Goal: Task Accomplishment & Management: Manage account settings

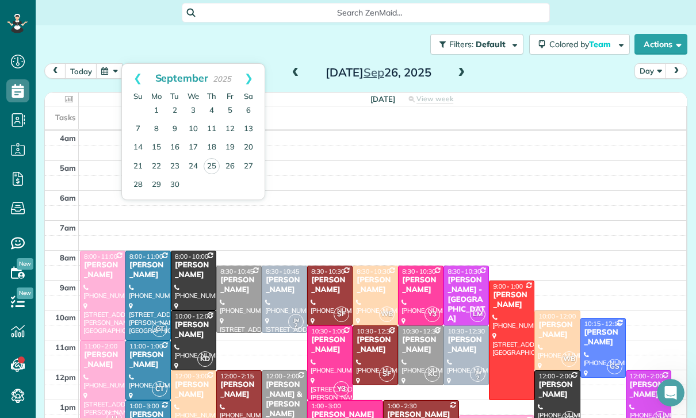
scroll to position [90, 0]
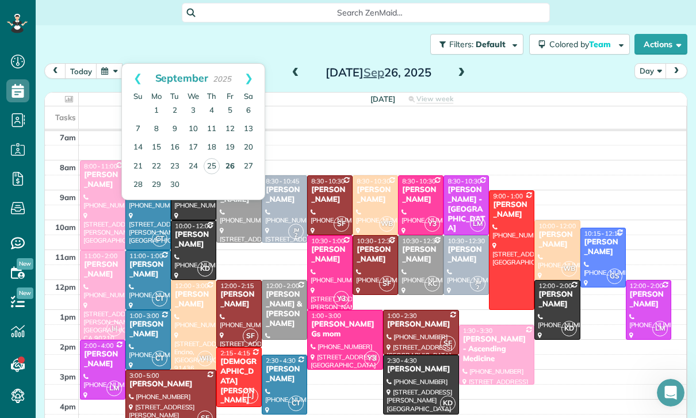
click at [230, 173] on link "26" at bounding box center [230, 167] width 18 height 18
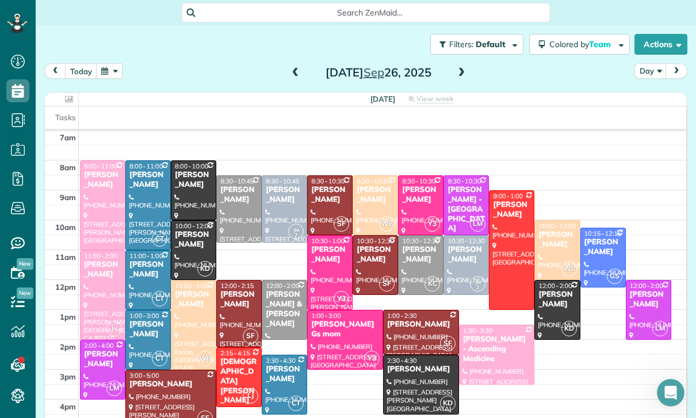
click at [371, 204] on div "Renee Russin" at bounding box center [375, 195] width 39 height 20
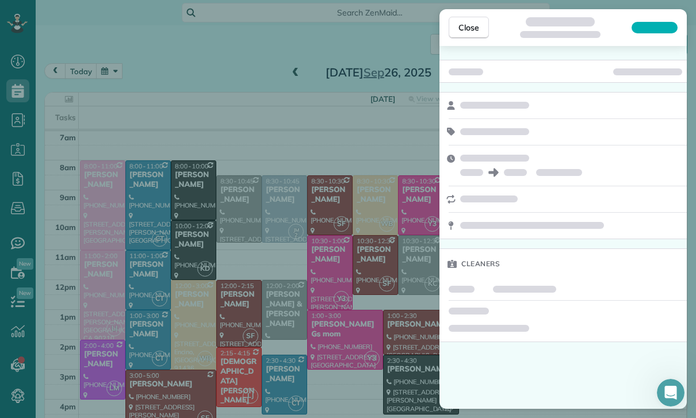
click at [21, 84] on div "Close Cleaners" at bounding box center [348, 209] width 696 height 418
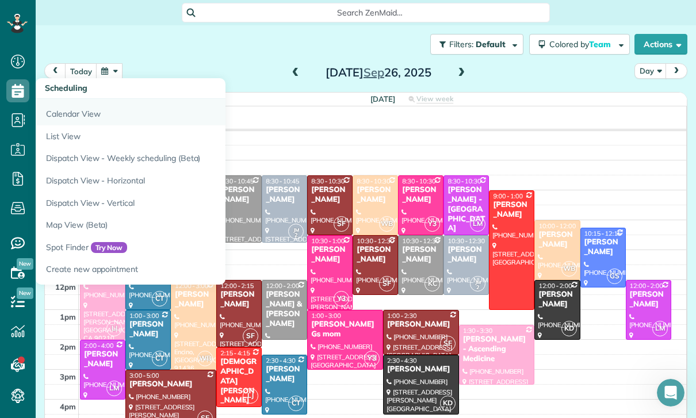
click at [63, 121] on link "Calendar View" at bounding box center [180, 112] width 288 height 26
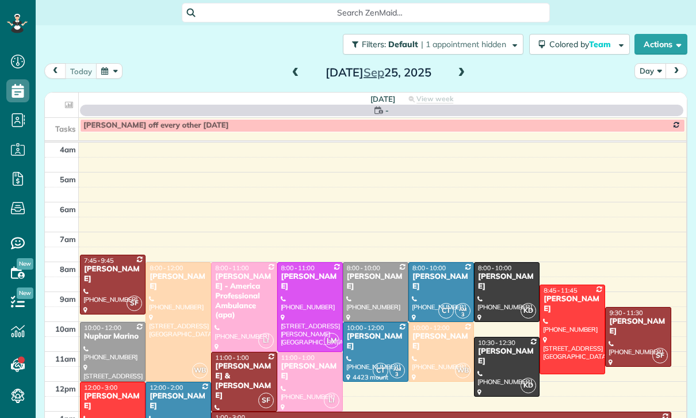
scroll to position [90, 0]
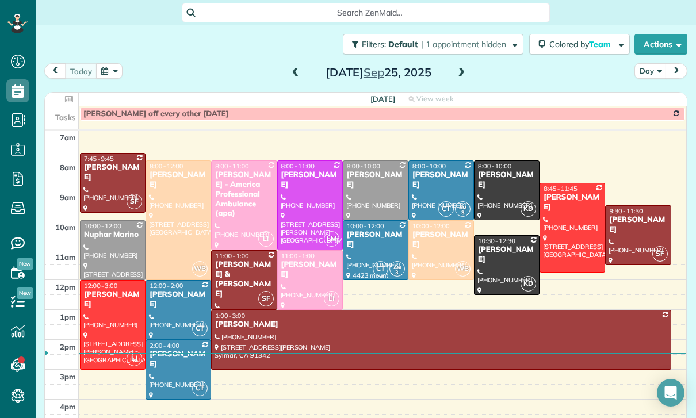
click at [467, 79] on span at bounding box center [461, 72] width 13 height 17
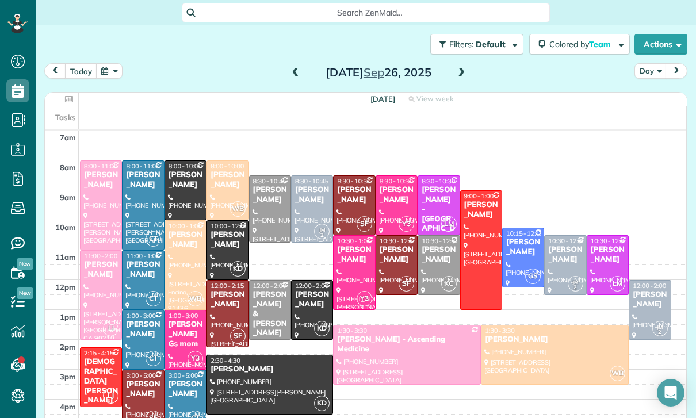
click at [104, 70] on button "button" at bounding box center [109, 71] width 26 height 16
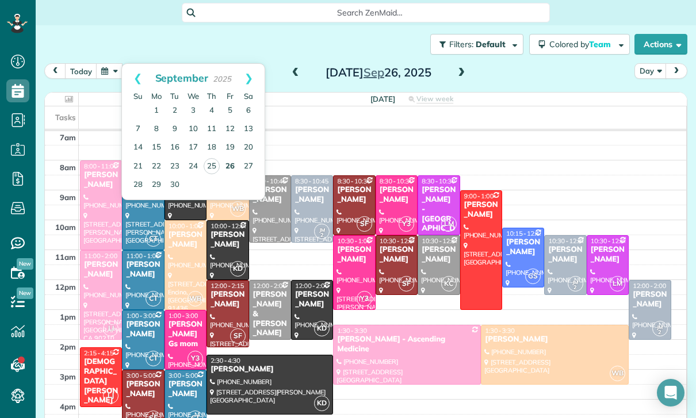
click at [227, 166] on link "26" at bounding box center [230, 167] width 18 height 18
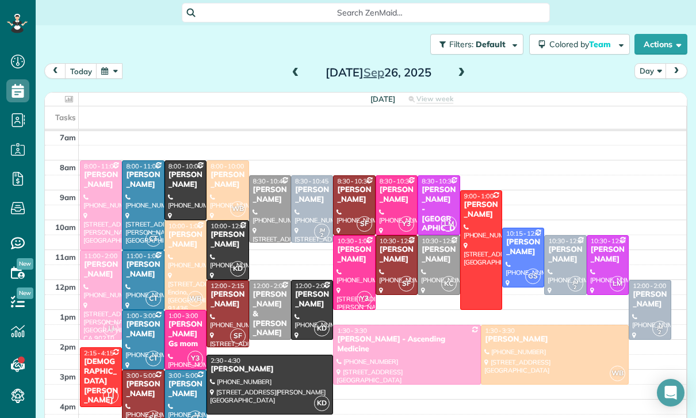
click at [109, 68] on button "button" at bounding box center [109, 71] width 26 height 16
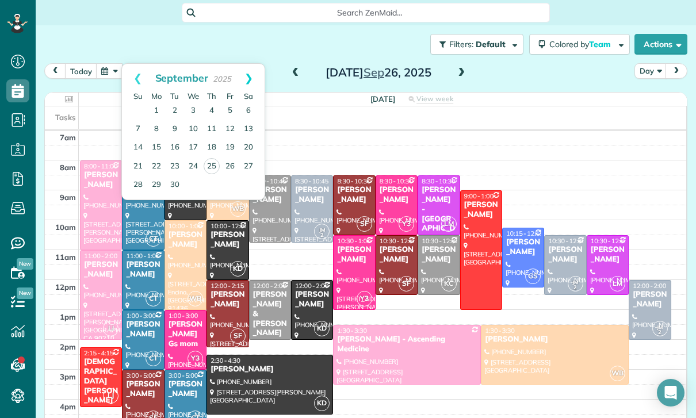
click at [252, 67] on link "Next" at bounding box center [249, 78] width 32 height 29
click at [168, 125] on link "7" at bounding box center [175, 129] width 18 height 18
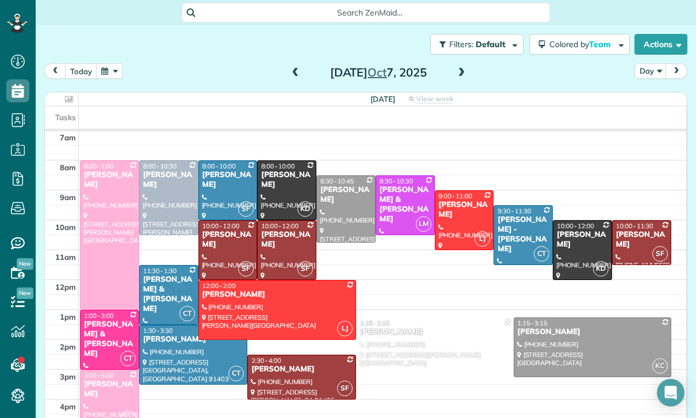
click at [110, 61] on div "Filters: Default | 1 appointment hidden Colored by Team Color by Cleaner Color …" at bounding box center [366, 44] width 660 height 38
click at [117, 74] on button "button" at bounding box center [109, 71] width 26 height 16
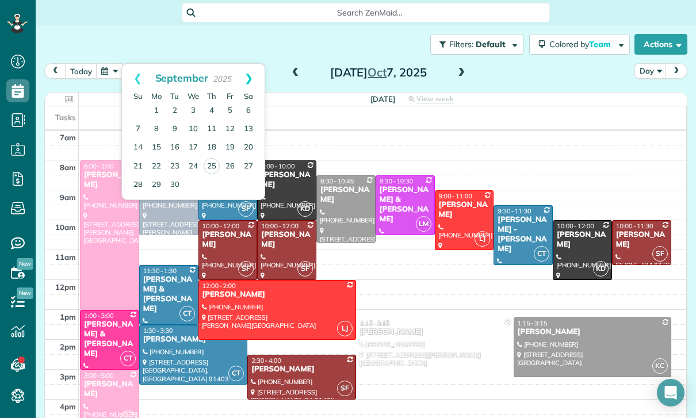
click at [249, 75] on link "Next" at bounding box center [249, 78] width 32 height 29
click at [227, 141] on link "17" at bounding box center [230, 148] width 18 height 18
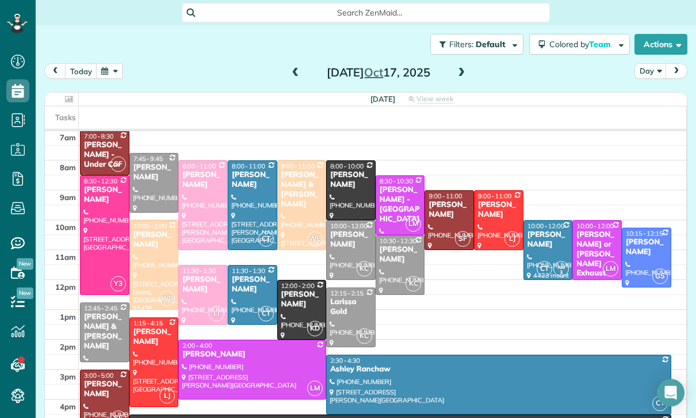
click at [109, 72] on button "button" at bounding box center [109, 71] width 26 height 16
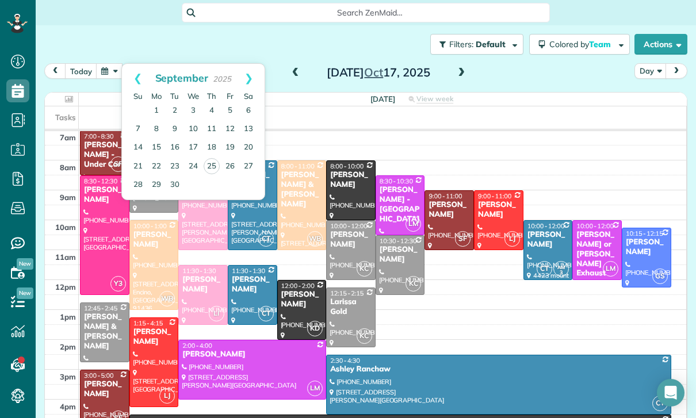
click at [449, 220] on div at bounding box center [449, 220] width 48 height 59
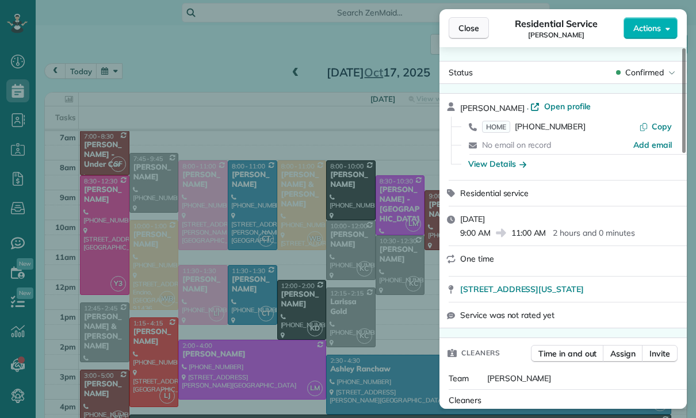
click at [462, 26] on span "Close" at bounding box center [468, 28] width 21 height 12
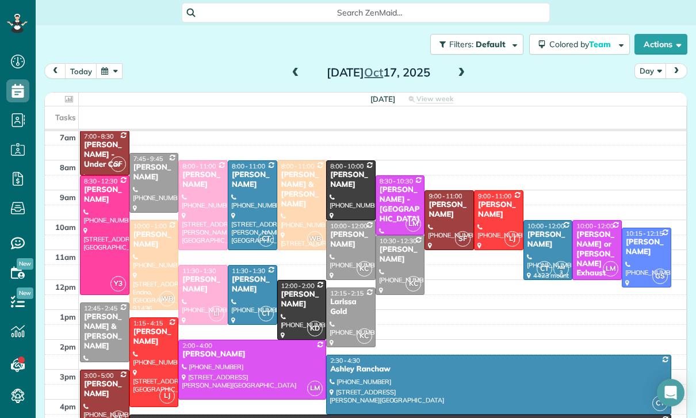
click at [113, 67] on button "button" at bounding box center [109, 71] width 26 height 16
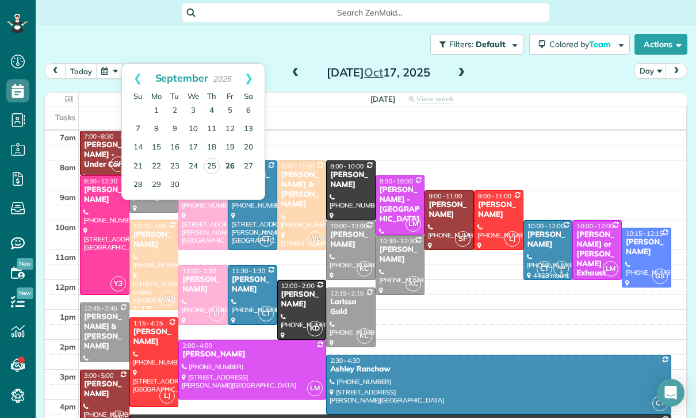
click at [227, 163] on link "26" at bounding box center [230, 167] width 18 height 18
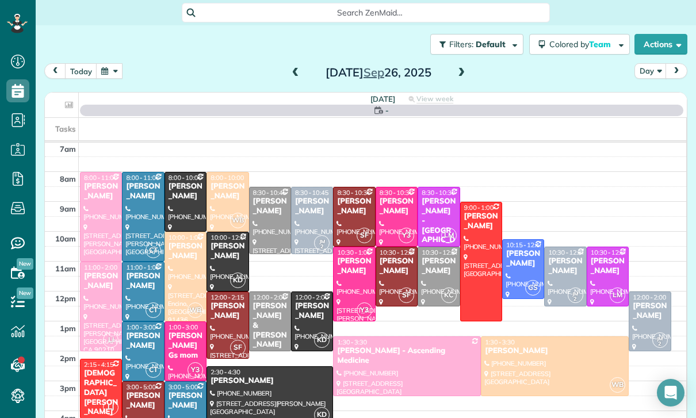
scroll to position [90, 0]
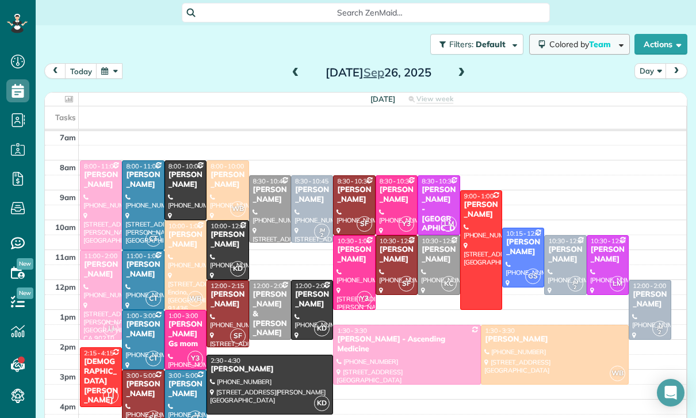
click at [586, 49] on button "Colored by Team" at bounding box center [579, 44] width 101 height 21
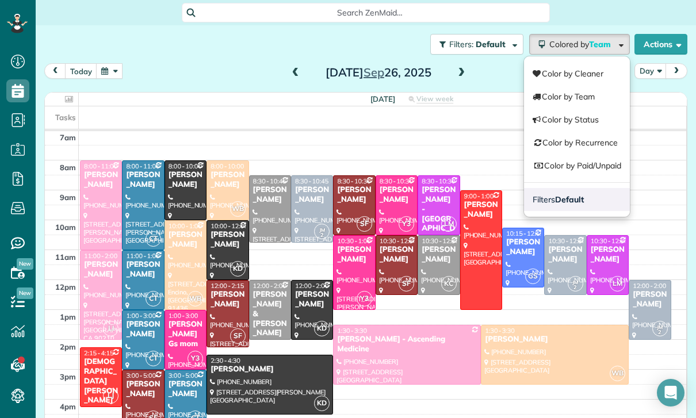
click at [572, 204] on strong "Default" at bounding box center [569, 199] width 29 height 10
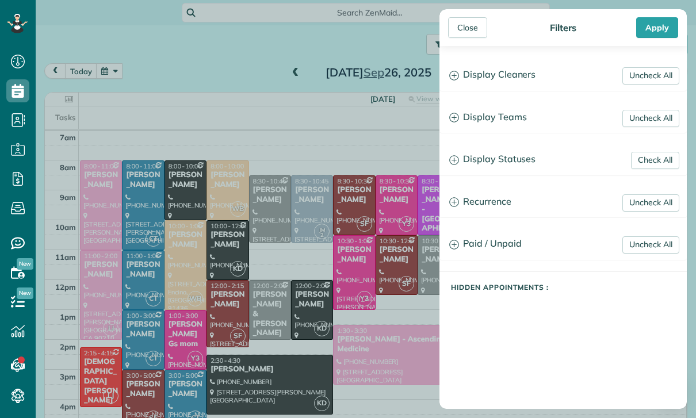
click at [512, 165] on h3 "Display Statuses" at bounding box center [563, 159] width 246 height 29
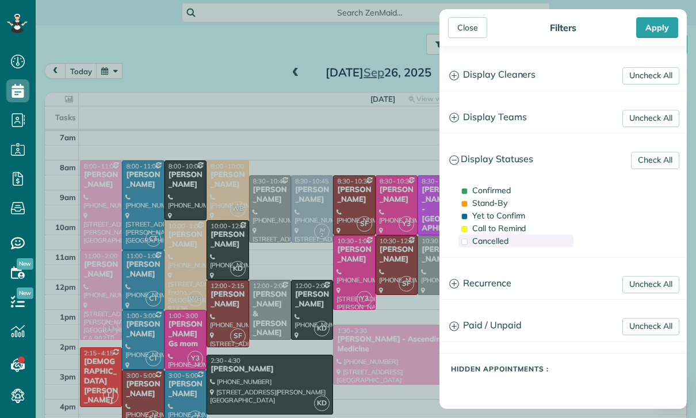
click at [497, 247] on div "Cancelled" at bounding box center [515, 241] width 115 height 13
click at [660, 25] on div "Apply" at bounding box center [657, 27] width 42 height 21
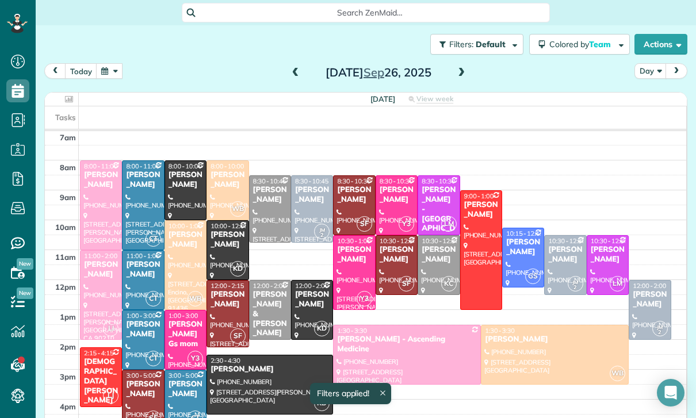
click at [112, 75] on button "button" at bounding box center [109, 71] width 26 height 16
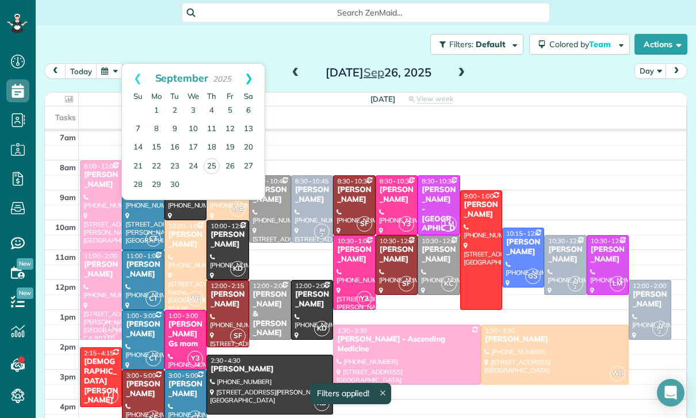
click at [255, 76] on link "Next" at bounding box center [249, 78] width 32 height 29
click at [231, 110] on link "3" at bounding box center [230, 111] width 18 height 18
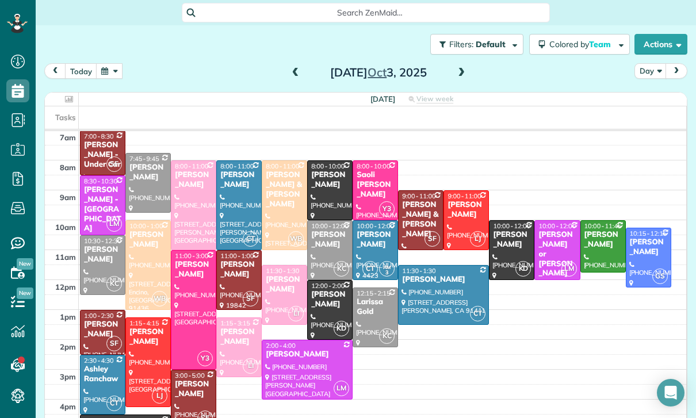
click at [105, 67] on button "button" at bounding box center [109, 71] width 26 height 16
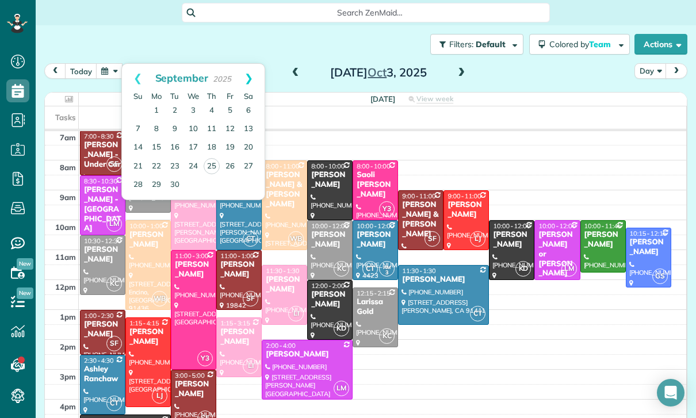
click at [259, 76] on link "Next" at bounding box center [249, 78] width 32 height 29
click at [231, 147] on link "17" at bounding box center [230, 148] width 18 height 18
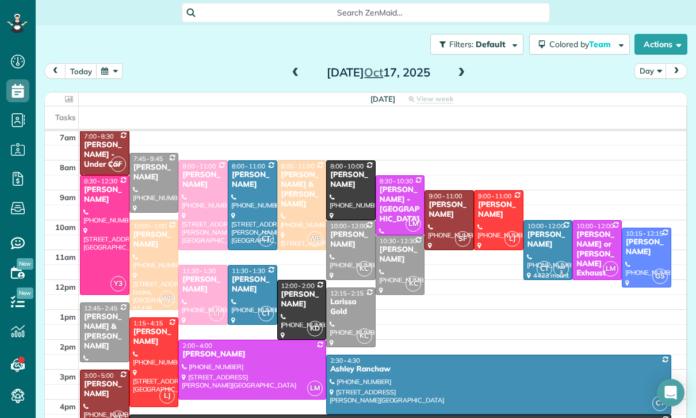
click at [115, 70] on button "button" at bounding box center [109, 71] width 26 height 16
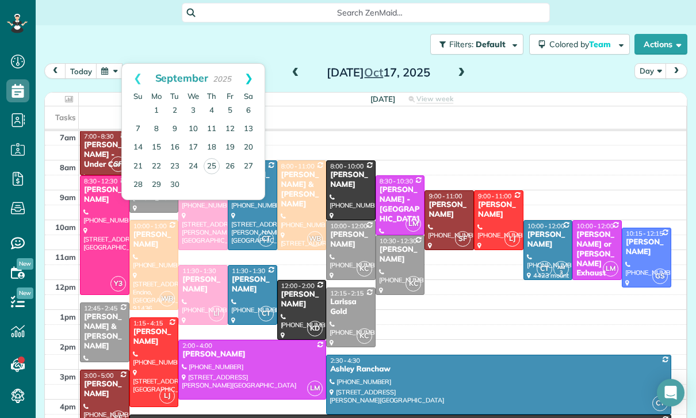
click at [260, 74] on link "Next" at bounding box center [249, 78] width 32 height 29
click at [230, 127] on link "10" at bounding box center [230, 129] width 18 height 18
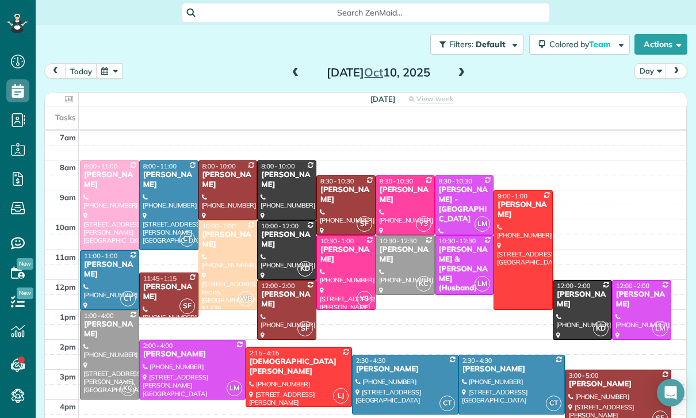
click at [116, 67] on button "button" at bounding box center [109, 71] width 26 height 16
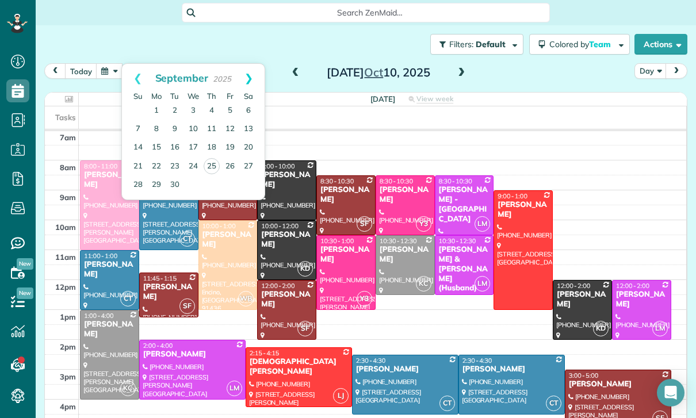
click at [252, 74] on link "Next" at bounding box center [249, 78] width 32 height 29
click at [227, 104] on link "3" at bounding box center [230, 111] width 18 height 18
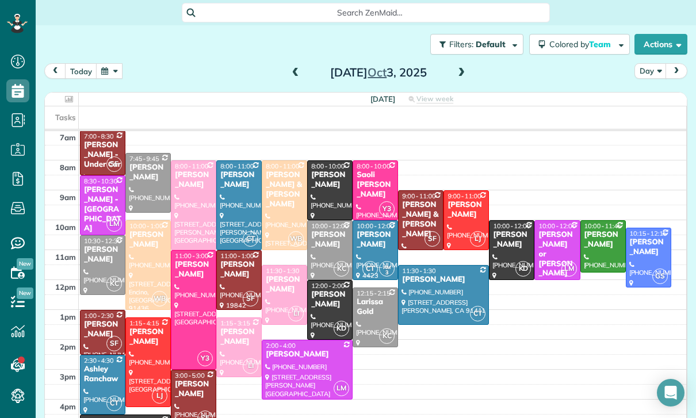
click at [95, 327] on div "Lala Gevorkian" at bounding box center [102, 330] width 39 height 20
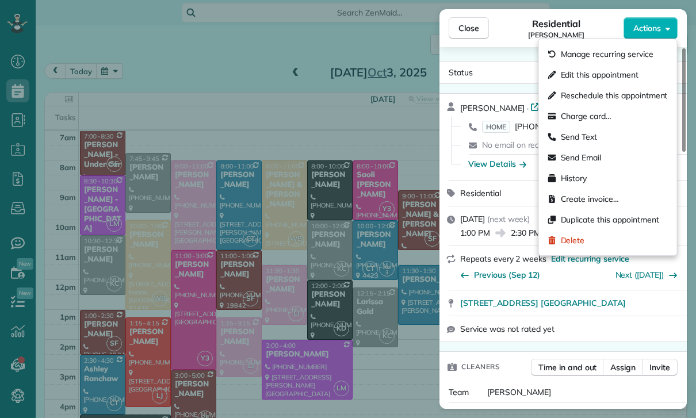
click at [380, 360] on div "Close Residential Lala Gevorkian Actions Status Yet to Confirm Lala Gevorkian ·…" at bounding box center [348, 209] width 696 height 418
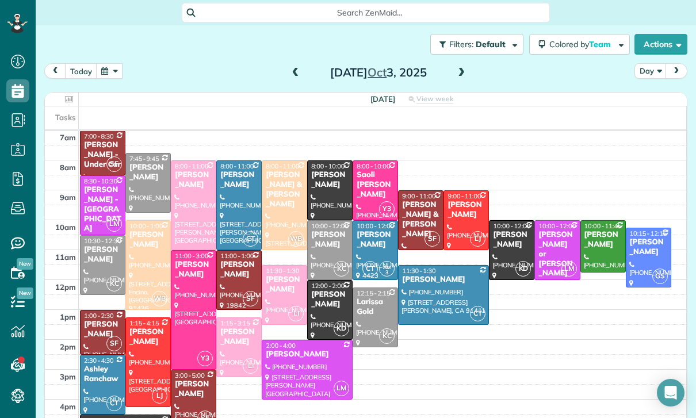
click at [102, 70] on button "button" at bounding box center [109, 71] width 26 height 16
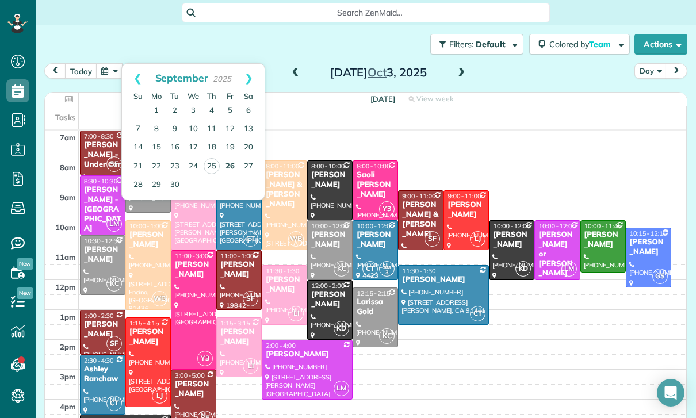
click at [227, 168] on link "26" at bounding box center [230, 167] width 18 height 18
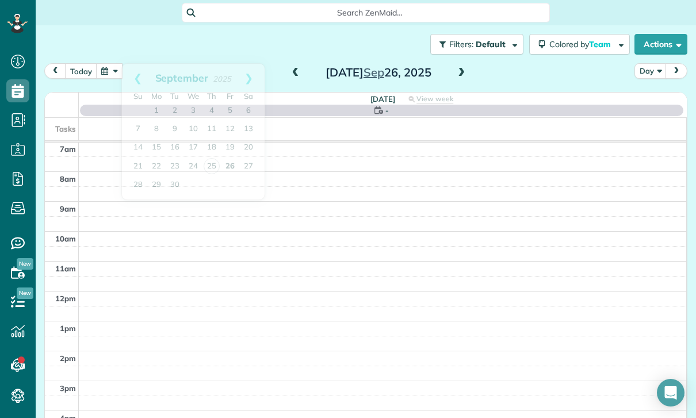
scroll to position [90, 0]
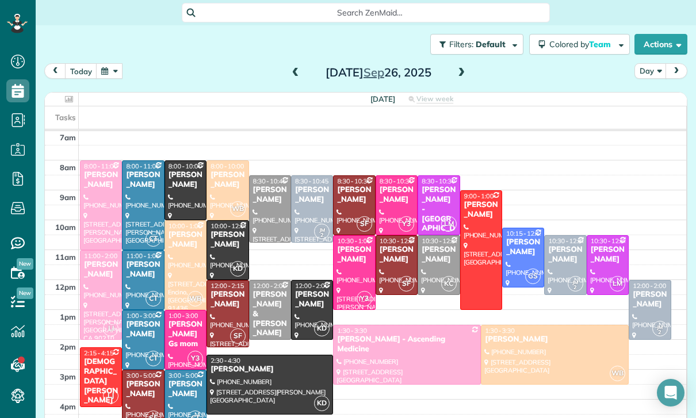
click at [111, 61] on div "Filters: Default | 1 appointment hidden Colored by Team Color by Cleaner Color …" at bounding box center [366, 44] width 660 height 38
click at [104, 75] on button "button" at bounding box center [109, 71] width 26 height 16
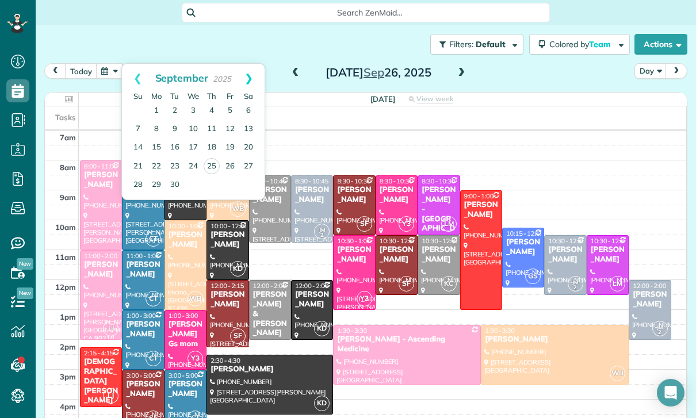
click at [256, 70] on link "Next" at bounding box center [249, 78] width 32 height 29
click at [234, 109] on link "3" at bounding box center [230, 111] width 18 height 18
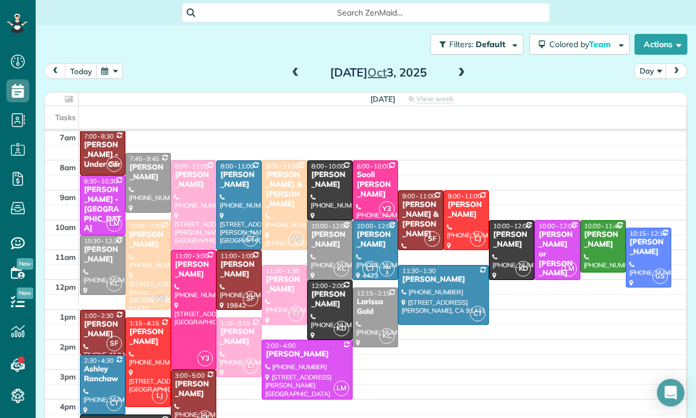
click at [120, 71] on button "button" at bounding box center [109, 71] width 26 height 16
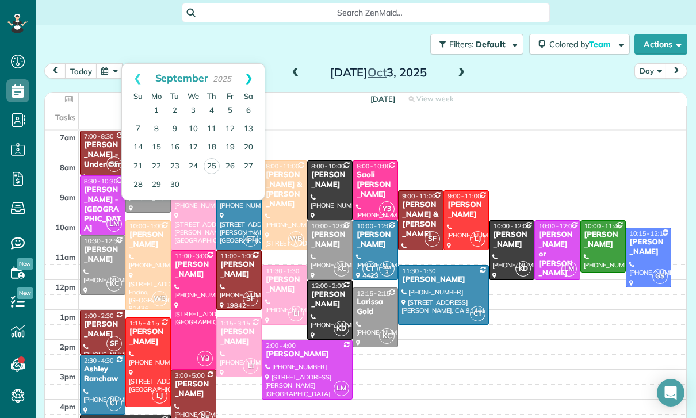
click at [253, 81] on link "Next" at bounding box center [249, 78] width 32 height 29
click at [234, 147] on link "17" at bounding box center [230, 148] width 18 height 18
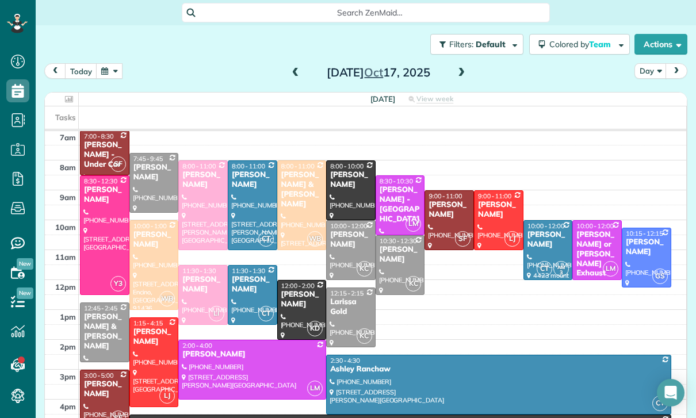
click at [112, 75] on button "button" at bounding box center [109, 71] width 26 height 16
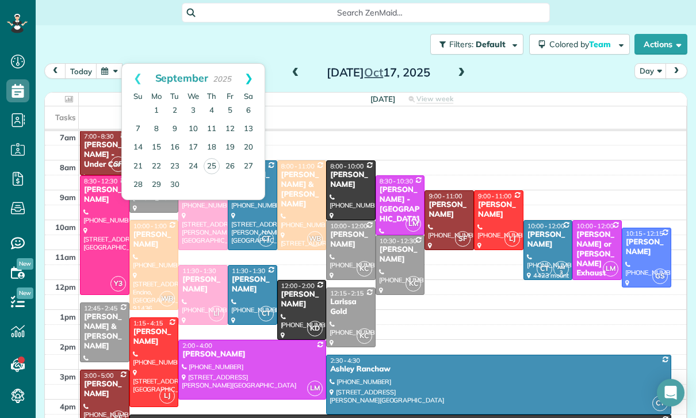
click at [254, 71] on link "Next" at bounding box center [249, 78] width 32 height 29
click at [230, 130] on link "10" at bounding box center [230, 129] width 18 height 18
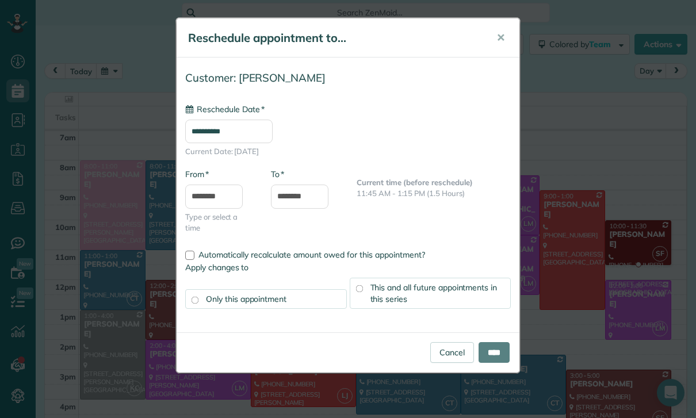
click at [242, 121] on input "**********" at bounding box center [228, 132] width 87 height 24
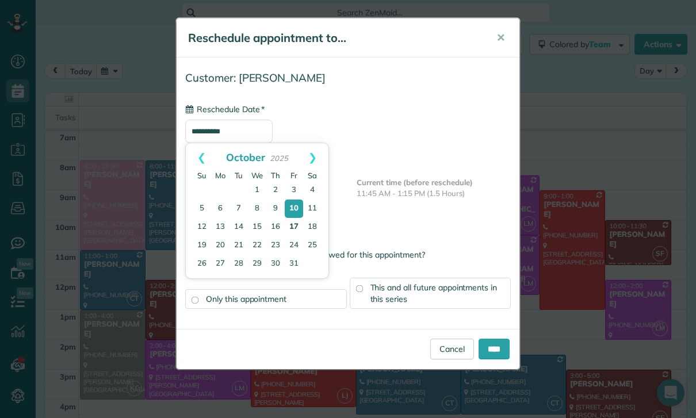
click at [300, 221] on link "17" at bounding box center [294, 227] width 18 height 18
type input "**********"
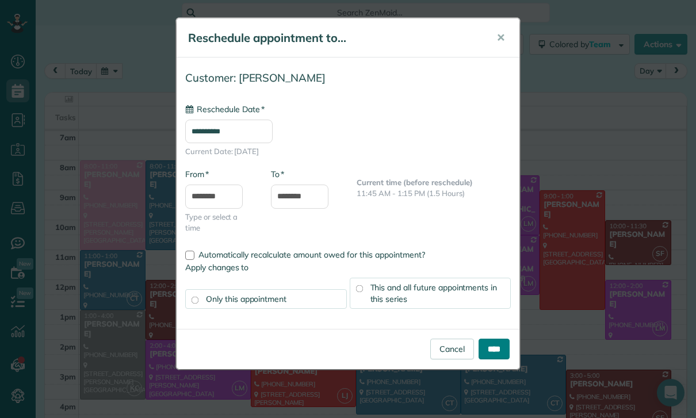
click at [494, 354] on input "****" at bounding box center [494, 349] width 31 height 21
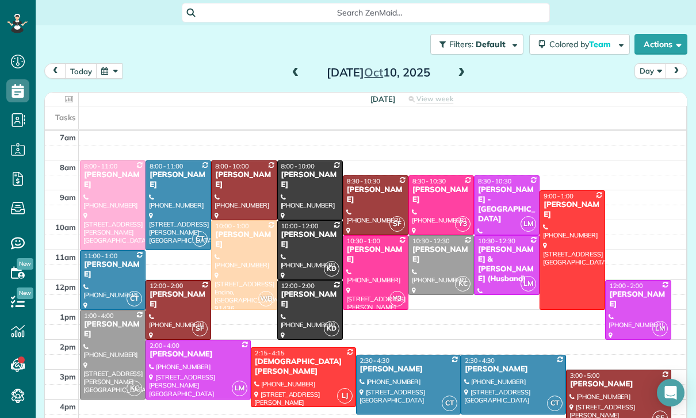
click at [117, 72] on button "button" at bounding box center [109, 71] width 26 height 16
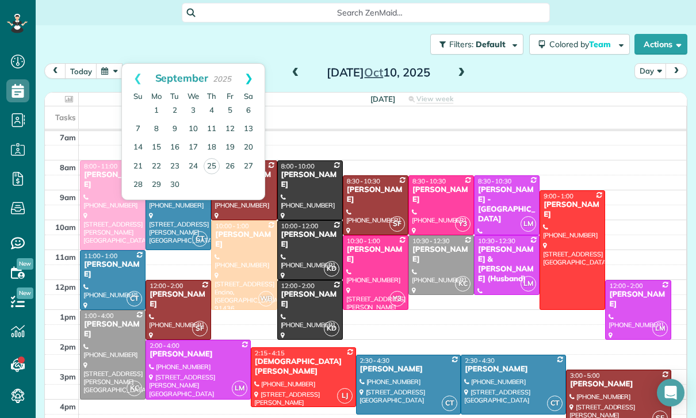
click at [247, 72] on link "Next" at bounding box center [249, 78] width 32 height 29
click at [234, 109] on link "3" at bounding box center [230, 111] width 18 height 18
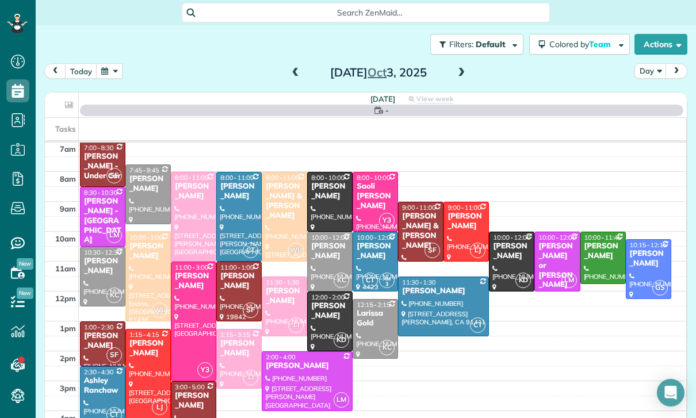
click at [108, 342] on div "[PERSON_NAME]" at bounding box center [102, 341] width 39 height 20
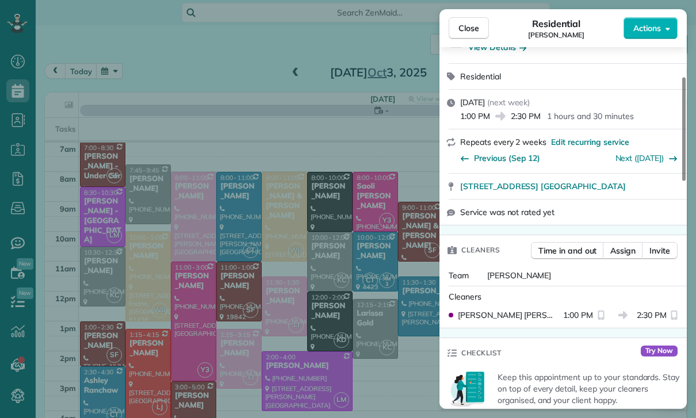
scroll to position [136, 0]
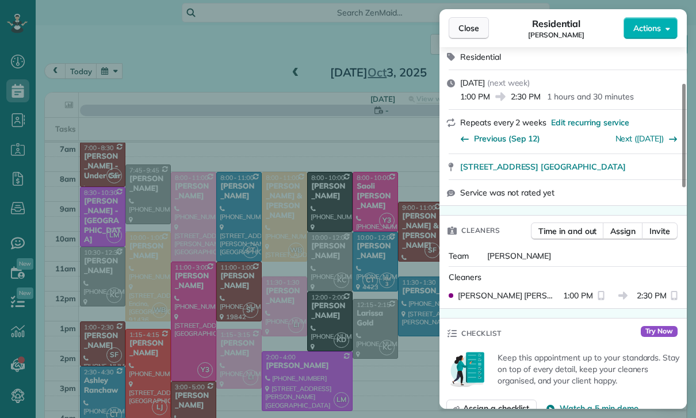
click at [479, 26] on span "Close" at bounding box center [468, 28] width 21 height 12
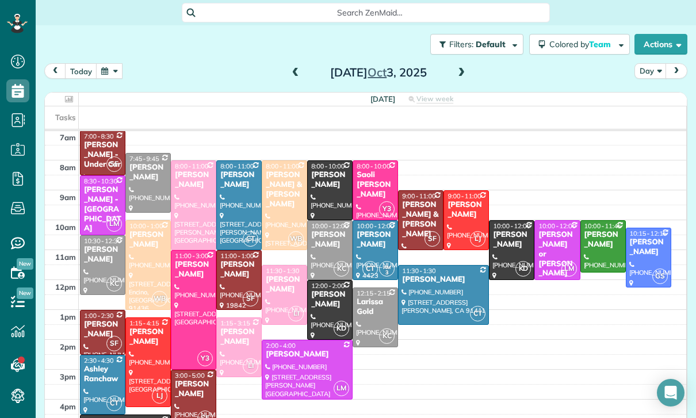
click at [121, 68] on button "button" at bounding box center [109, 71] width 26 height 16
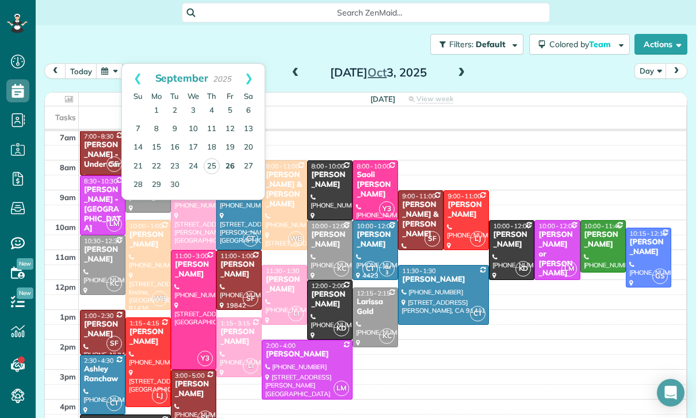
click at [232, 168] on link "26" at bounding box center [230, 167] width 18 height 18
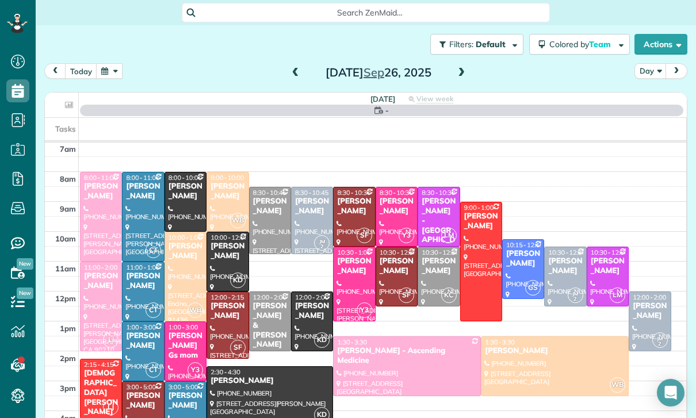
scroll to position [90, 0]
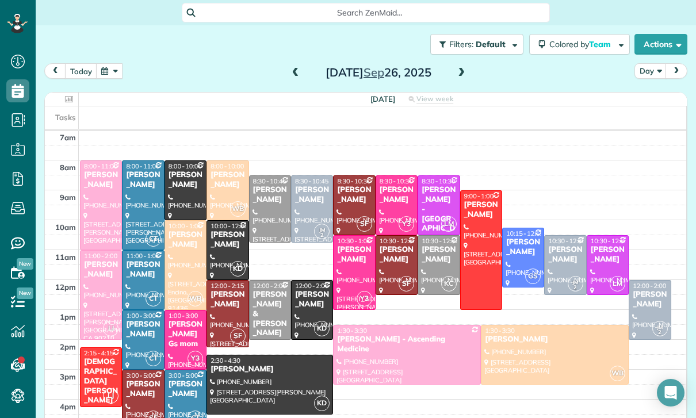
click at [459, 71] on span at bounding box center [461, 73] width 13 height 10
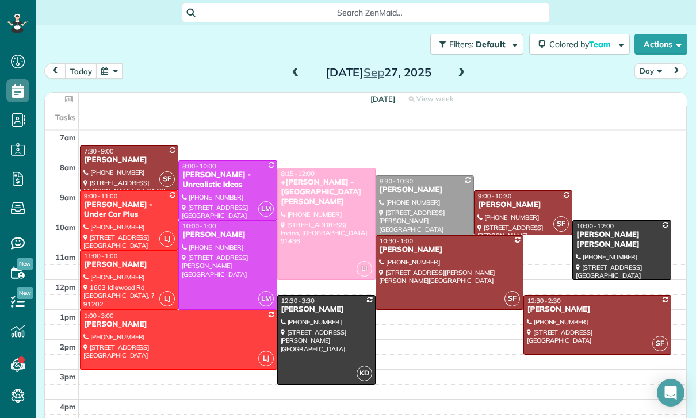
click at [292, 75] on span at bounding box center [295, 73] width 13 height 10
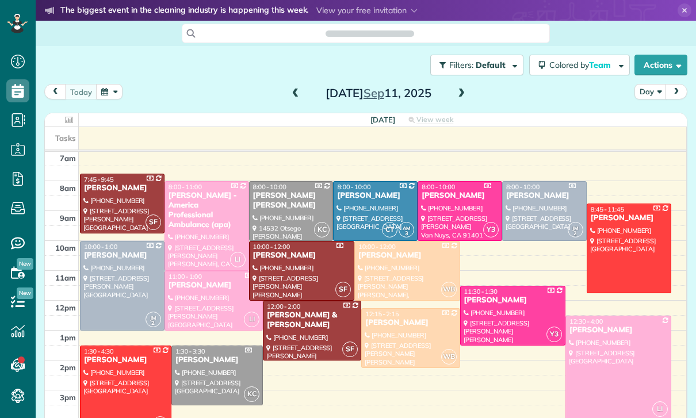
scroll to position [90, 0]
click at [119, 93] on button "button" at bounding box center [109, 92] width 26 height 16
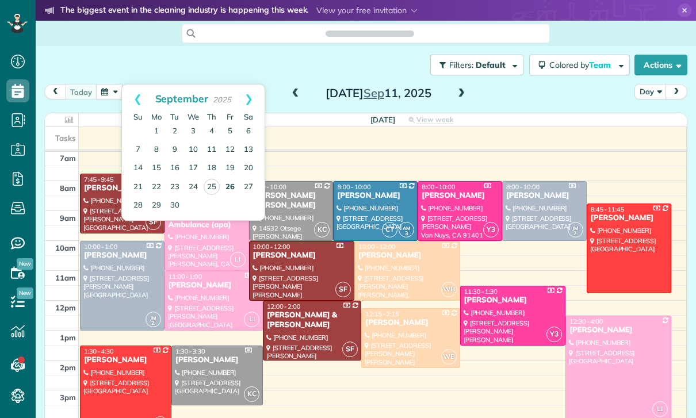
click at [231, 188] on link "26" at bounding box center [230, 187] width 18 height 18
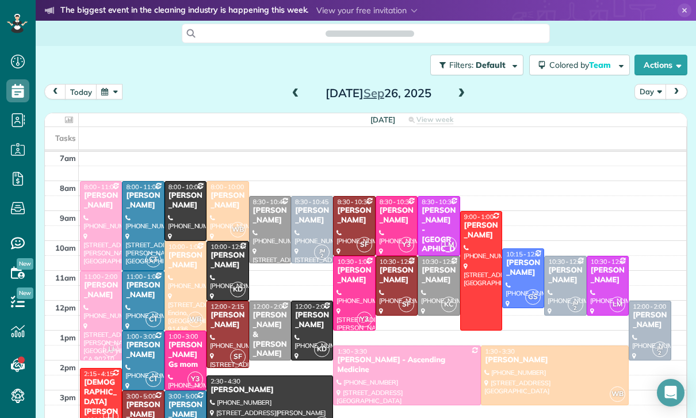
click at [440, 262] on span "10:30 - 12:30" at bounding box center [440, 262] width 37 height 8
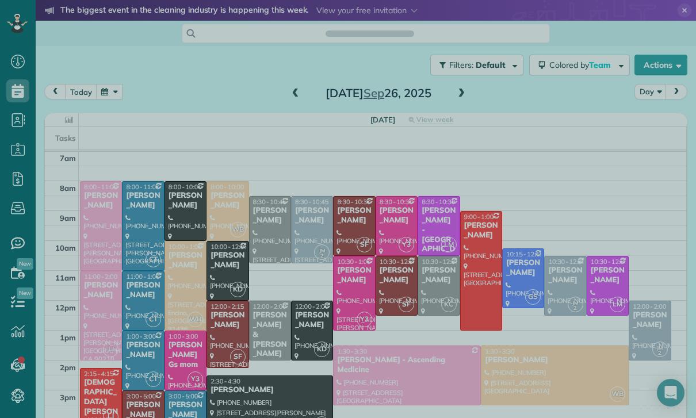
click at [9, 99] on div at bounding box center [348, 209] width 696 height 418
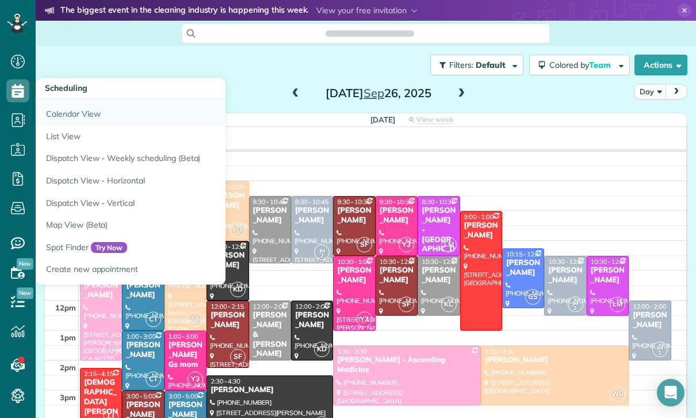
click at [77, 119] on link "Calendar View" at bounding box center [180, 112] width 288 height 26
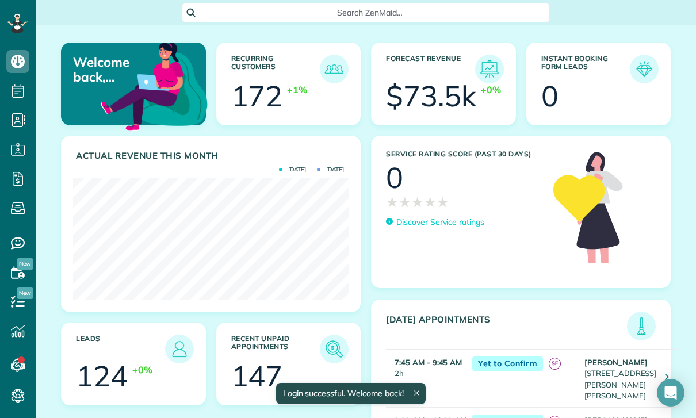
scroll to position [122, 276]
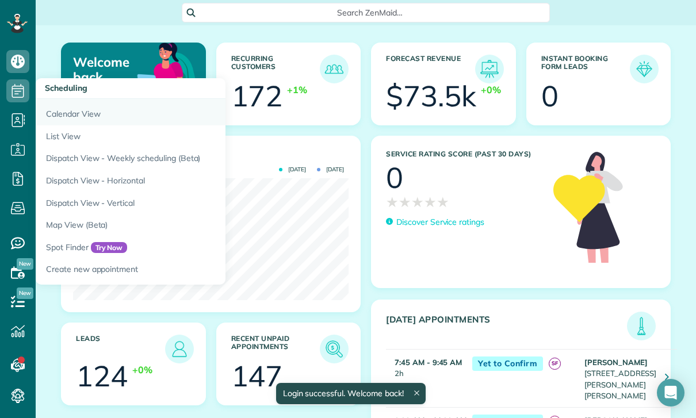
click at [63, 111] on link "Calendar View" at bounding box center [180, 112] width 288 height 26
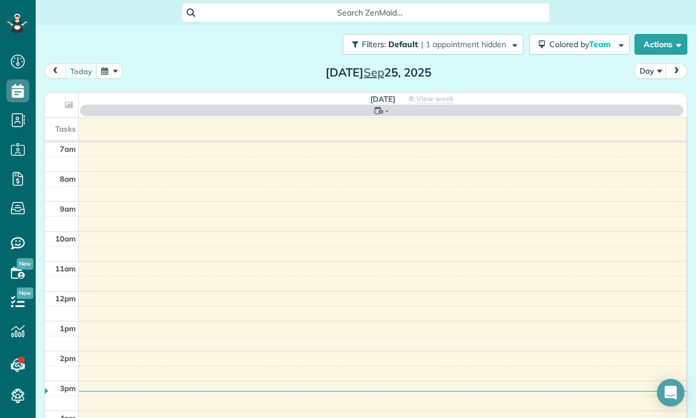
scroll to position [5, 5]
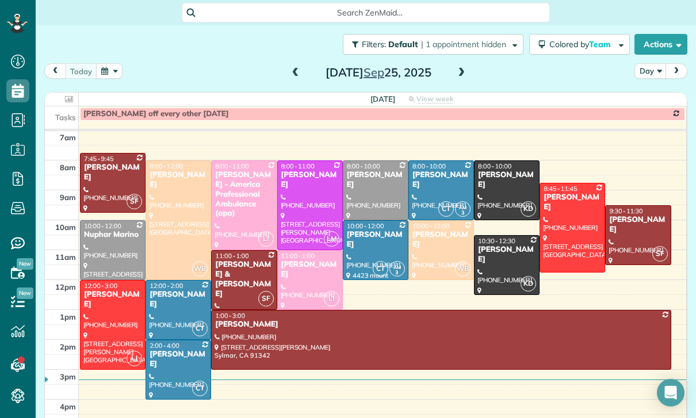
click at [452, 73] on div "[DATE]" at bounding box center [378, 72] width 184 height 18
click at [452, 77] on div "[DATE]" at bounding box center [378, 72] width 184 height 18
click at [463, 66] on span at bounding box center [461, 72] width 13 height 17
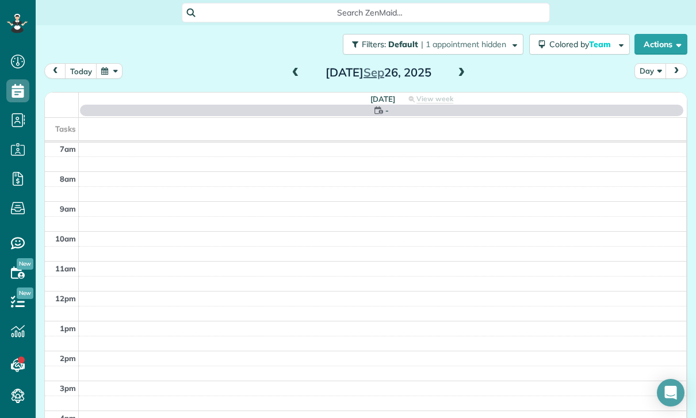
scroll to position [90, 0]
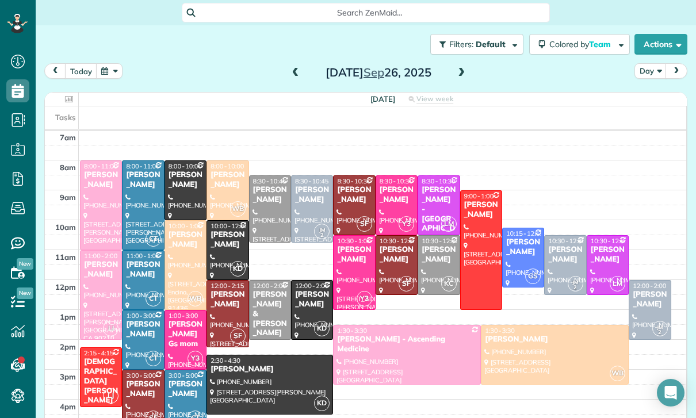
click at [437, 266] on div at bounding box center [438, 265] width 41 height 59
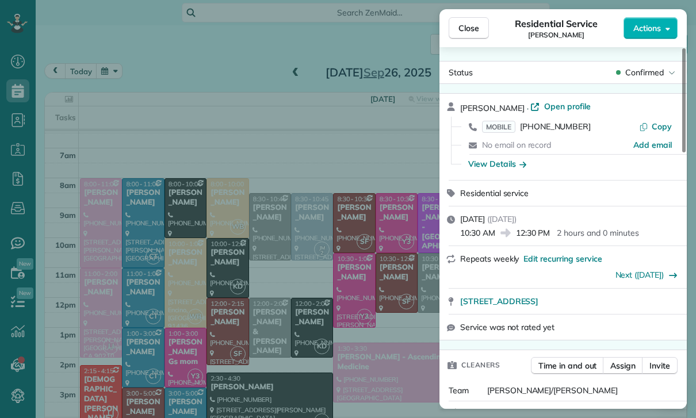
scroll to position [90, 0]
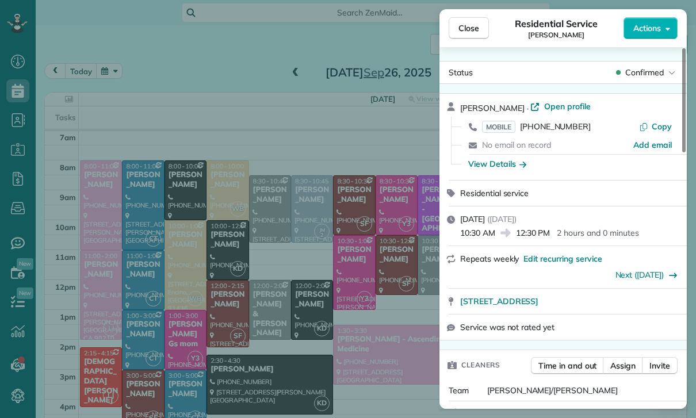
click at [369, 361] on div "Close Residential Service Ifrana Razzak Actions Status Confirmed Ifrana Razzak …" at bounding box center [348, 209] width 696 height 418
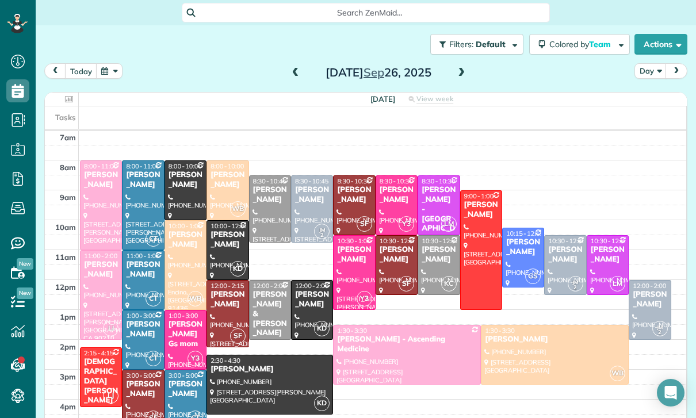
click at [430, 267] on div at bounding box center [438, 265] width 41 height 59
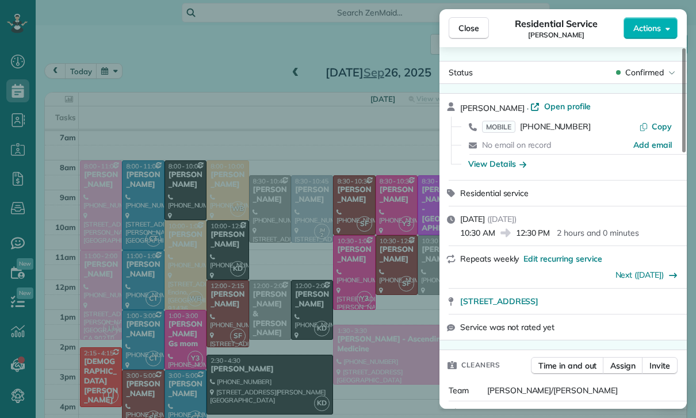
click at [152, 71] on div "Close Residential Service Ifrana Razzak Actions Status Confirmed Ifrana Razzak …" at bounding box center [348, 209] width 696 height 418
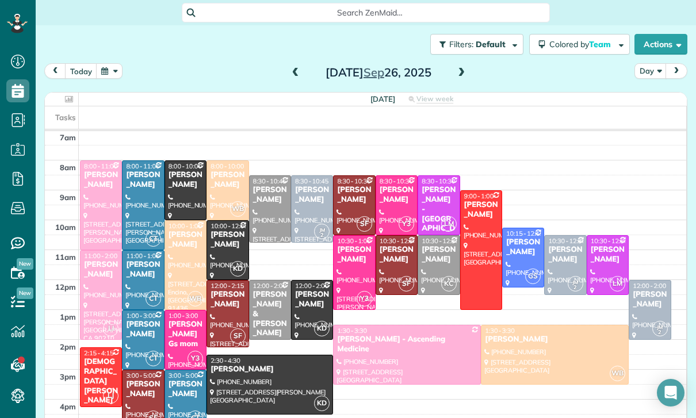
click at [101, 70] on button "button" at bounding box center [109, 71] width 26 height 16
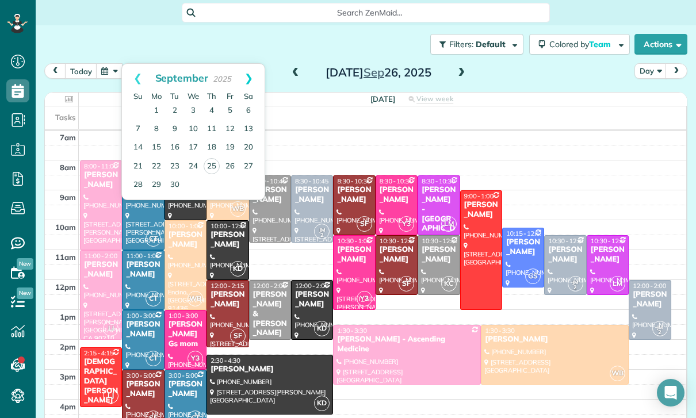
click at [250, 72] on link "Next" at bounding box center [249, 78] width 32 height 29
click at [230, 112] on link "3" at bounding box center [230, 111] width 18 height 18
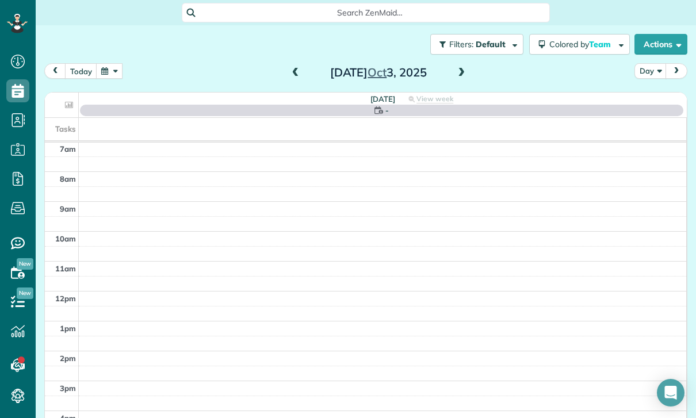
scroll to position [90, 0]
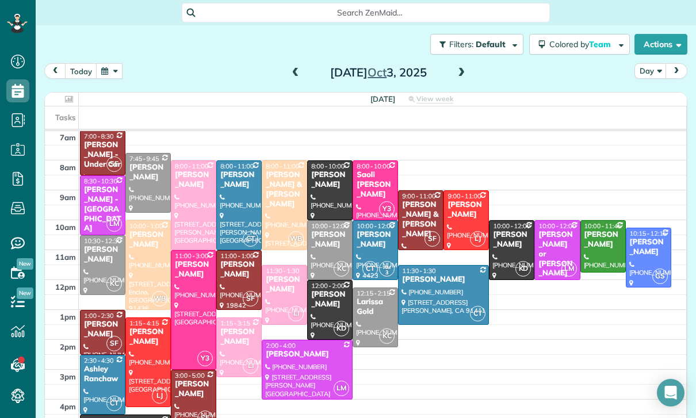
click at [291, 72] on span at bounding box center [295, 73] width 13 height 10
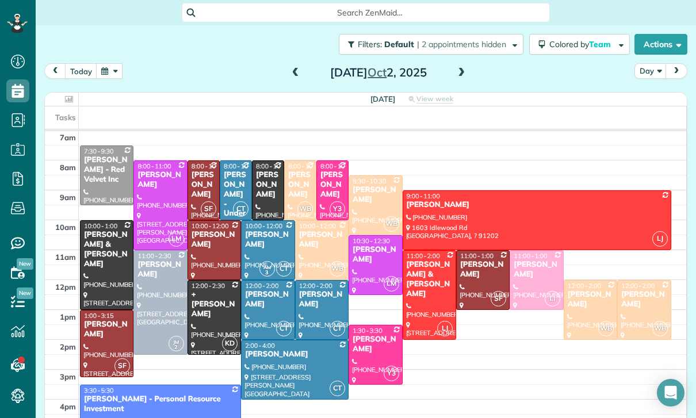
click at [461, 72] on span at bounding box center [461, 73] width 13 height 10
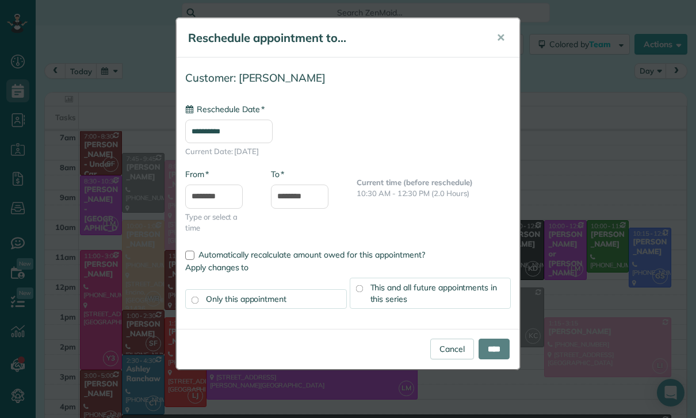
click at [235, 128] on input "**********" at bounding box center [228, 132] width 87 height 24
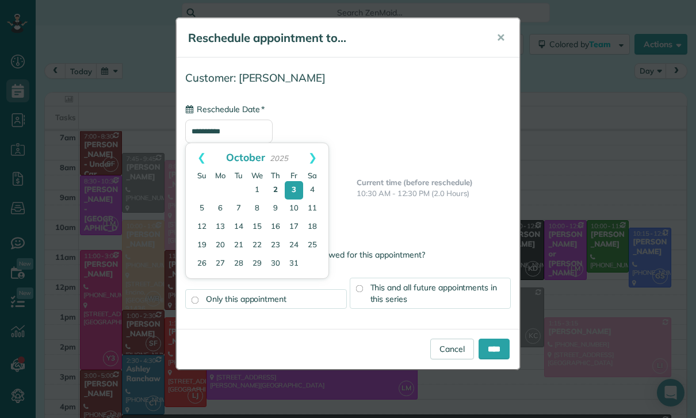
click at [277, 183] on link "2" at bounding box center [275, 190] width 18 height 18
type input "**********"
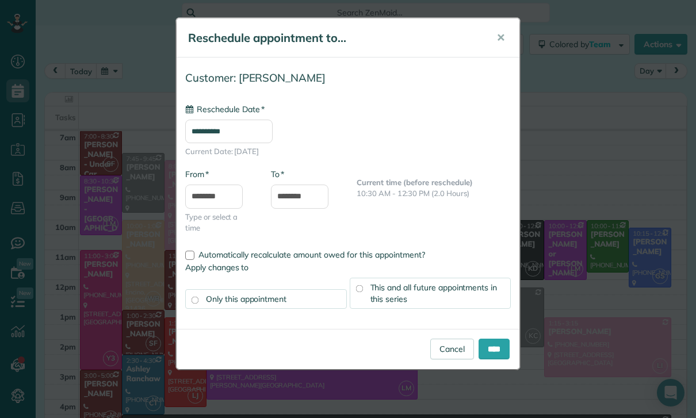
click at [442, 299] on div "This and all future appointments in this series" at bounding box center [431, 293] width 162 height 31
click at [503, 351] on input "****" at bounding box center [494, 349] width 31 height 21
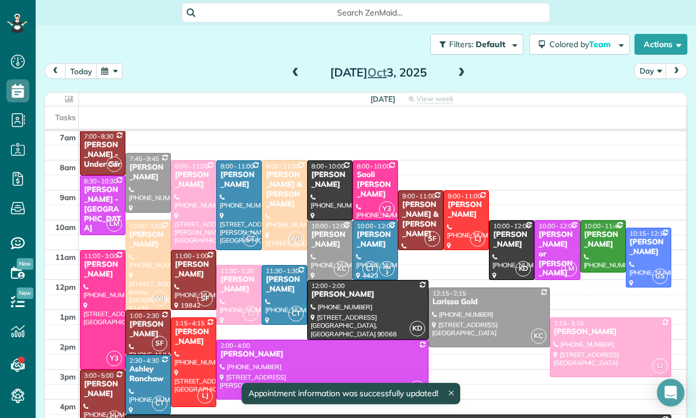
click at [297, 71] on span at bounding box center [295, 73] width 13 height 10
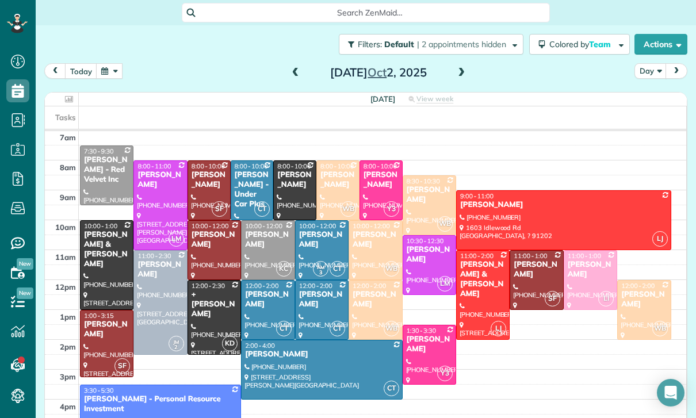
click at [102, 72] on button "button" at bounding box center [109, 71] width 26 height 16
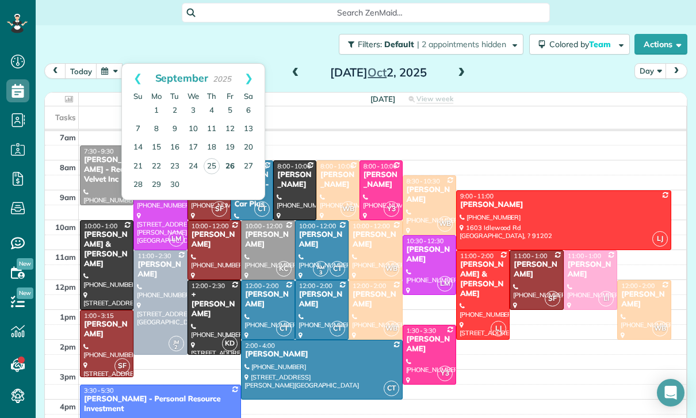
click at [231, 170] on link "26" at bounding box center [230, 167] width 18 height 18
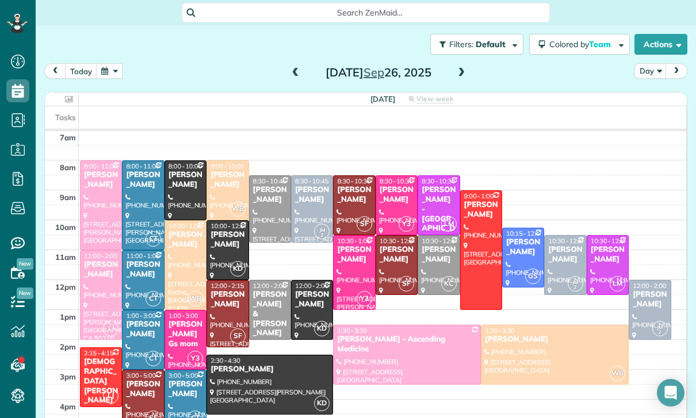
click at [109, 78] on button "button" at bounding box center [109, 71] width 26 height 16
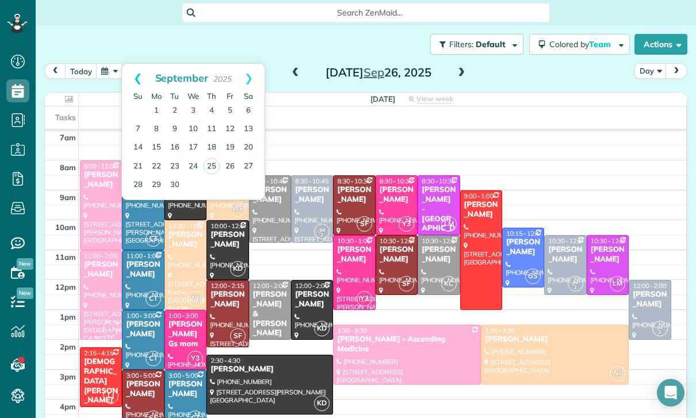
click at [139, 80] on link "Prev" at bounding box center [138, 78] width 32 height 29
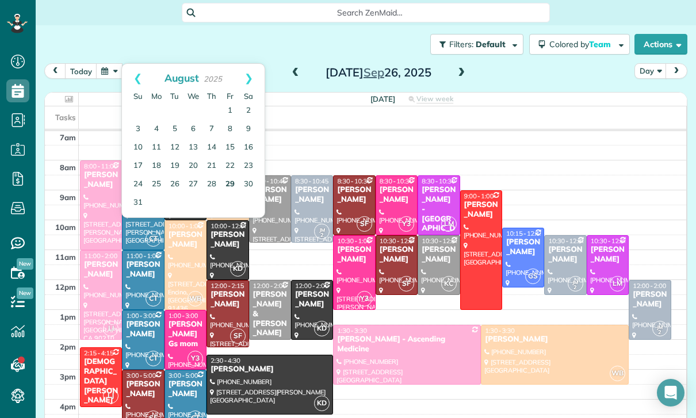
click at [231, 183] on link "29" at bounding box center [230, 184] width 18 height 18
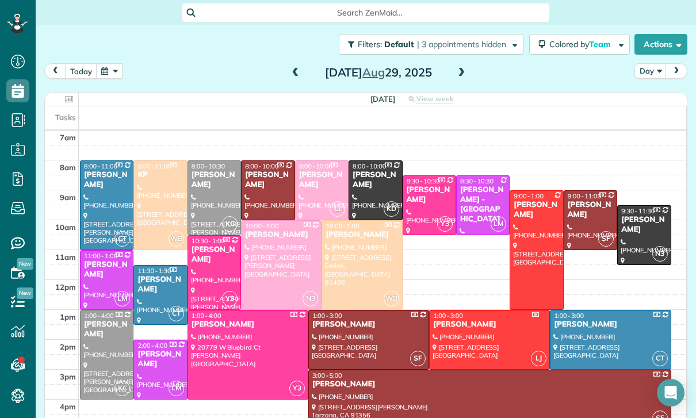
click at [104, 352] on div at bounding box center [107, 355] width 52 height 89
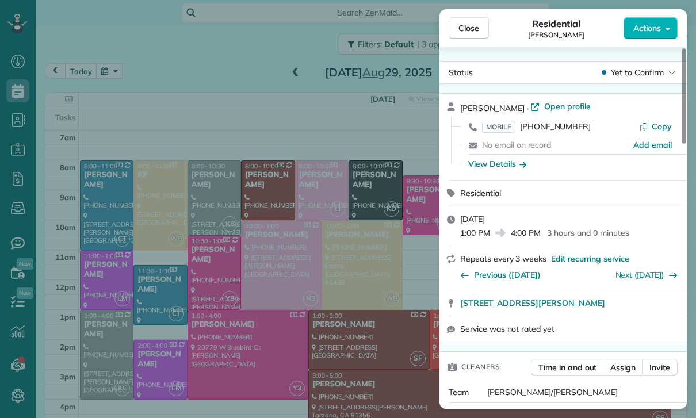
click at [224, 194] on div "Close Residential Heather Boren Actions Status Yet to Confirm Heather Boren · O…" at bounding box center [348, 209] width 696 height 418
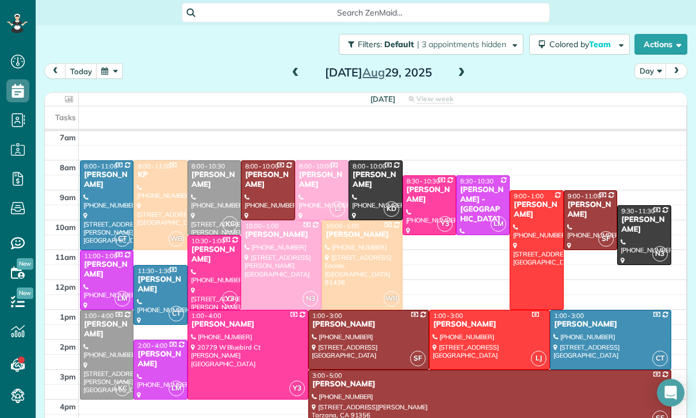
click at [212, 174] on div "Sally Hall" at bounding box center [214, 180] width 47 height 20
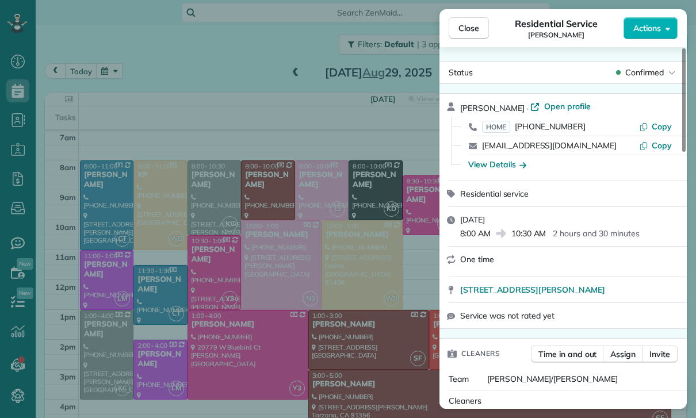
click at [100, 341] on div "Close Residential Service Sally Hall Actions Status Confirmed Sally Hall · Open…" at bounding box center [348, 209] width 696 height 418
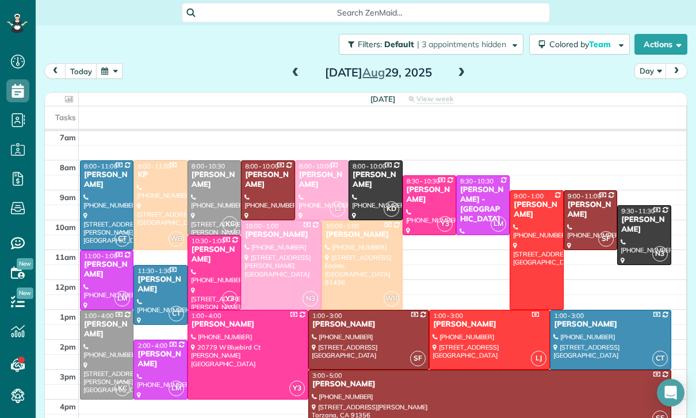
click at [109, 345] on div at bounding box center [107, 355] width 52 height 89
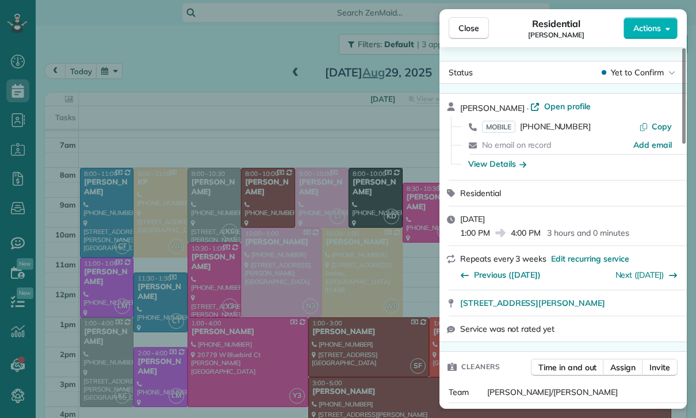
scroll to position [90, 0]
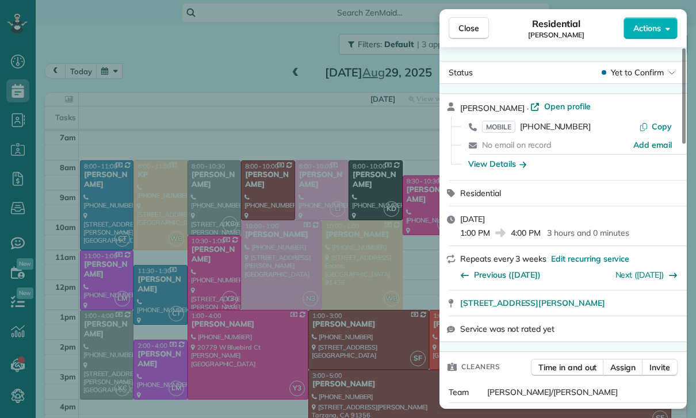
click at [220, 331] on div "Close Residential Heather Boren Actions Status Yet to Confirm Heather Boren · O…" at bounding box center [348, 209] width 696 height 418
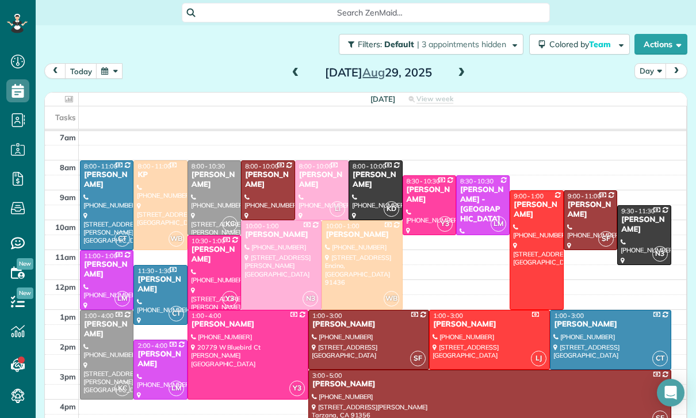
click at [297, 73] on span at bounding box center [295, 73] width 13 height 10
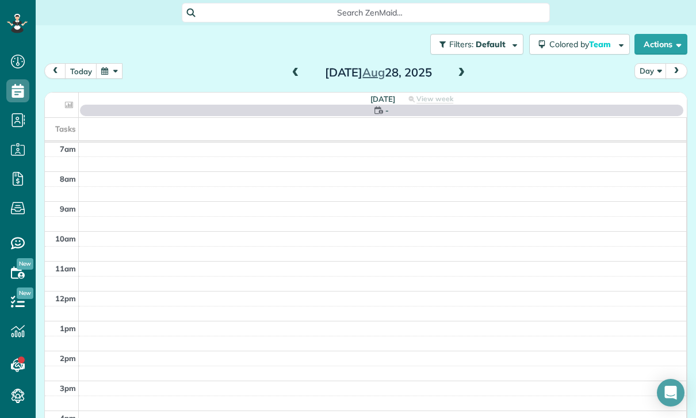
scroll to position [90, 0]
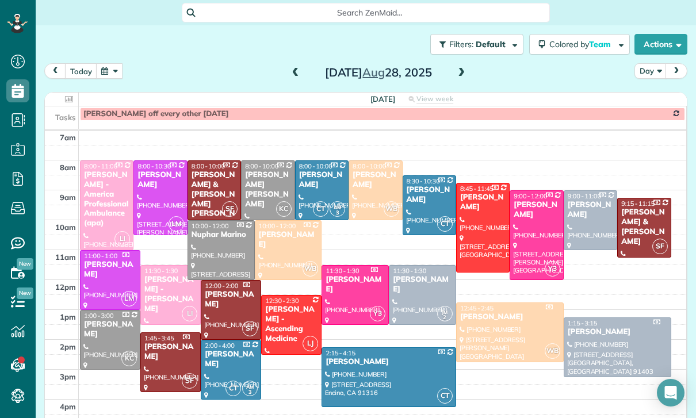
click at [296, 65] on span at bounding box center [295, 72] width 13 height 17
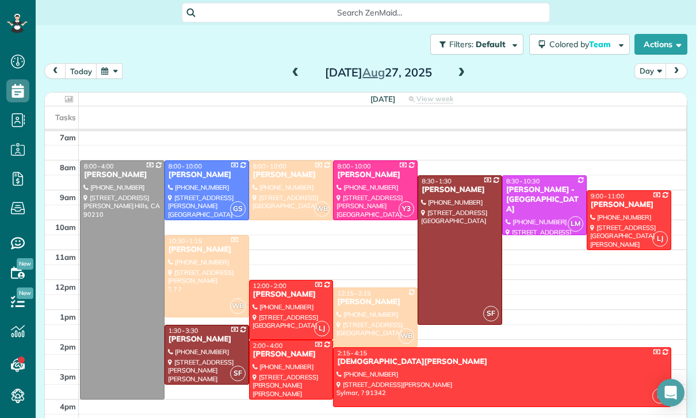
click at [301, 65] on span at bounding box center [295, 72] width 13 height 17
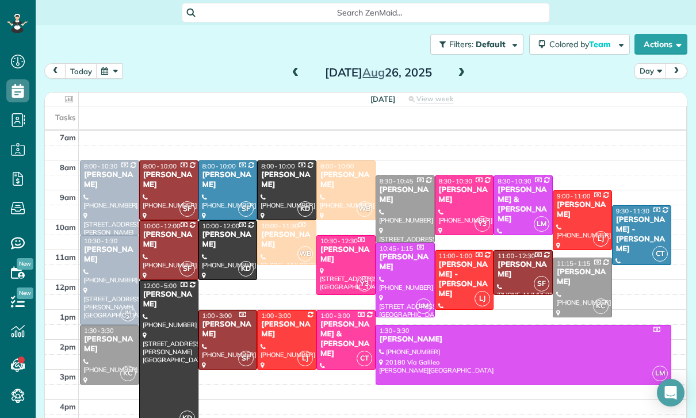
click at [113, 74] on button "button" at bounding box center [109, 71] width 26 height 16
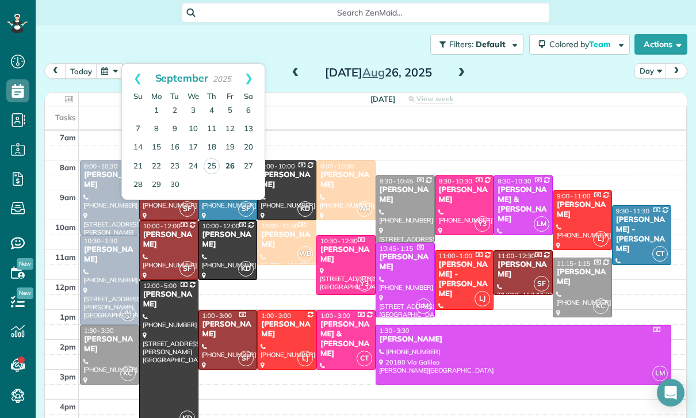
click at [222, 163] on link "26" at bounding box center [230, 167] width 18 height 18
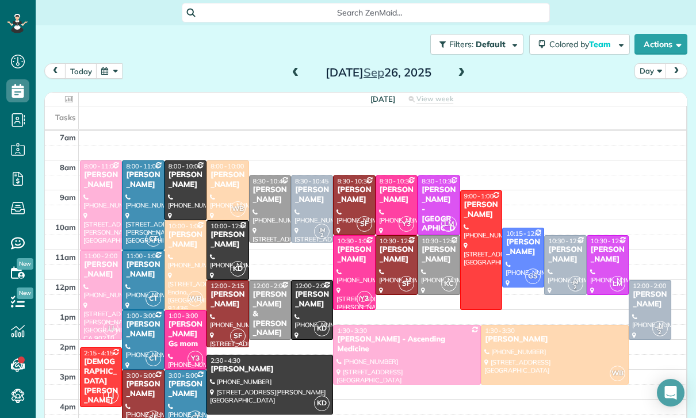
click at [112, 64] on button "button" at bounding box center [109, 71] width 26 height 16
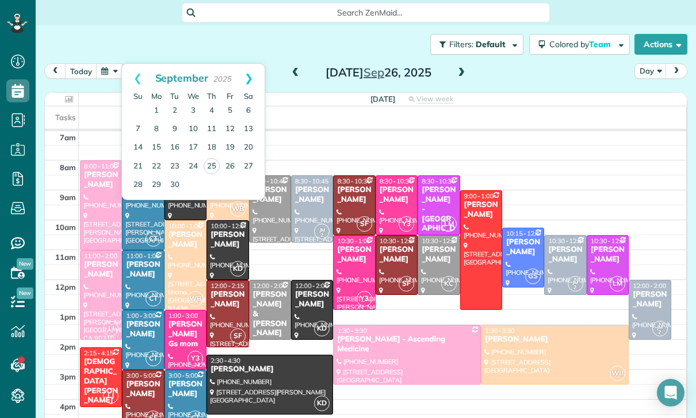
click at [252, 73] on link "Next" at bounding box center [249, 78] width 32 height 29
click at [232, 110] on link "3" at bounding box center [230, 111] width 18 height 18
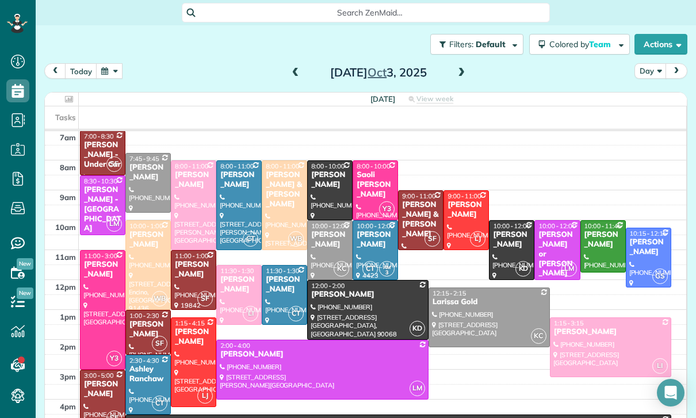
click at [139, 326] on div "[PERSON_NAME]" at bounding box center [148, 330] width 39 height 20
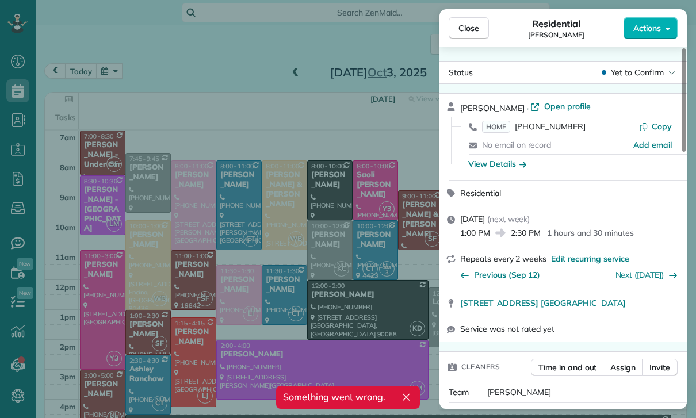
click at [286, 307] on div "Close Residential Lala Gevorkian Actions Status Yet to Confirm Lala Gevorkian ·…" at bounding box center [348, 209] width 696 height 418
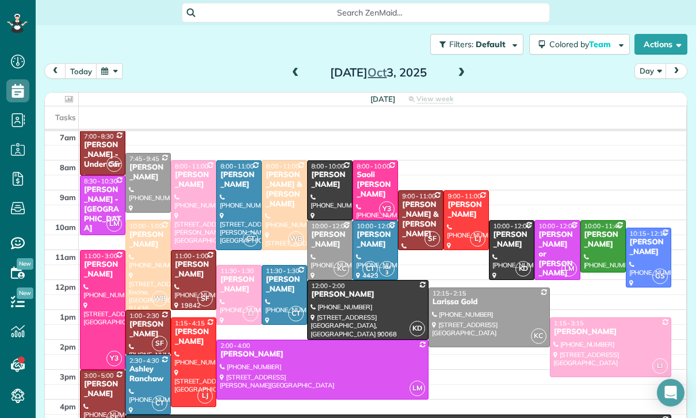
click at [108, 72] on button "button" at bounding box center [109, 71] width 26 height 16
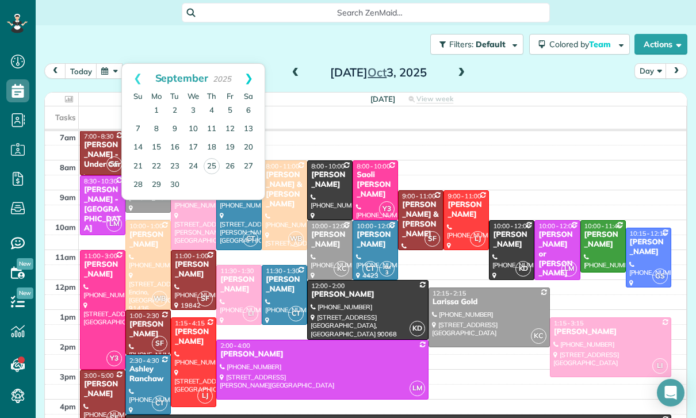
click at [249, 75] on link "Next" at bounding box center [249, 78] width 32 height 29
click at [234, 127] on link "10" at bounding box center [230, 129] width 18 height 18
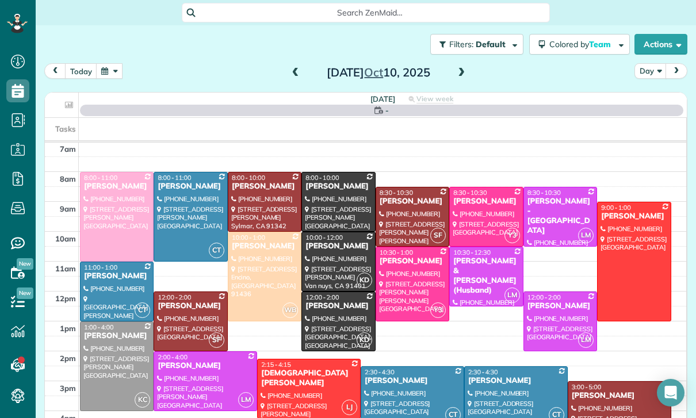
scroll to position [90, 0]
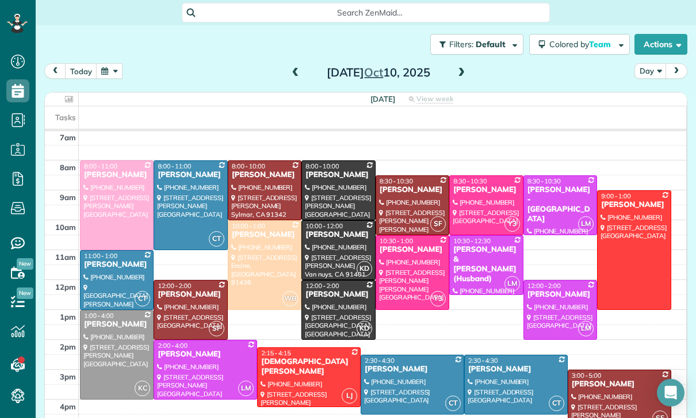
click at [112, 71] on button "button" at bounding box center [109, 71] width 26 height 16
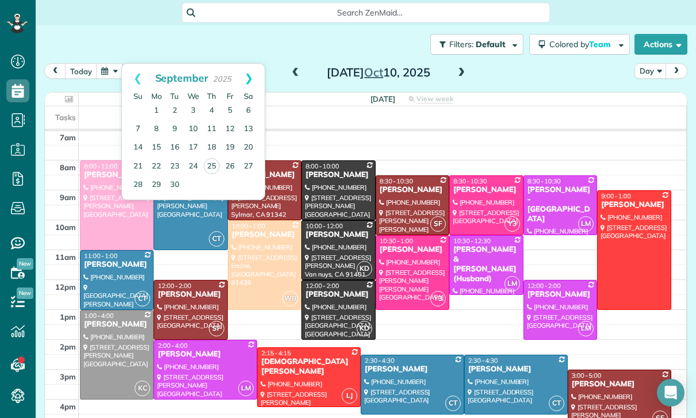
click at [242, 80] on link "Next" at bounding box center [249, 78] width 32 height 29
click at [227, 146] on link "17" at bounding box center [230, 148] width 18 height 18
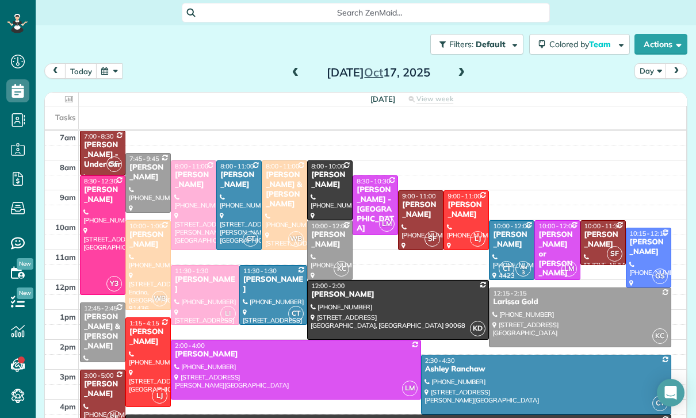
click at [602, 234] on div "[PERSON_NAME]" at bounding box center [603, 240] width 39 height 20
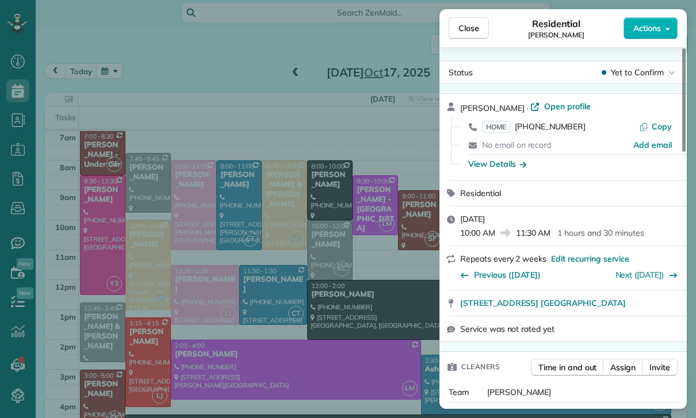
click at [298, 323] on div "Close Residential Lala Gevorkian Actions Status Yet to Confirm Lala Gevorkian ·…" at bounding box center [348, 209] width 696 height 418
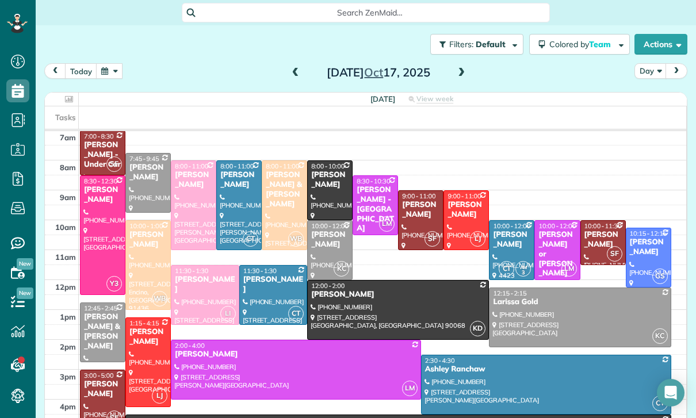
click at [104, 66] on button "button" at bounding box center [109, 71] width 26 height 16
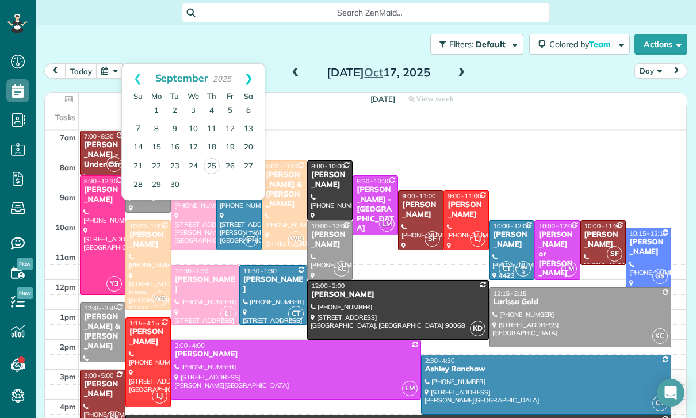
click at [252, 75] on link "Next" at bounding box center [249, 78] width 32 height 29
click at [253, 78] on link "Next" at bounding box center [249, 78] width 32 height 29
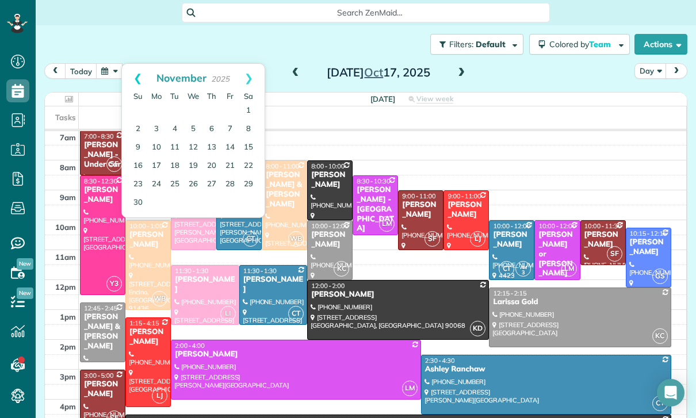
click at [138, 76] on link "Prev" at bounding box center [138, 78] width 32 height 29
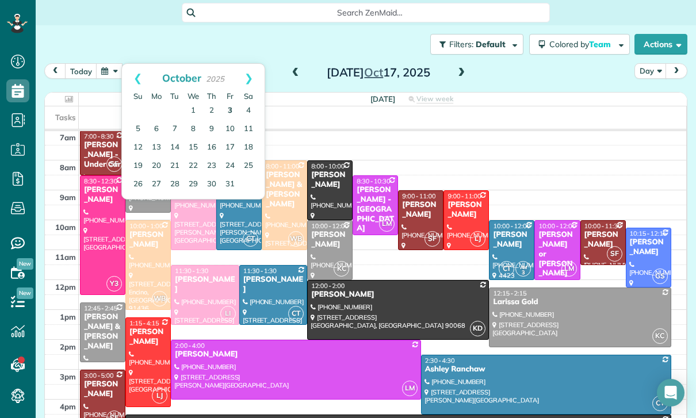
click at [232, 117] on link "3" at bounding box center [230, 111] width 18 height 18
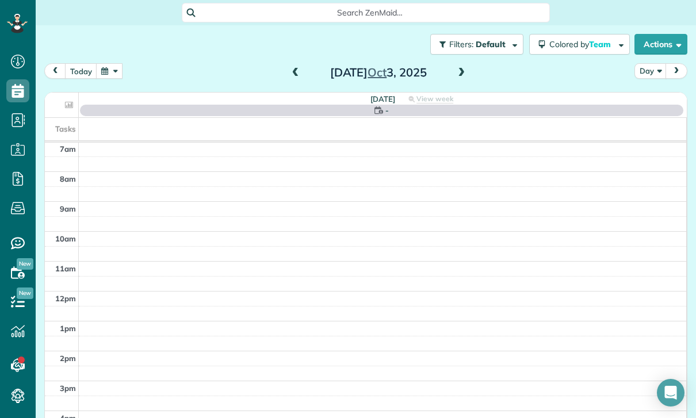
scroll to position [90, 0]
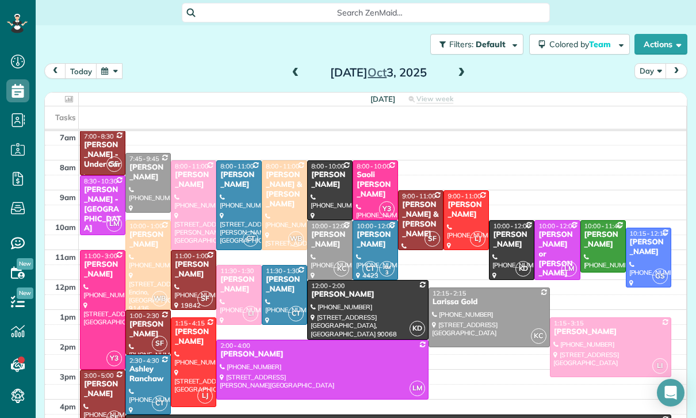
click at [156, 331] on div "[PERSON_NAME]" at bounding box center [148, 330] width 39 height 20
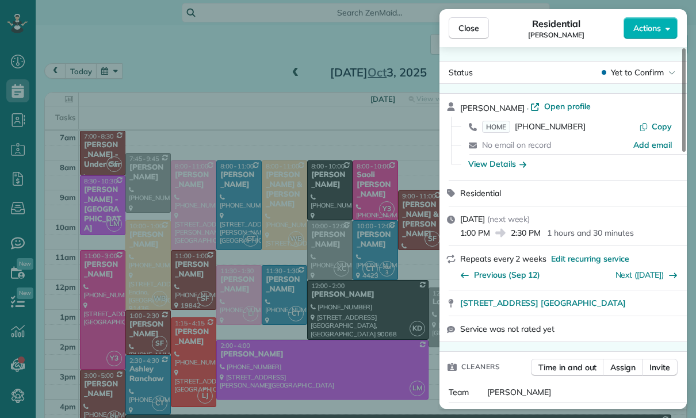
click at [105, 67] on div "Close Residential Lala Gevorkian Actions Status Yet to Confirm Lala Gevorkian ·…" at bounding box center [348, 209] width 696 height 418
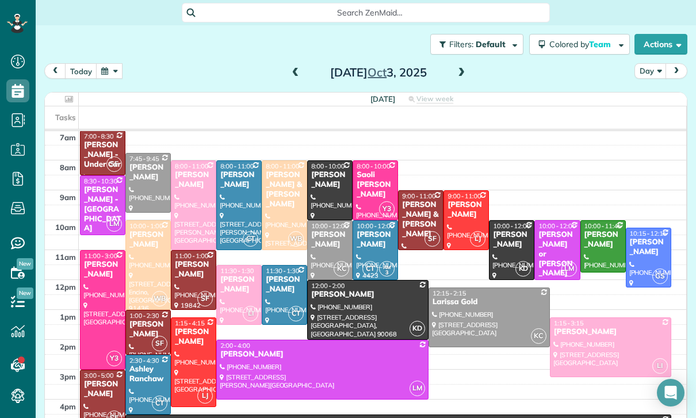
click at [122, 72] on button "button" at bounding box center [109, 71] width 26 height 16
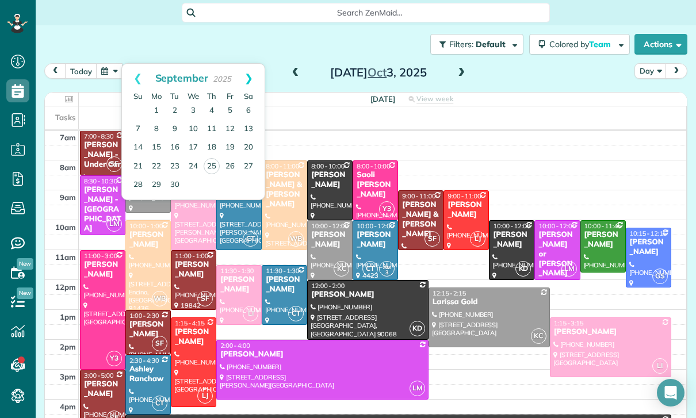
click at [251, 77] on link "Next" at bounding box center [249, 78] width 32 height 29
click at [237, 146] on link "17" at bounding box center [230, 148] width 18 height 18
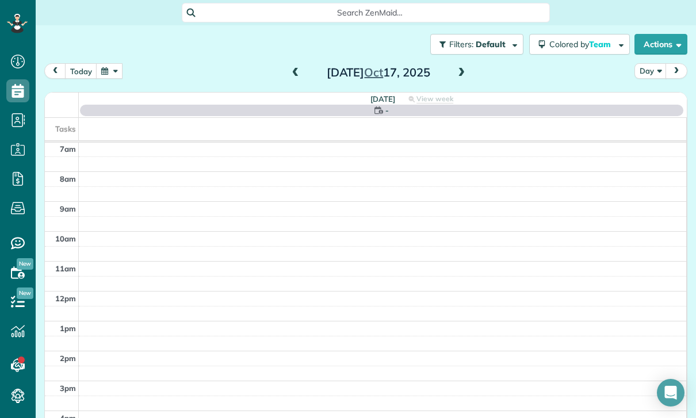
scroll to position [90, 0]
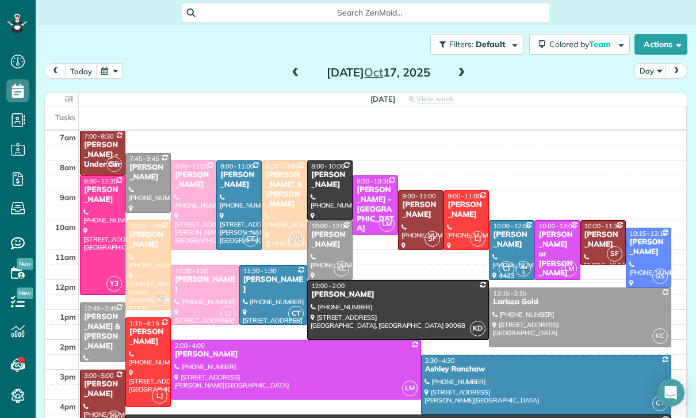
click at [598, 235] on div "[PERSON_NAME]" at bounding box center [603, 240] width 39 height 20
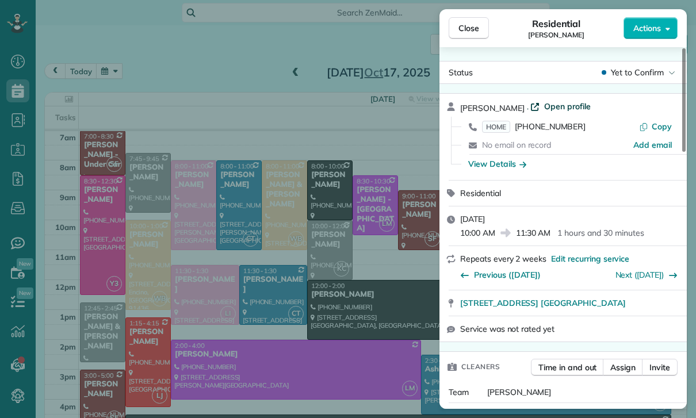
click at [558, 110] on span "Open profile" at bounding box center [567, 107] width 47 height 12
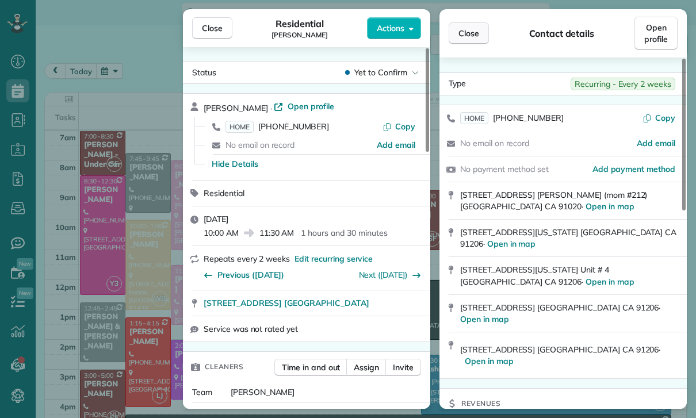
click at [471, 33] on span "Close" at bounding box center [468, 34] width 21 height 12
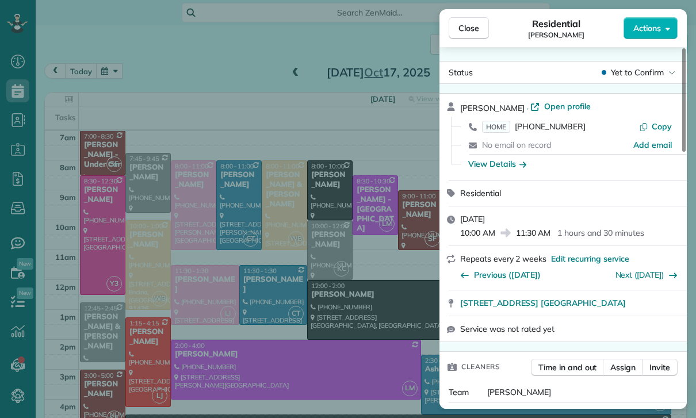
click at [119, 67] on div "Close Residential Lala Gevorkian Actions Status Yet to Confirm Lala Gevorkian ·…" at bounding box center [348, 209] width 696 height 418
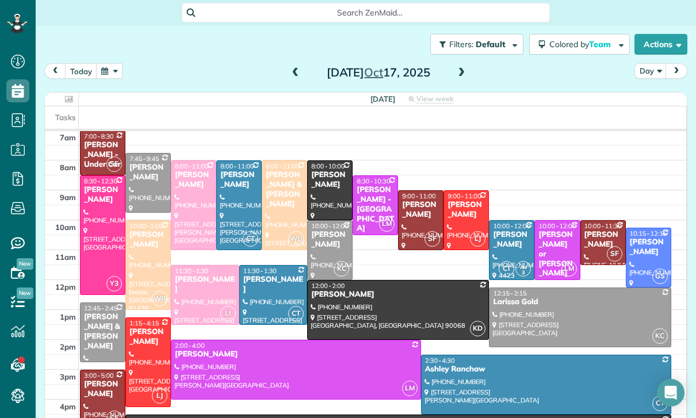
click at [117, 74] on button "button" at bounding box center [109, 71] width 26 height 16
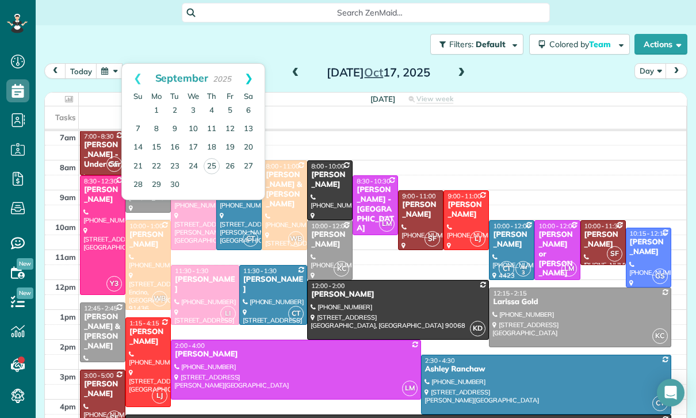
click at [259, 82] on link "Next" at bounding box center [249, 78] width 32 height 29
click at [238, 183] on link "31" at bounding box center [230, 184] width 18 height 18
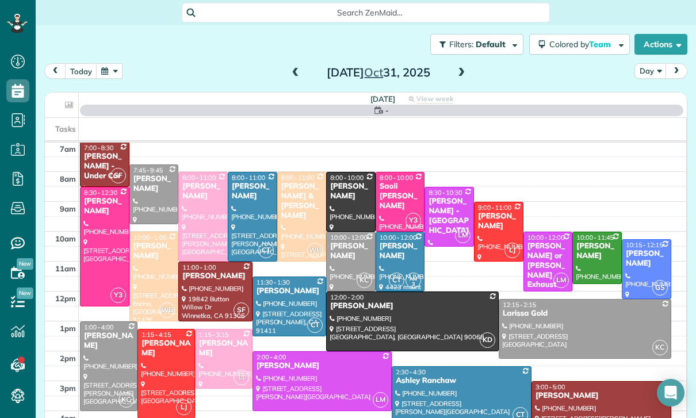
scroll to position [90, 0]
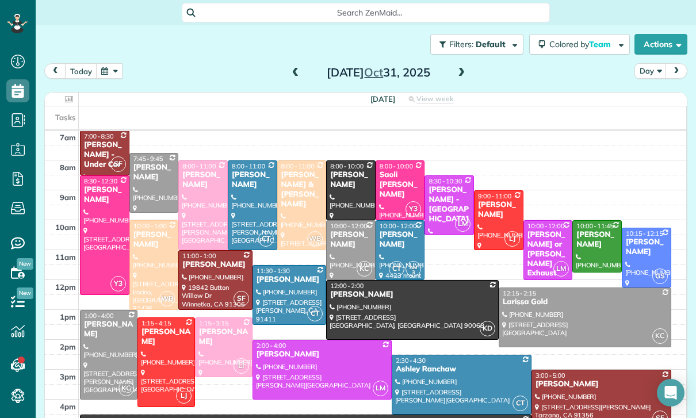
click at [112, 70] on button "button" at bounding box center [109, 71] width 26 height 16
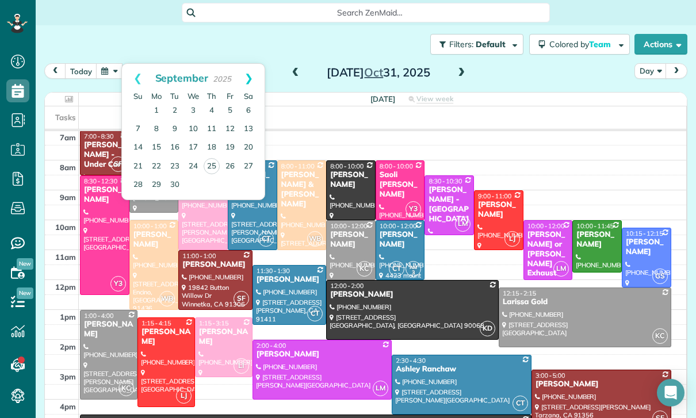
click at [243, 75] on link "Next" at bounding box center [249, 78] width 32 height 29
click at [234, 169] on link "24" at bounding box center [230, 166] width 18 height 18
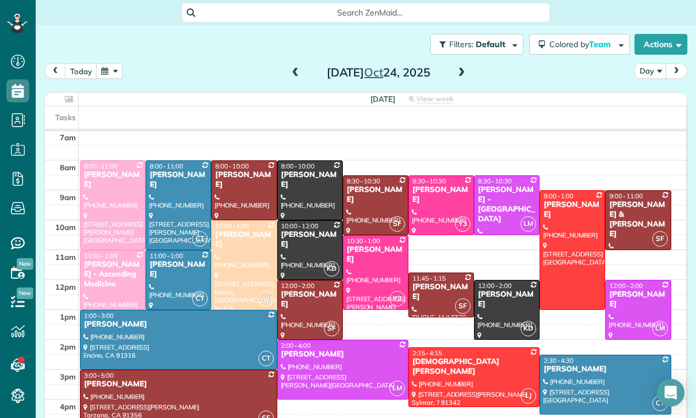
click at [116, 72] on button "button" at bounding box center [109, 71] width 26 height 16
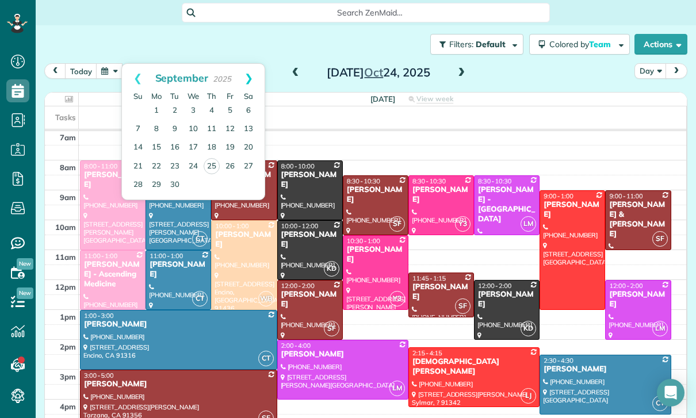
click at [257, 76] on link "Next" at bounding box center [249, 78] width 32 height 29
click at [236, 145] on link "17" at bounding box center [230, 148] width 18 height 18
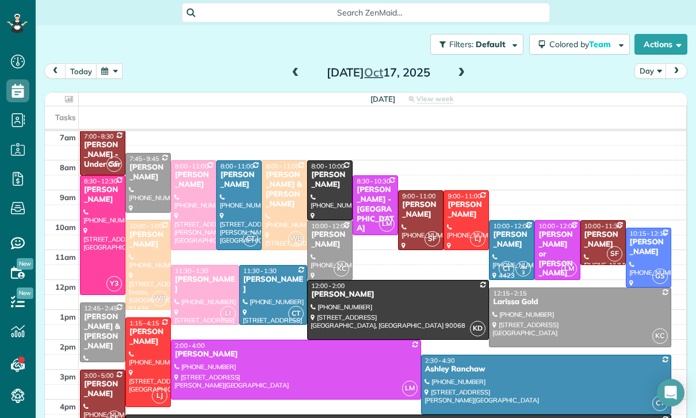
click at [105, 69] on button "button" at bounding box center [109, 71] width 26 height 16
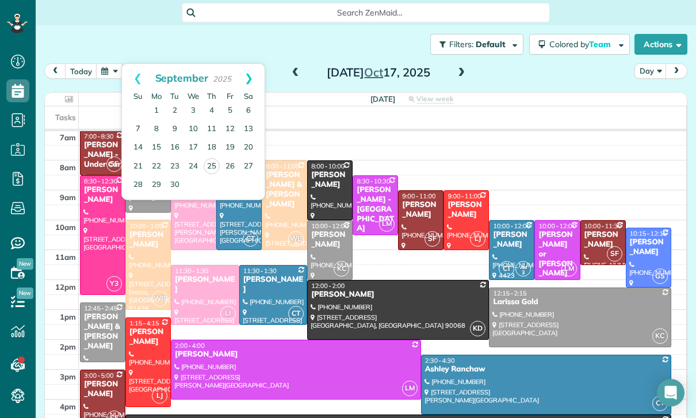
click at [251, 79] on link "Next" at bounding box center [249, 78] width 32 height 29
click at [230, 147] on link "17" at bounding box center [230, 148] width 18 height 18
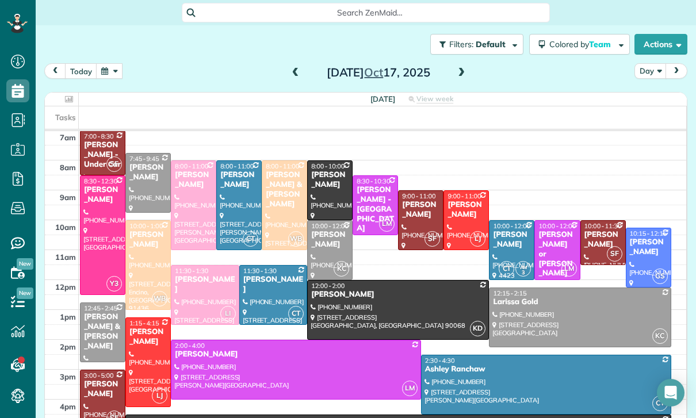
click at [113, 71] on button "button" at bounding box center [109, 71] width 26 height 16
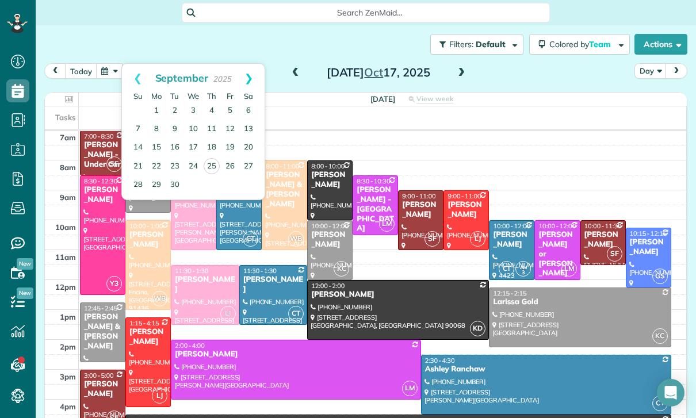
click at [257, 74] on link "Next" at bounding box center [249, 78] width 32 height 29
click at [230, 163] on link "24" at bounding box center [230, 166] width 18 height 18
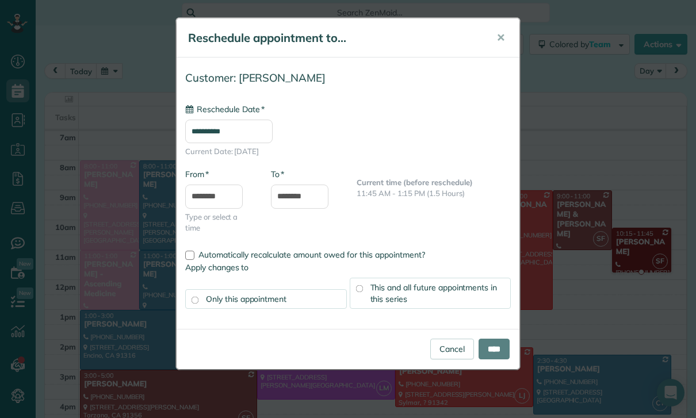
type input "**********"
click at [216, 131] on input "**********" at bounding box center [228, 132] width 87 height 24
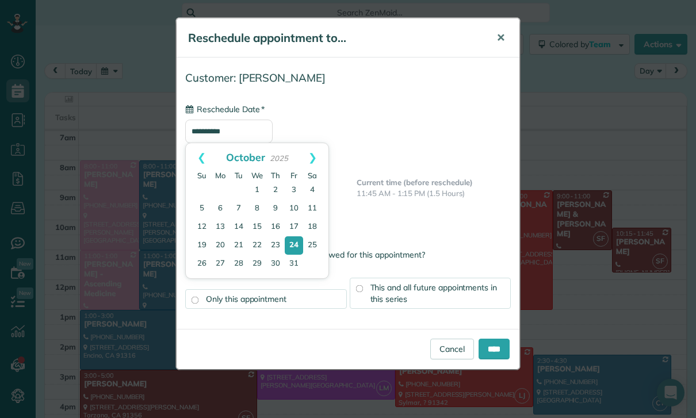
click at [503, 32] on span "✕" at bounding box center [500, 37] width 9 height 13
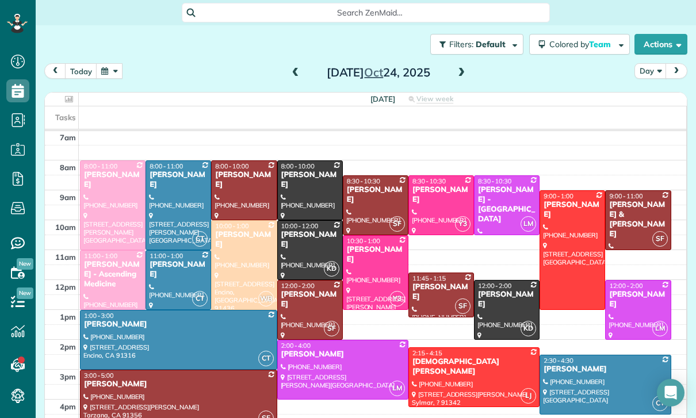
click at [105, 72] on button "button" at bounding box center [109, 71] width 26 height 16
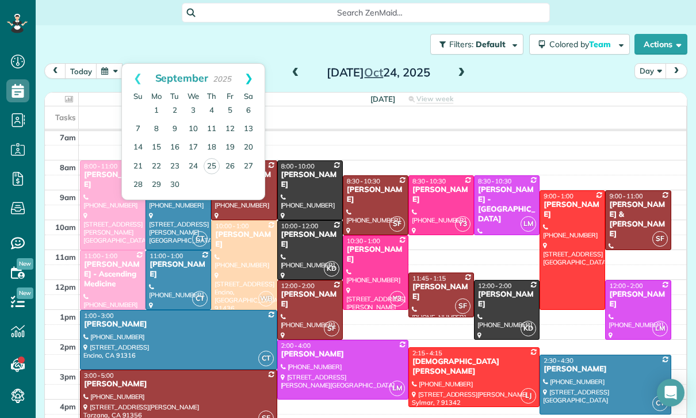
click at [254, 72] on link "Next" at bounding box center [249, 78] width 32 height 29
click at [172, 125] on link "7" at bounding box center [175, 129] width 18 height 18
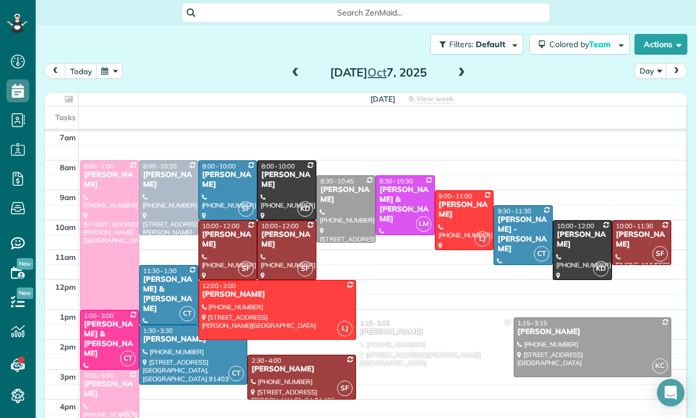
click at [112, 78] on button "button" at bounding box center [109, 71] width 26 height 16
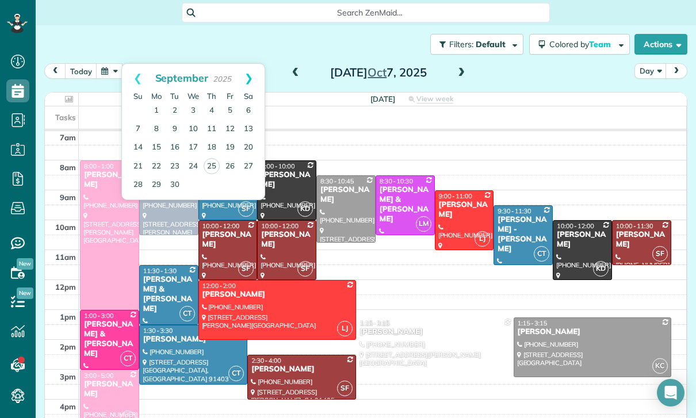
click at [247, 77] on link "Next" at bounding box center [249, 78] width 32 height 29
click at [233, 173] on link "24" at bounding box center [230, 166] width 18 height 18
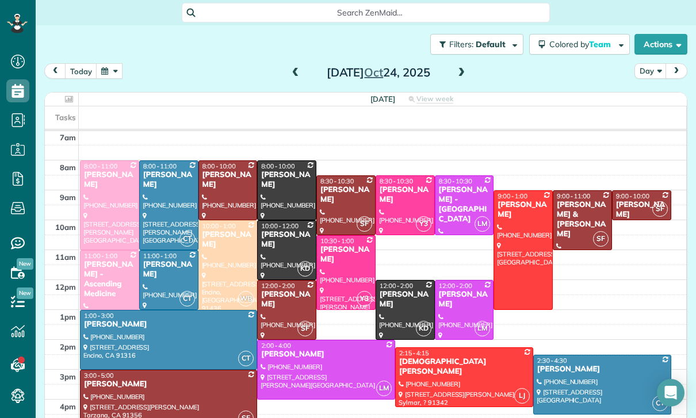
click at [636, 208] on div "[PERSON_NAME]" at bounding box center [642, 210] width 52 height 20
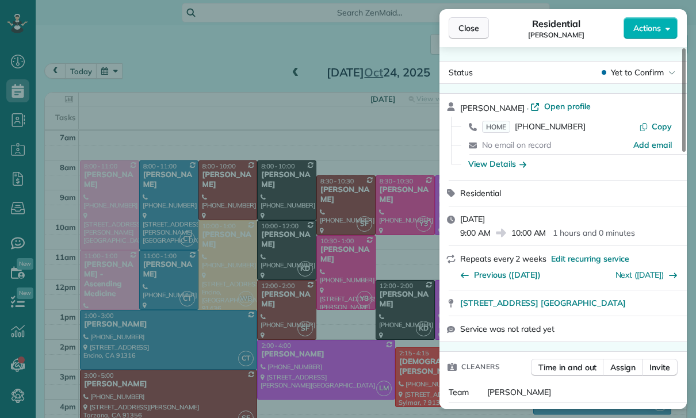
click at [468, 25] on span "Close" at bounding box center [468, 28] width 21 height 12
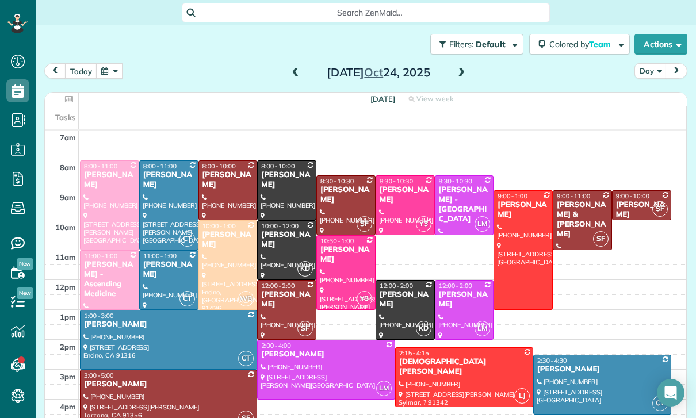
click at [122, 75] on button "button" at bounding box center [109, 71] width 26 height 16
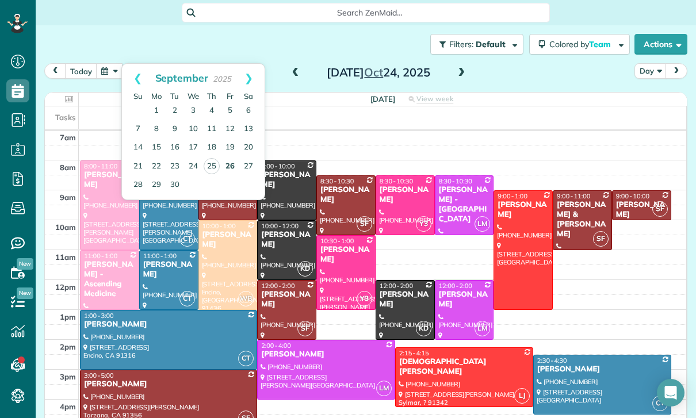
click at [234, 166] on link "26" at bounding box center [230, 167] width 18 height 18
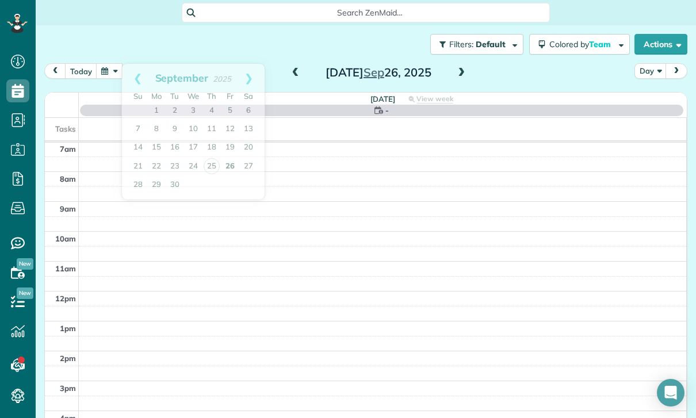
scroll to position [90, 0]
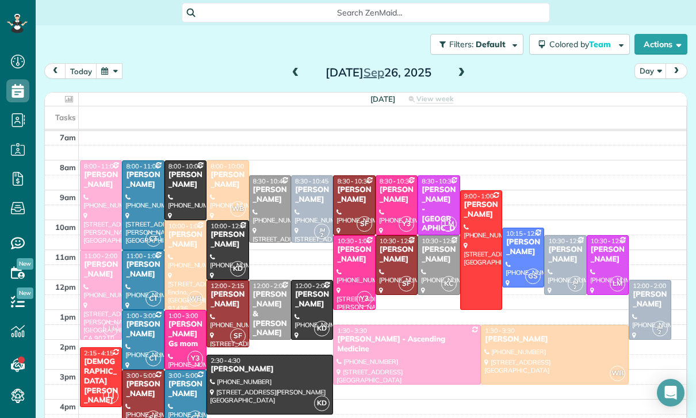
click at [117, 74] on button "button" at bounding box center [109, 71] width 26 height 16
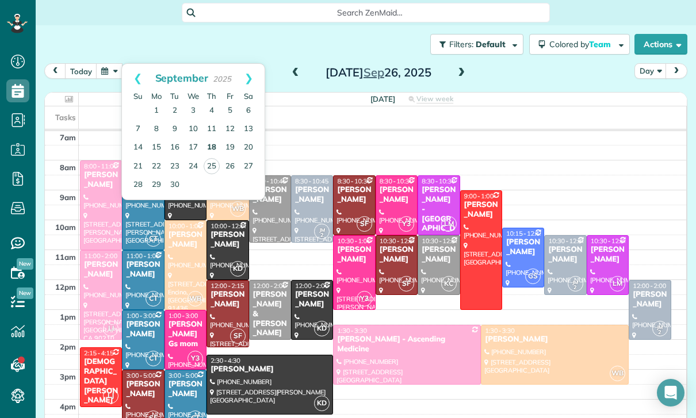
click at [212, 145] on link "18" at bounding box center [211, 148] width 18 height 18
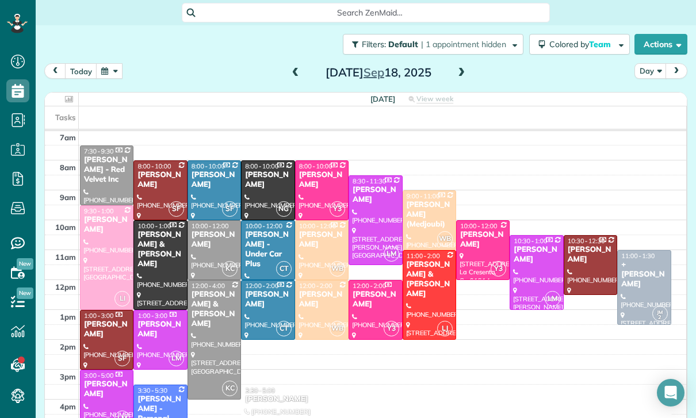
click at [116, 74] on button "button" at bounding box center [109, 71] width 26 height 16
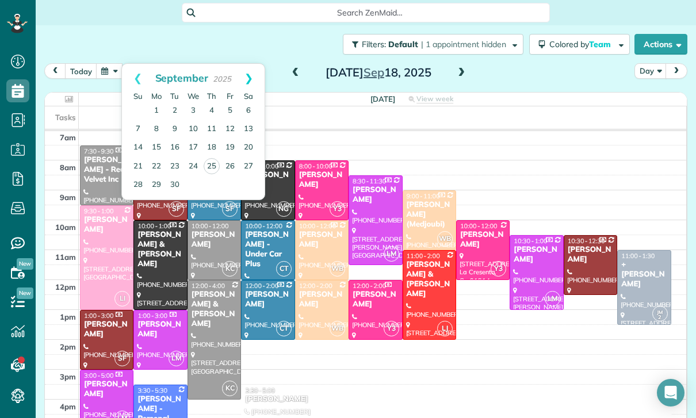
click at [248, 75] on link "Next" at bounding box center [249, 78] width 32 height 29
click at [212, 110] on link "2" at bounding box center [211, 111] width 18 height 18
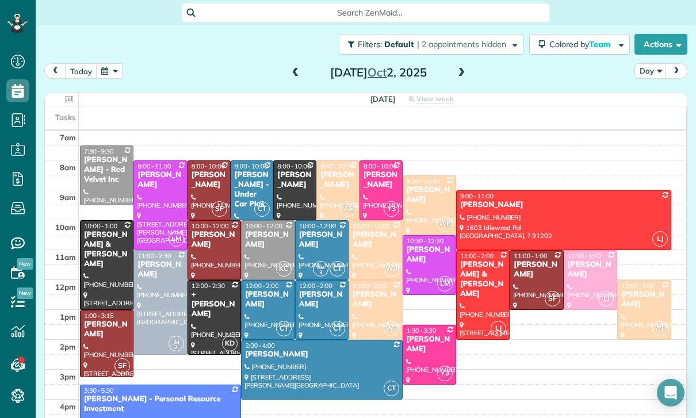
click at [121, 74] on button "button" at bounding box center [109, 71] width 26 height 16
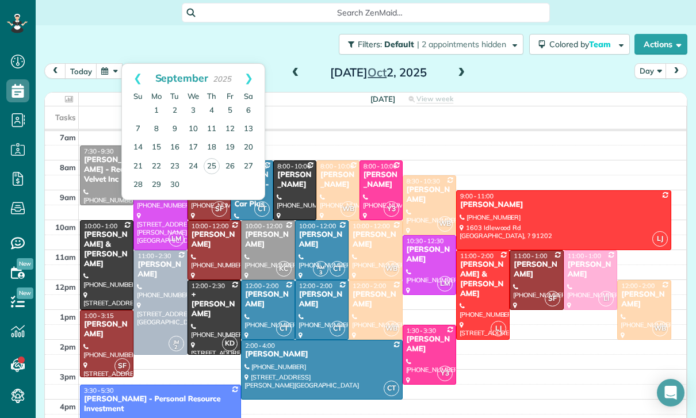
click at [266, 247] on div "[PERSON_NAME]" at bounding box center [267, 240] width 47 height 20
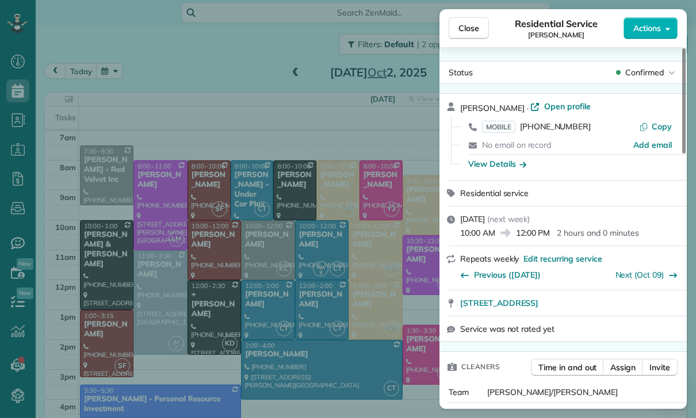
click at [129, 79] on div "Close Residential Service Ifrana Razzak Actions Status Confirmed Ifrana Razzak …" at bounding box center [348, 209] width 696 height 418
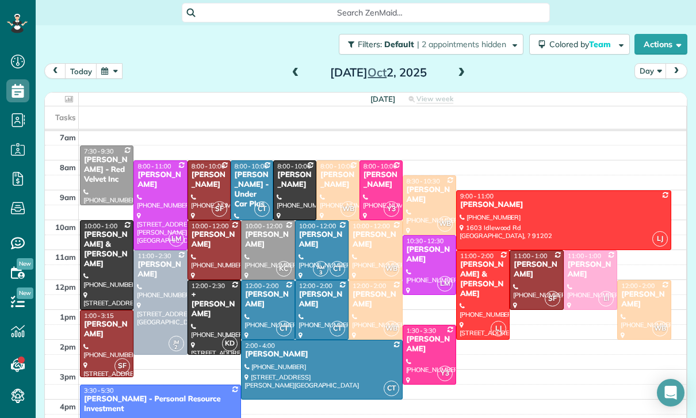
click at [122, 66] on button "button" at bounding box center [109, 71] width 26 height 16
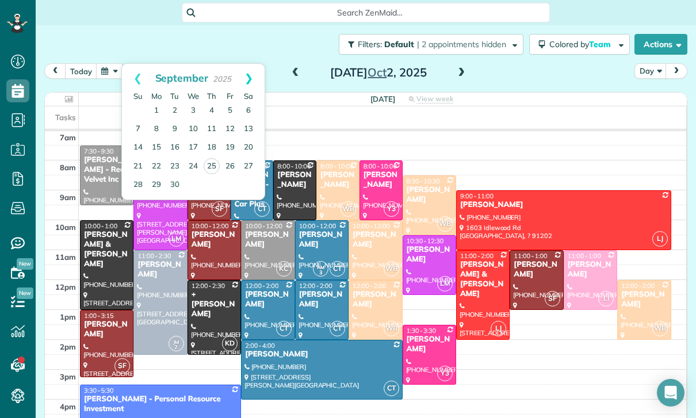
click at [253, 75] on link "Next" at bounding box center [249, 78] width 32 height 29
click at [113, 47] on div "Filters: Default | 2 appointments hidden Colored by Team Color by Cleaner Color…" at bounding box center [366, 44] width 660 height 38
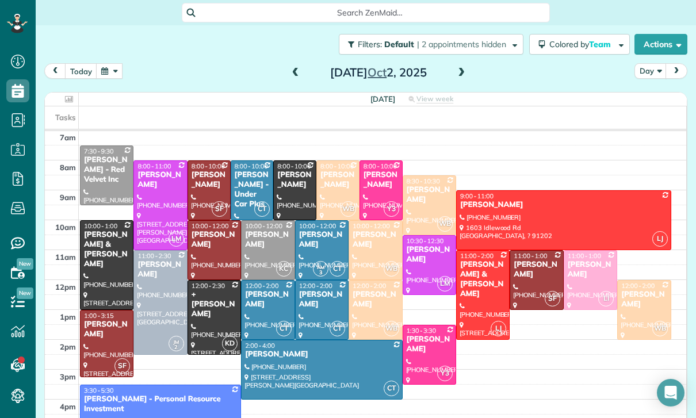
click at [117, 74] on button "button" at bounding box center [109, 71] width 26 height 16
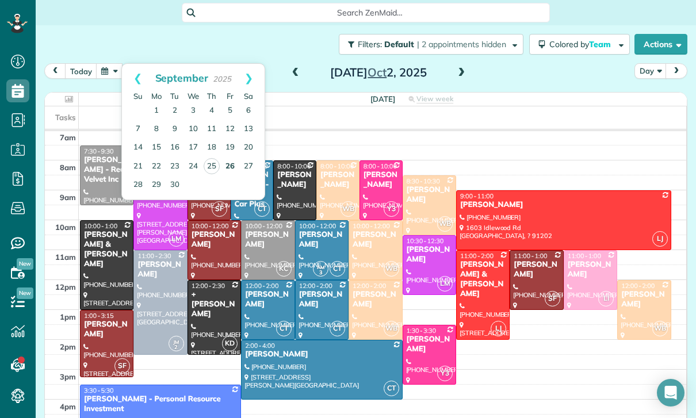
click at [232, 168] on link "26" at bounding box center [230, 167] width 18 height 18
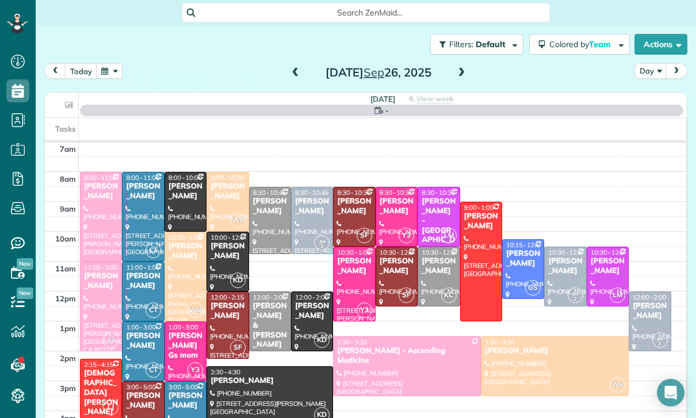
scroll to position [90, 0]
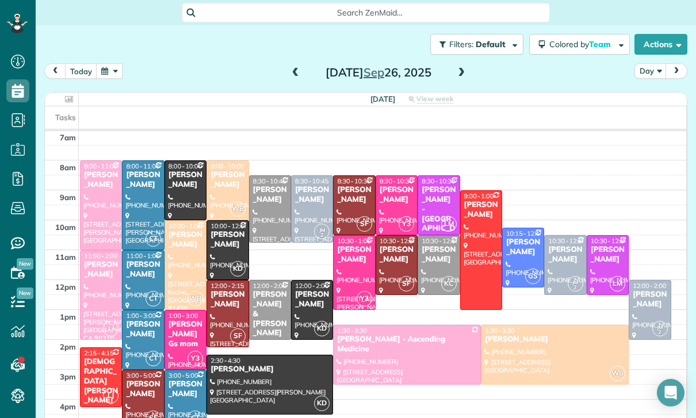
click at [438, 267] on div at bounding box center [438, 265] width 41 height 59
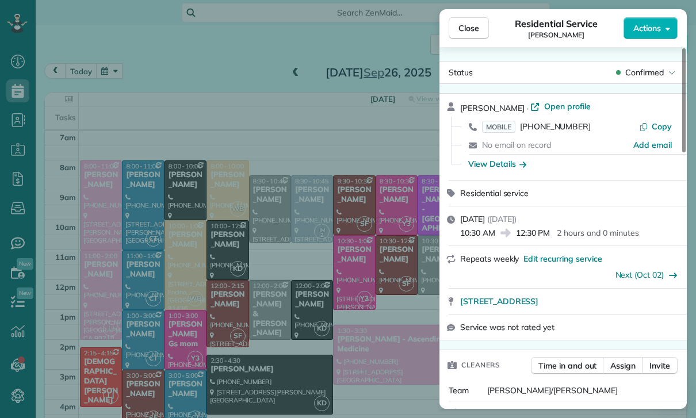
click at [123, 74] on div "Close Residential Service Ifrana Razzak Actions Status Confirmed Ifrana Razzak …" at bounding box center [348, 209] width 696 height 418
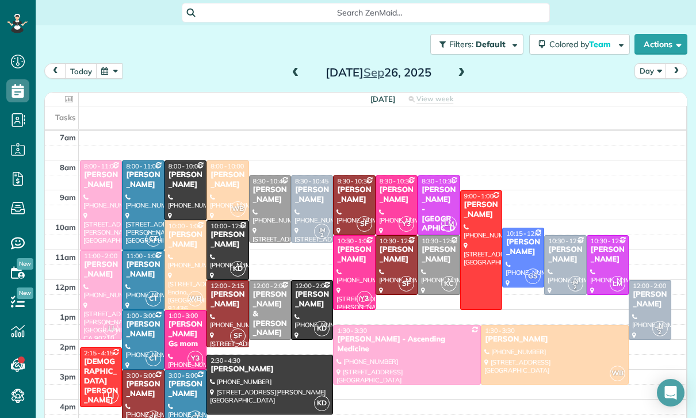
click at [115, 71] on button "button" at bounding box center [109, 71] width 26 height 16
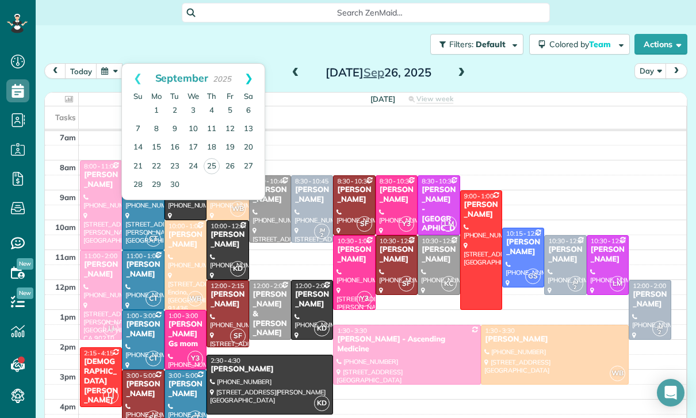
click at [255, 77] on link "Next" at bounding box center [249, 78] width 32 height 29
click at [117, 48] on div "Filters: Default | 2 appointments hidden Colored by Team Color by Cleaner Color…" at bounding box center [366, 44] width 660 height 38
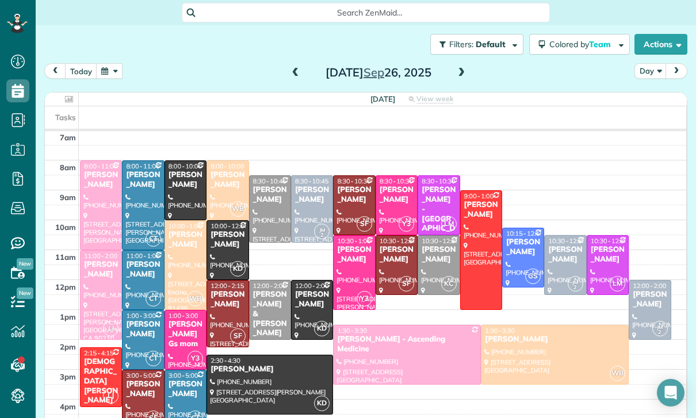
click at [106, 72] on button "button" at bounding box center [109, 71] width 26 height 16
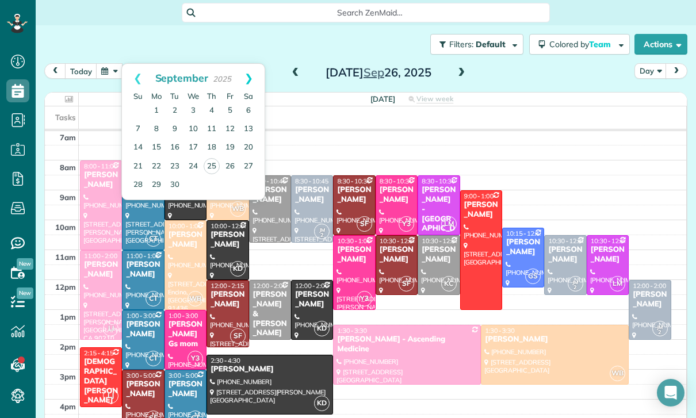
click at [252, 78] on link "Next" at bounding box center [249, 78] width 32 height 29
click at [227, 166] on link "24" at bounding box center [230, 166] width 18 height 18
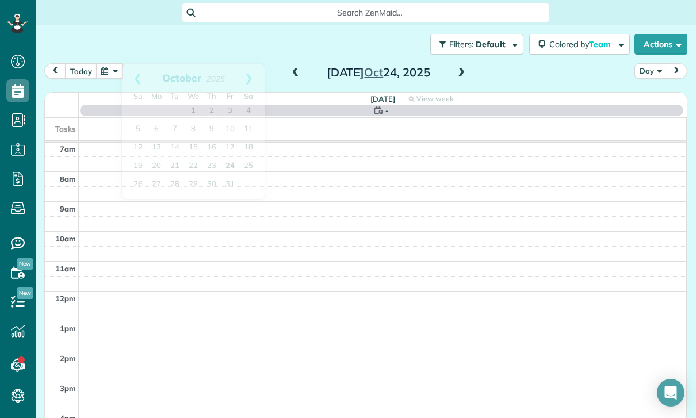
scroll to position [90, 0]
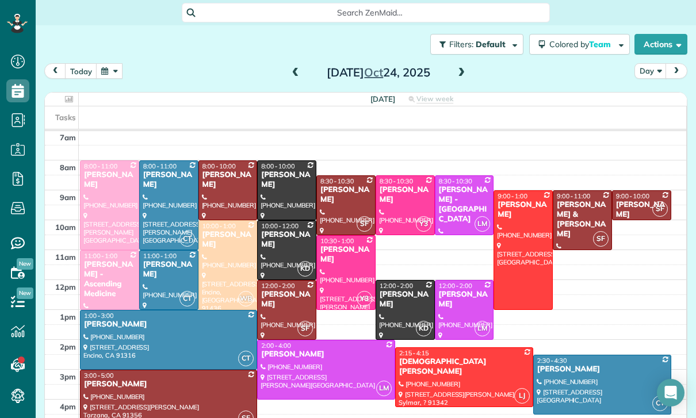
click at [290, 75] on span at bounding box center [295, 73] width 13 height 10
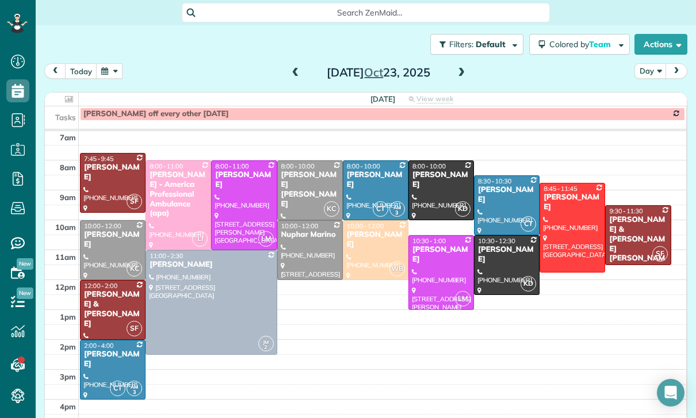
click at [466, 81] on span at bounding box center [461, 72] width 13 height 17
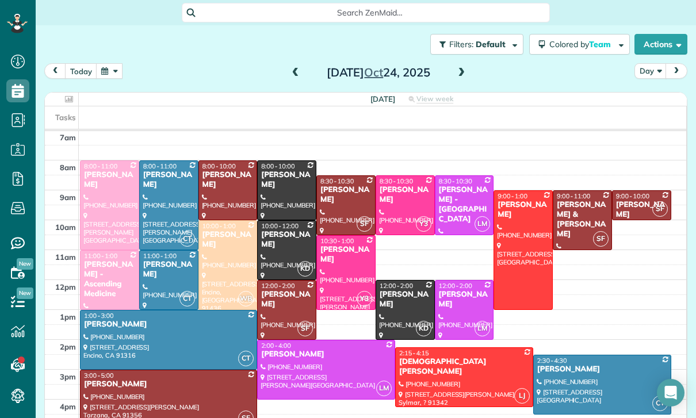
click at [120, 74] on button "button" at bounding box center [109, 71] width 26 height 16
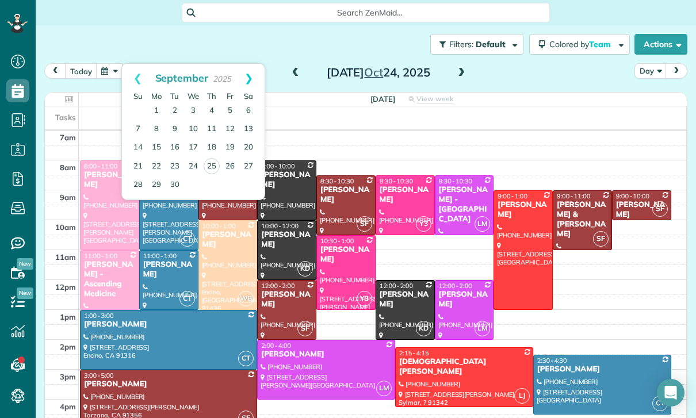
click at [248, 78] on link "Next" at bounding box center [249, 78] width 32 height 29
click at [231, 184] on link "31" at bounding box center [230, 184] width 18 height 18
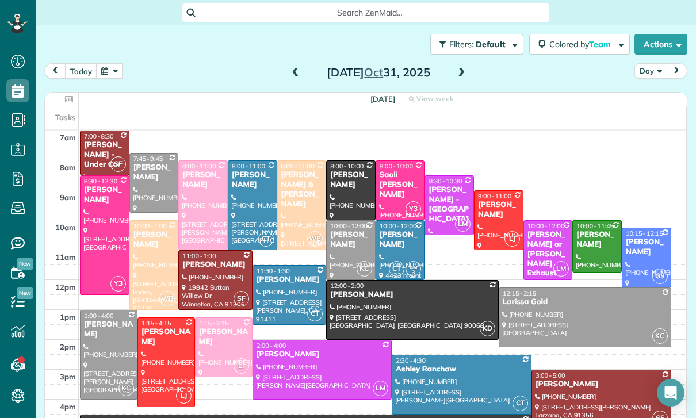
click at [110, 75] on button "button" at bounding box center [109, 71] width 26 height 16
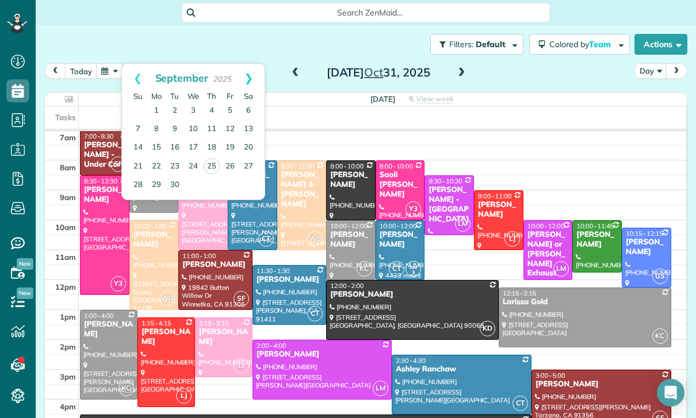
click at [259, 78] on link "Next" at bounding box center [249, 78] width 32 height 29
click at [234, 166] on link "24" at bounding box center [230, 166] width 18 height 18
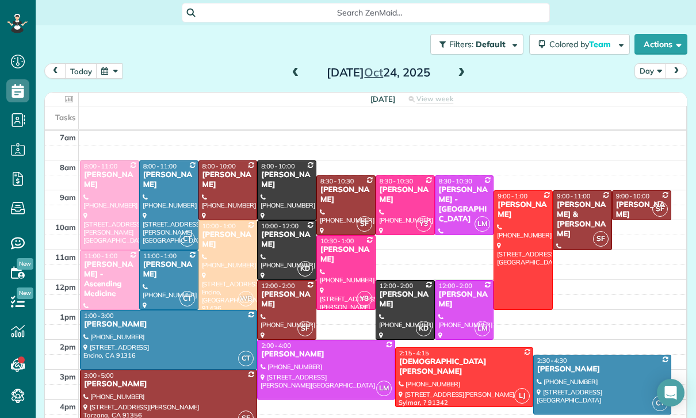
click at [121, 68] on button "button" at bounding box center [109, 71] width 26 height 16
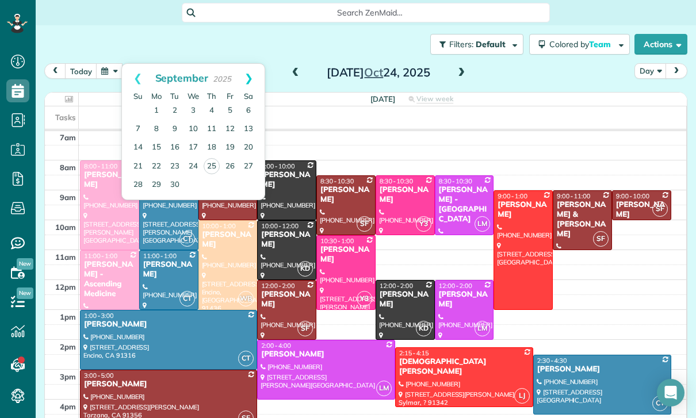
click at [249, 72] on link "Next" at bounding box center [249, 78] width 32 height 29
click at [230, 181] on link "31" at bounding box center [230, 184] width 18 height 18
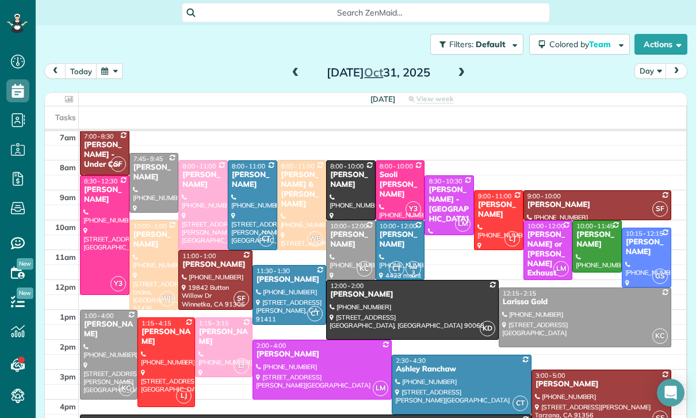
click at [110, 67] on button "button" at bounding box center [109, 71] width 26 height 16
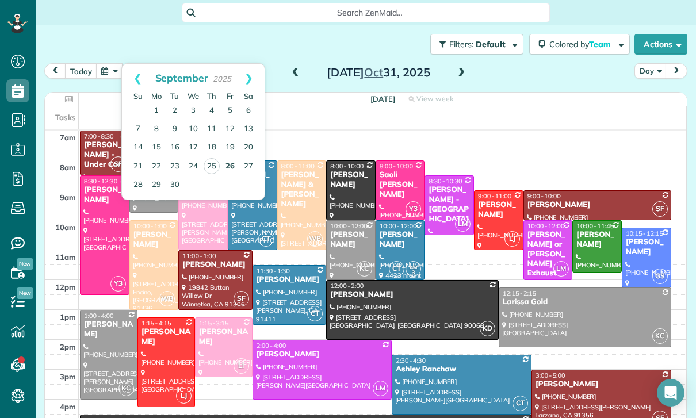
click at [228, 165] on link "26" at bounding box center [230, 167] width 18 height 18
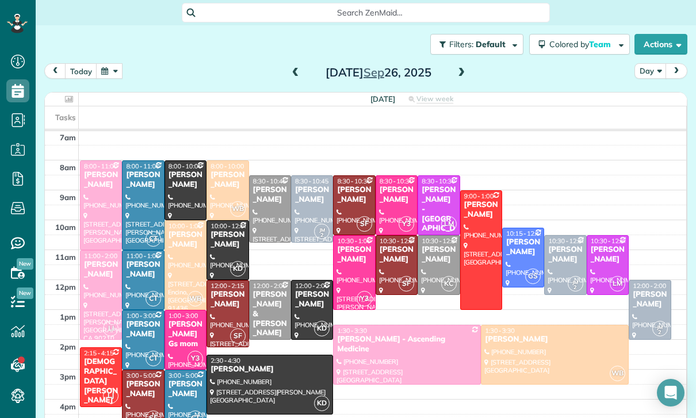
click at [105, 66] on button "button" at bounding box center [109, 71] width 26 height 16
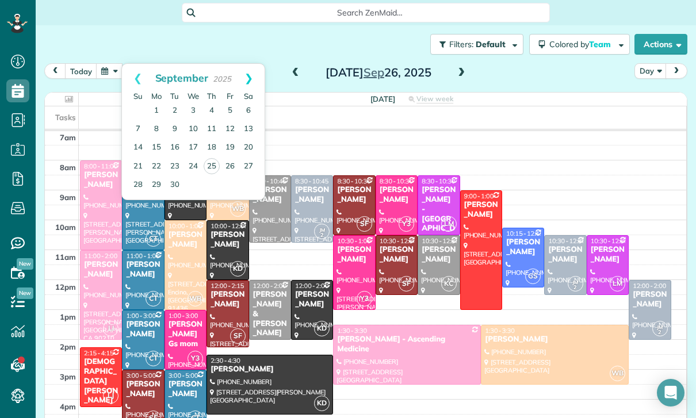
click at [258, 66] on link "Next" at bounding box center [249, 78] width 32 height 29
click at [229, 188] on link "31" at bounding box center [230, 184] width 18 height 18
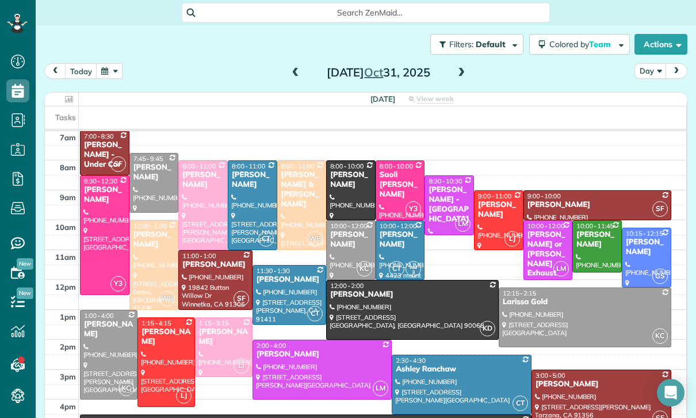
click at [557, 209] on div "[PERSON_NAME]" at bounding box center [597, 205] width 141 height 10
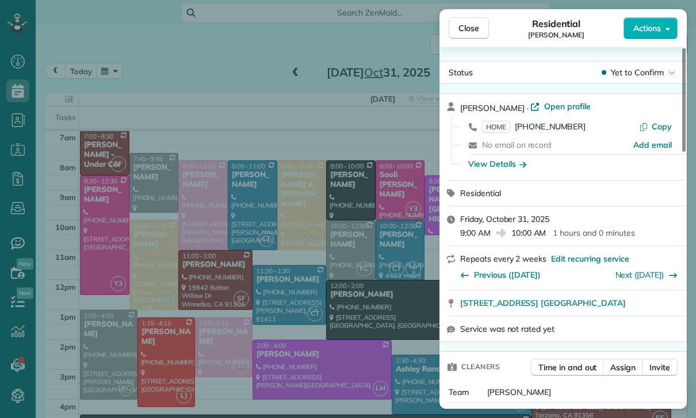
click at [265, 296] on div "Close Residential Lala Gevorkian Actions Status Yet to Confirm Lala Gevorkian ·…" at bounding box center [348, 209] width 696 height 418
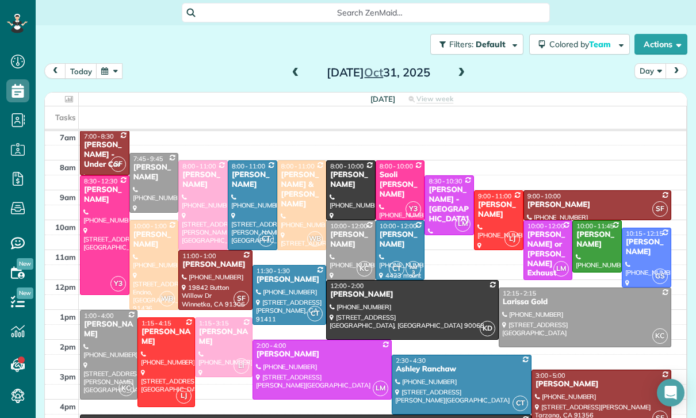
click at [108, 71] on button "button" at bounding box center [109, 71] width 26 height 16
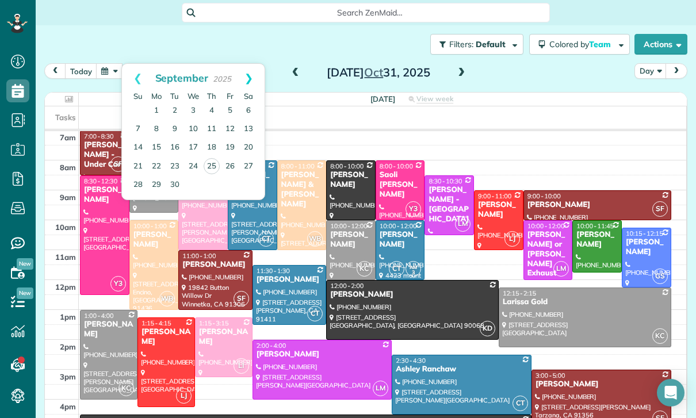
click at [251, 71] on link "Next" at bounding box center [249, 78] width 32 height 29
click at [252, 76] on link "Next" at bounding box center [249, 78] width 32 height 29
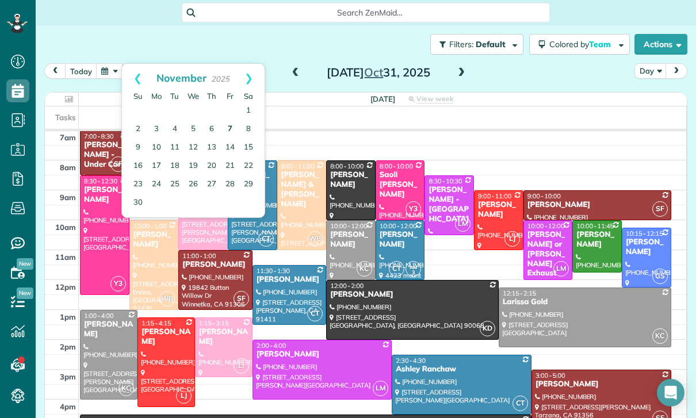
click at [234, 124] on link "7" at bounding box center [230, 129] width 18 height 18
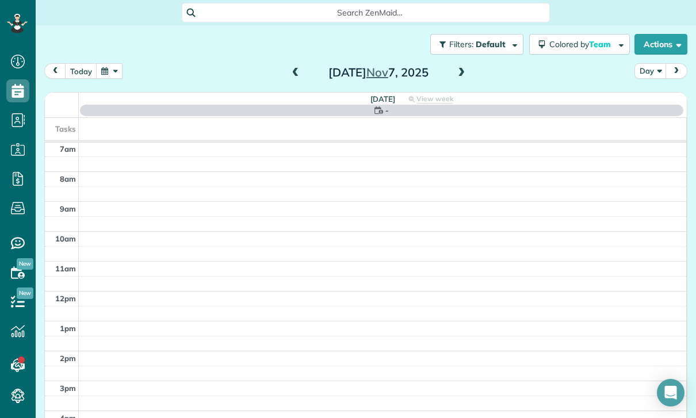
scroll to position [90, 0]
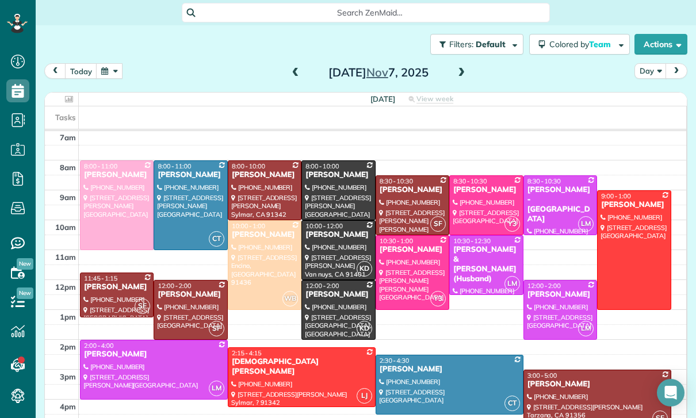
click at [106, 69] on button "button" at bounding box center [109, 71] width 26 height 16
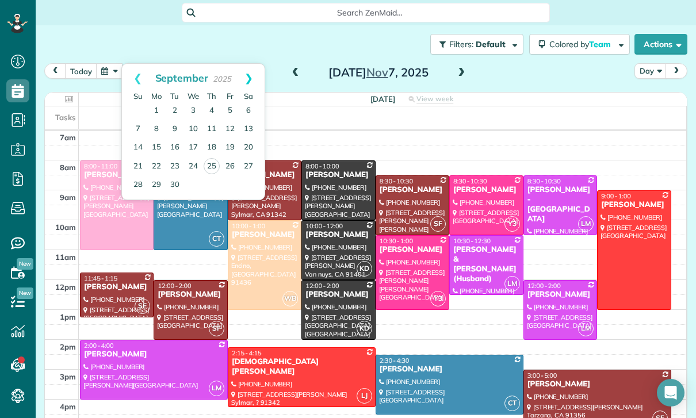
click at [253, 66] on link "Next" at bounding box center [249, 78] width 32 height 29
click at [230, 185] on link "31" at bounding box center [230, 184] width 18 height 18
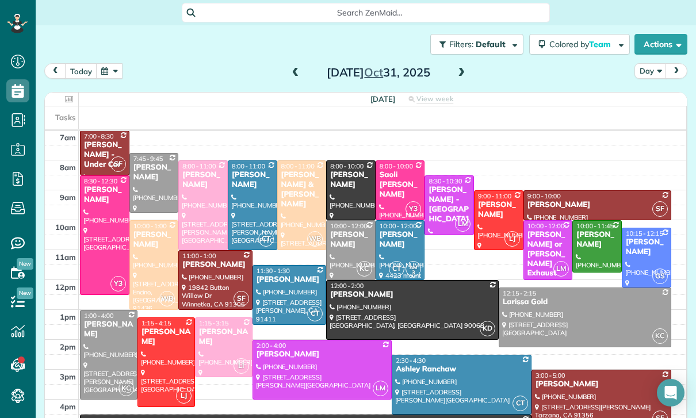
click at [602, 204] on div "[PERSON_NAME]" at bounding box center [597, 205] width 141 height 10
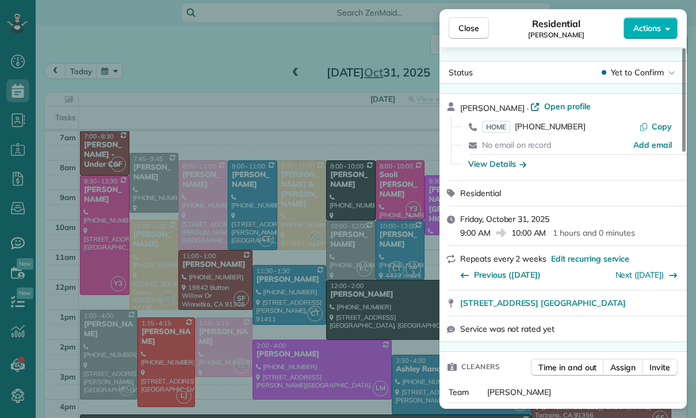
click at [101, 68] on div "Close Residential Lala Gevorkian Actions Status Yet to Confirm Lala Gevorkian ·…" at bounding box center [348, 209] width 696 height 418
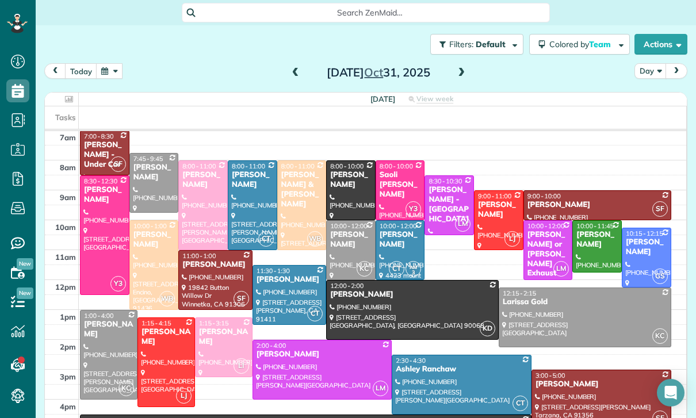
click at [106, 79] on button "button" at bounding box center [109, 71] width 26 height 16
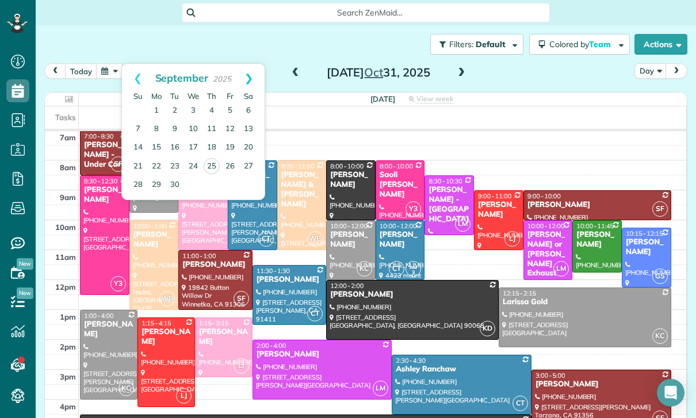
click at [258, 81] on link "Next" at bounding box center [249, 78] width 32 height 29
click at [254, 72] on link "Next" at bounding box center [249, 78] width 32 height 29
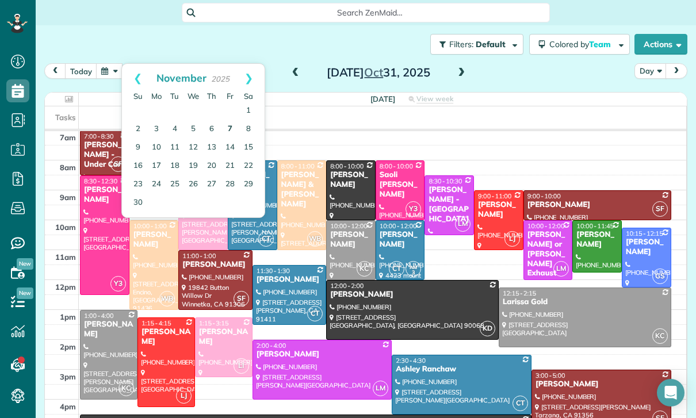
click at [235, 131] on link "7" at bounding box center [230, 129] width 18 height 18
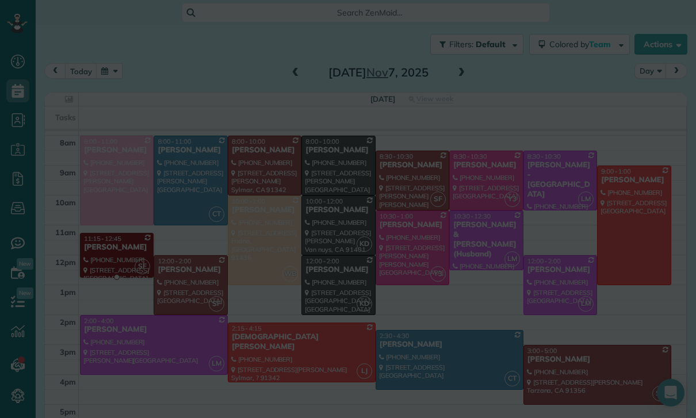
scroll to position [115, 0]
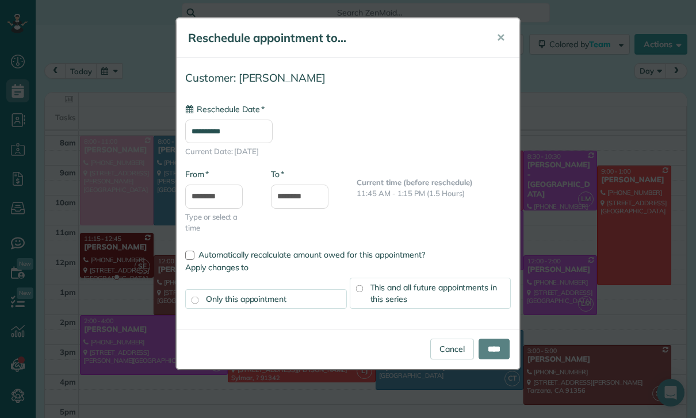
type input "**********"
click at [506, 32] on button "✕" at bounding box center [501, 38] width 26 height 28
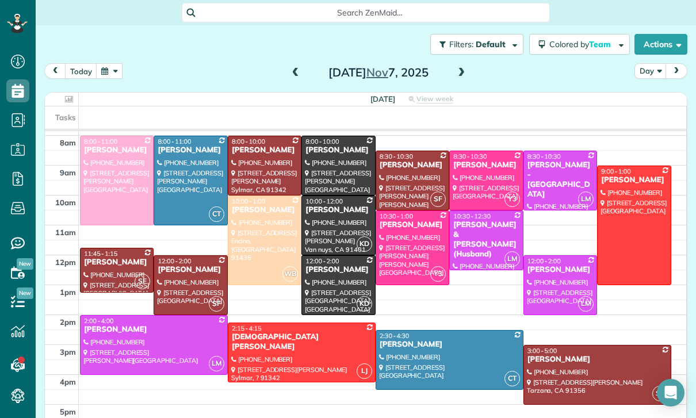
click at [112, 78] on button "button" at bounding box center [109, 71] width 26 height 16
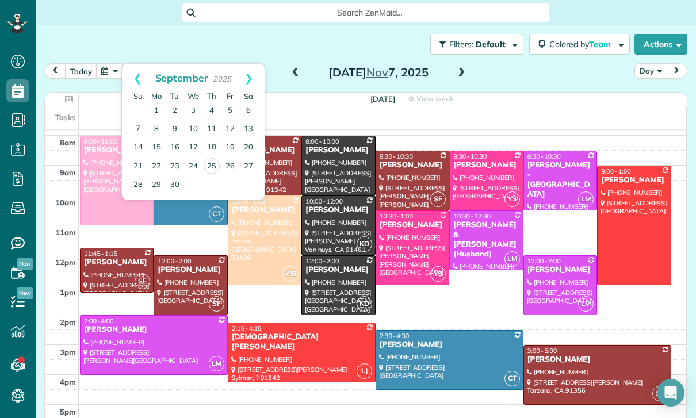
click at [246, 77] on link "Next" at bounding box center [249, 78] width 32 height 29
click at [228, 152] on link "17" at bounding box center [230, 148] width 18 height 18
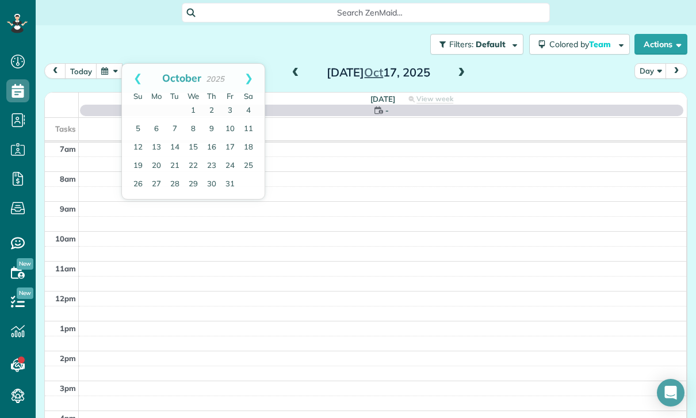
scroll to position [90, 0]
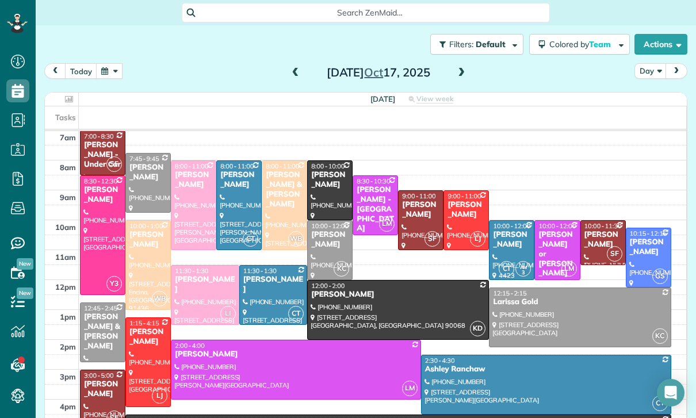
click at [412, 219] on div "[PERSON_NAME]" at bounding box center [421, 210] width 39 height 20
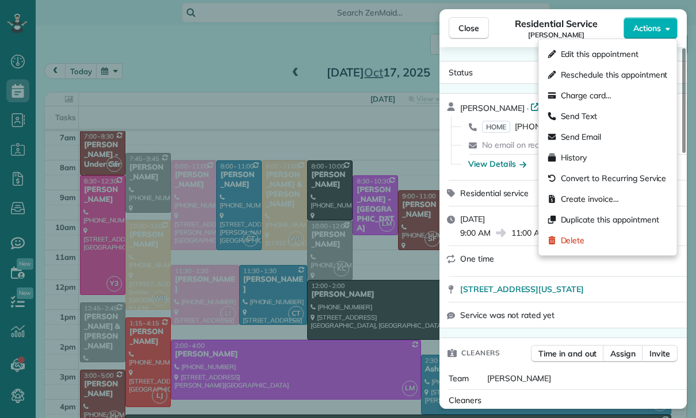
click at [574, 244] on span "Delete" at bounding box center [573, 241] width 24 height 12
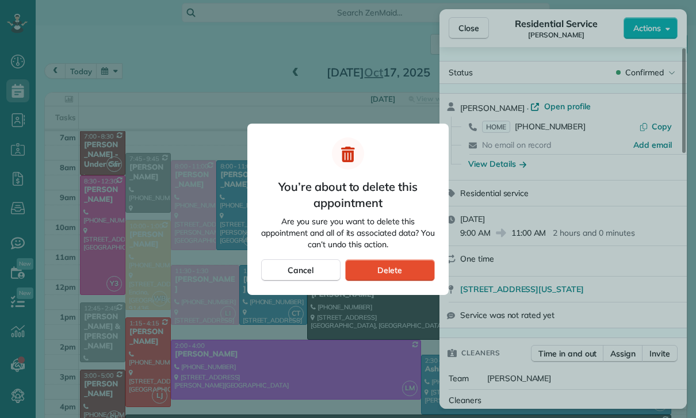
click at [400, 270] on span "Delete" at bounding box center [389, 271] width 25 height 12
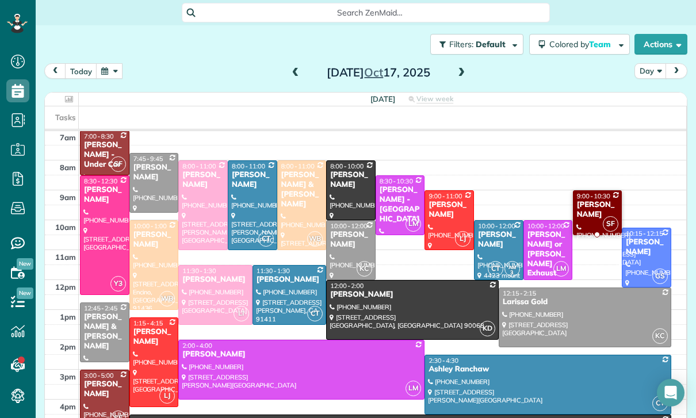
scroll to position [90, 0]
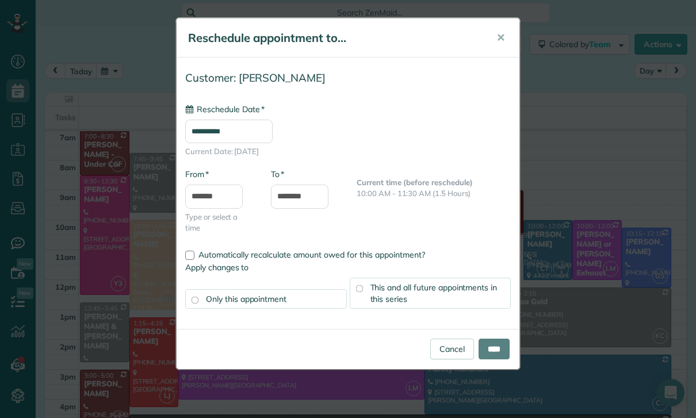
type input "**********"
click at [495, 356] on input "****" at bounding box center [494, 349] width 31 height 21
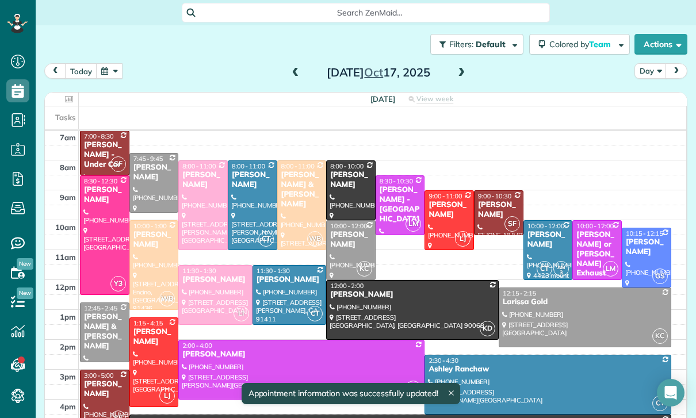
click at [110, 71] on button "button" at bounding box center [109, 71] width 26 height 16
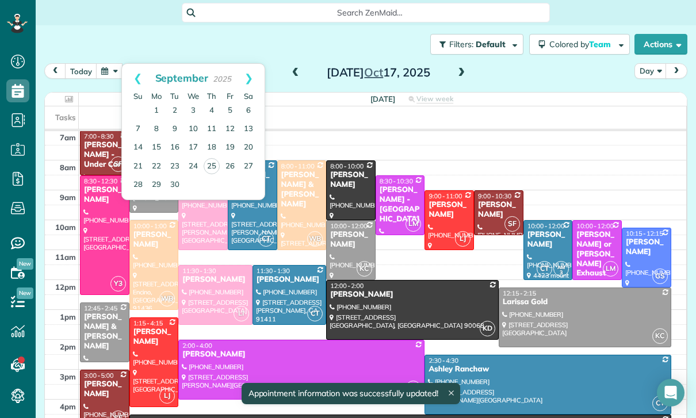
click at [230, 160] on link "26" at bounding box center [230, 167] width 18 height 18
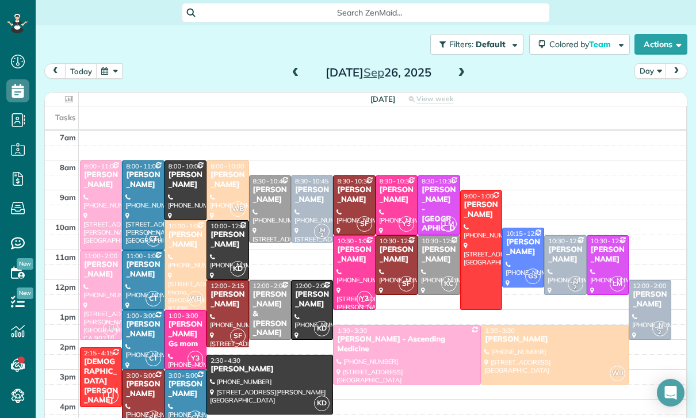
click at [109, 68] on button "button" at bounding box center [109, 71] width 26 height 16
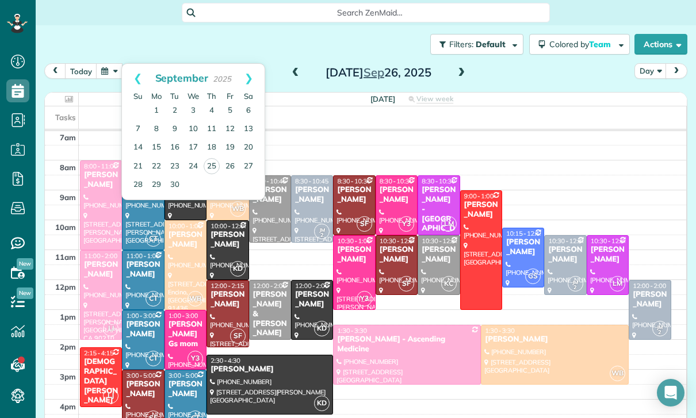
click at [251, 75] on link "Next" at bounding box center [249, 78] width 32 height 29
click at [253, 80] on link "Next" at bounding box center [249, 78] width 32 height 29
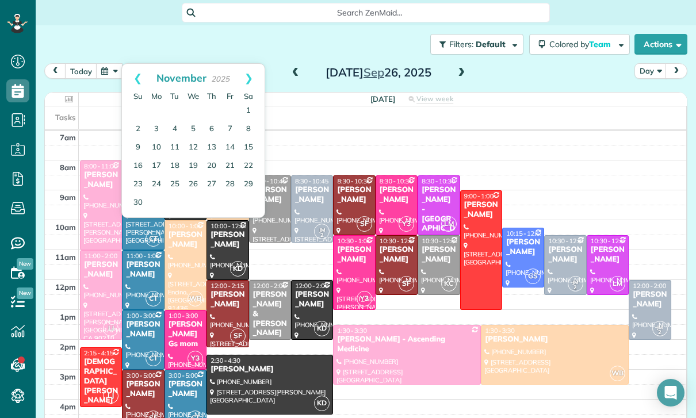
click at [227, 126] on link "7" at bounding box center [230, 129] width 18 height 18
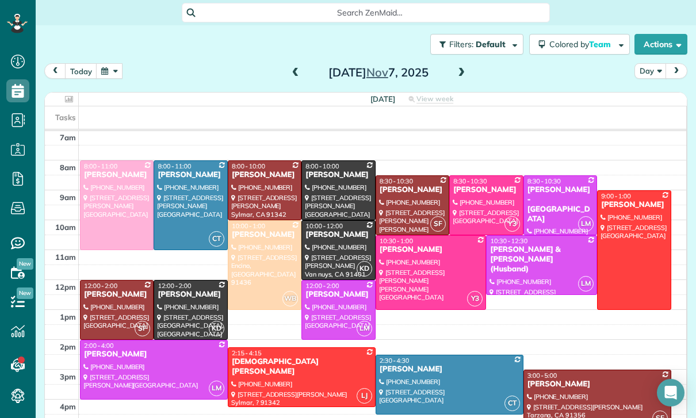
click at [106, 72] on button "button" at bounding box center [109, 71] width 26 height 16
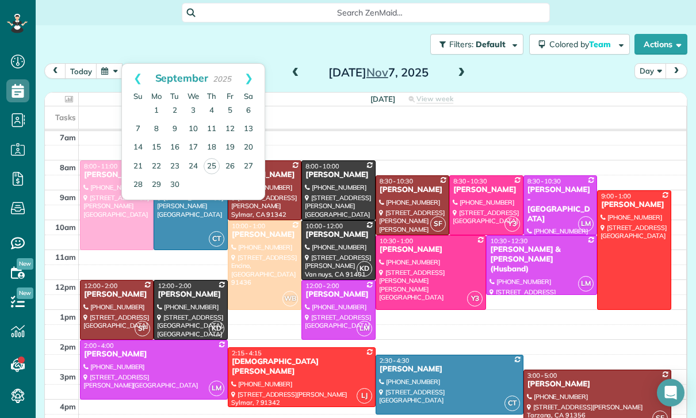
click at [255, 73] on link "Next" at bounding box center [249, 78] width 32 height 29
click at [230, 186] on link "31" at bounding box center [230, 184] width 18 height 18
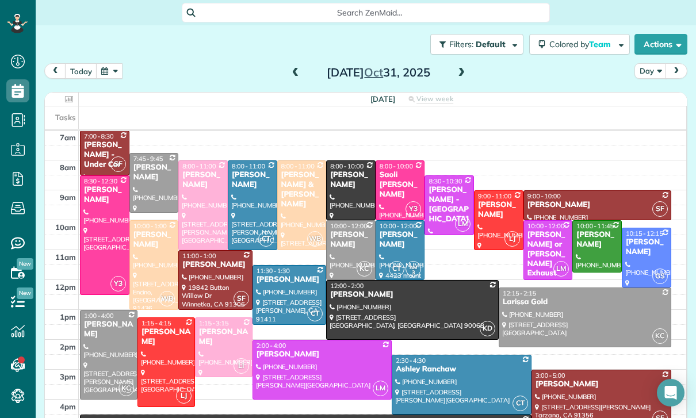
click at [552, 209] on div "[PERSON_NAME]" at bounding box center [597, 205] width 141 height 10
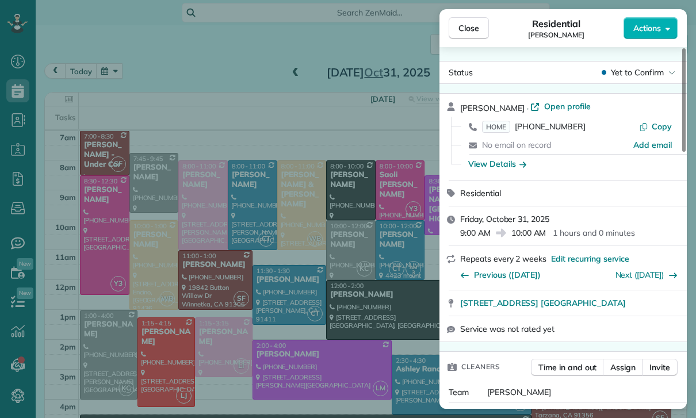
click at [644, 278] on link "Next (Nov 14)" at bounding box center [640, 275] width 49 height 10
click at [160, 70] on div "Close Residential Lala Gevorkian Actions Status Yet to Confirm Lala Gevorkian ·…" at bounding box center [348, 209] width 696 height 418
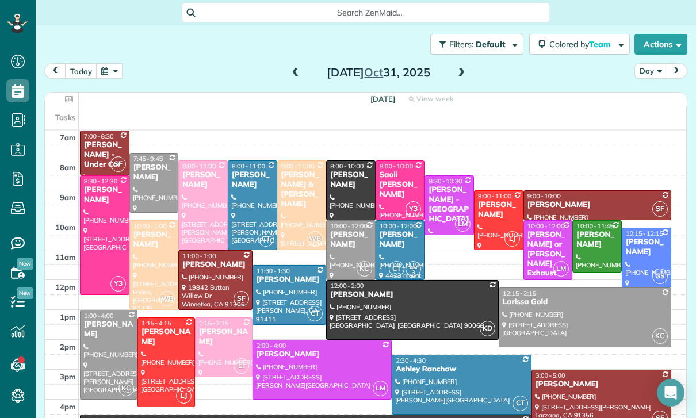
click at [106, 70] on button "button" at bounding box center [109, 71] width 26 height 16
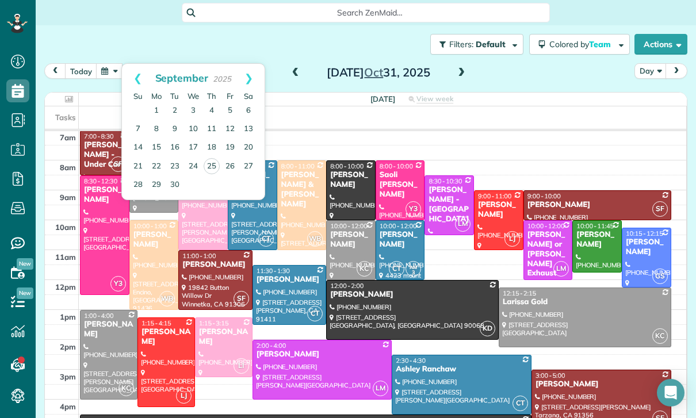
click at [257, 71] on link "Next" at bounding box center [249, 78] width 32 height 29
click at [233, 163] on link "24" at bounding box center [230, 166] width 18 height 18
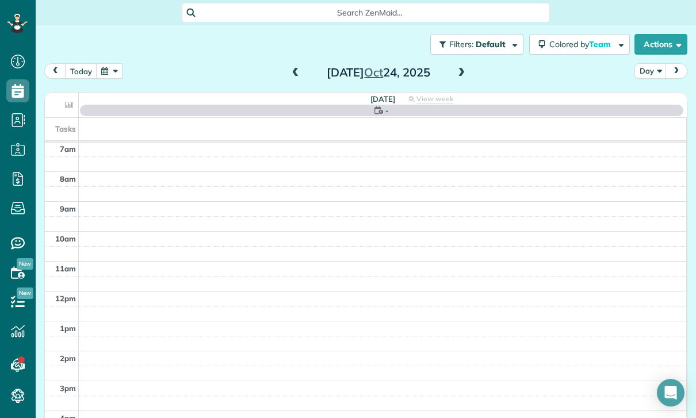
scroll to position [90, 0]
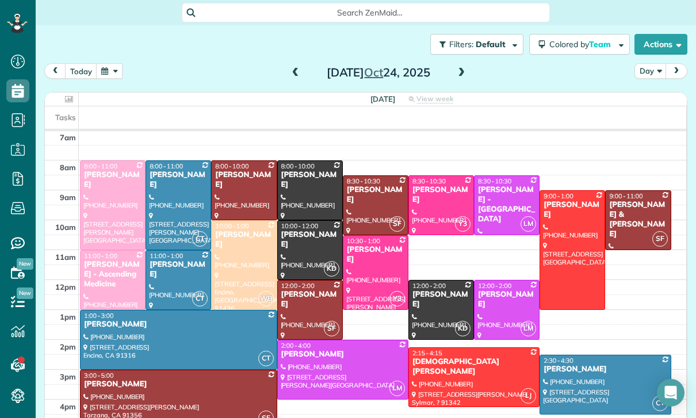
click at [104, 72] on button "button" at bounding box center [109, 71] width 26 height 16
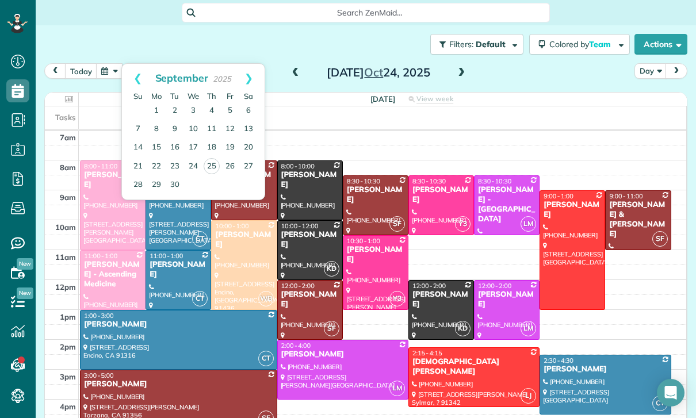
click at [249, 78] on link "Next" at bounding box center [249, 78] width 32 height 29
click at [259, 71] on link "Next" at bounding box center [249, 78] width 32 height 29
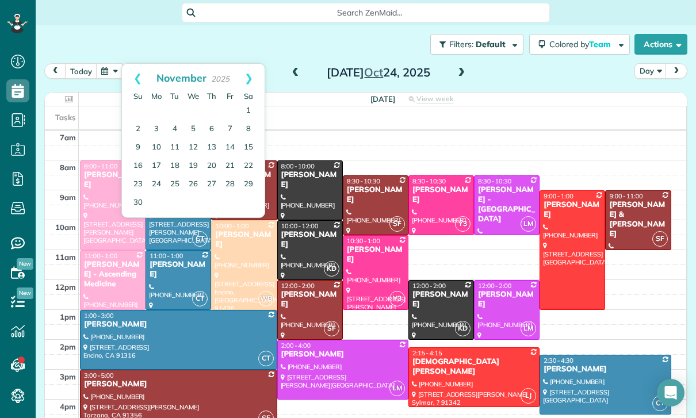
click at [231, 147] on link "14" at bounding box center [230, 148] width 18 height 18
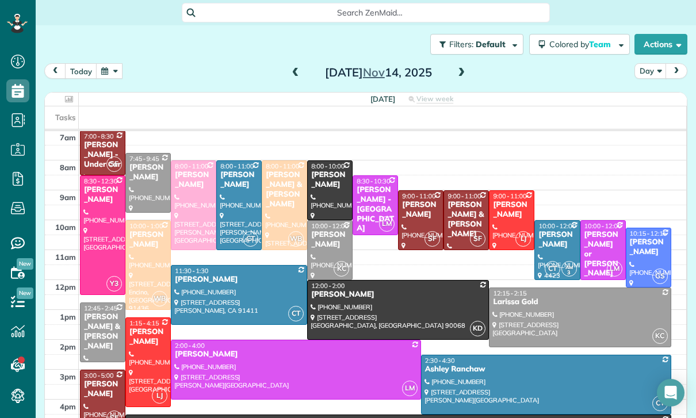
click at [413, 219] on div "[PERSON_NAME]" at bounding box center [421, 210] width 39 height 20
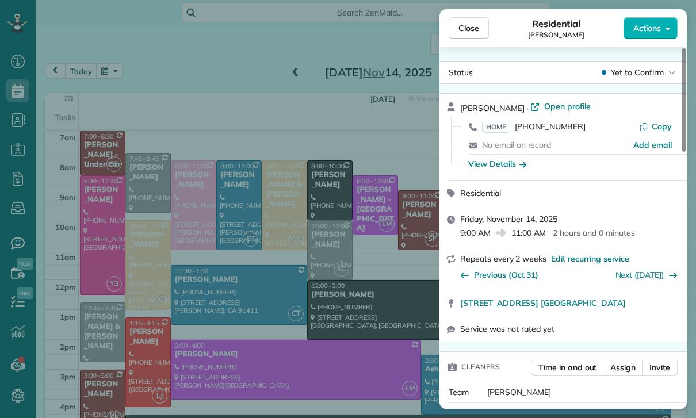
click at [473, 35] on button "Close" at bounding box center [469, 28] width 40 height 22
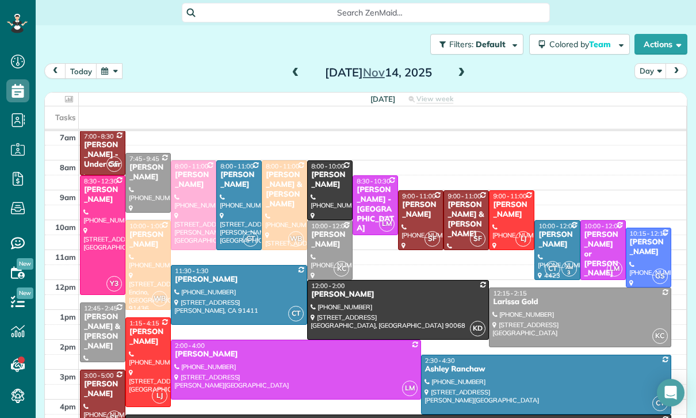
click at [105, 70] on button "button" at bounding box center [109, 71] width 26 height 16
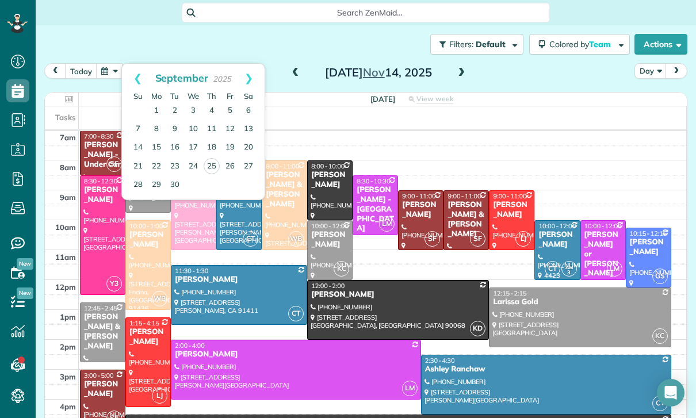
click at [244, 78] on link "Next" at bounding box center [249, 78] width 32 height 29
click at [245, 69] on link "Next" at bounding box center [249, 78] width 32 height 29
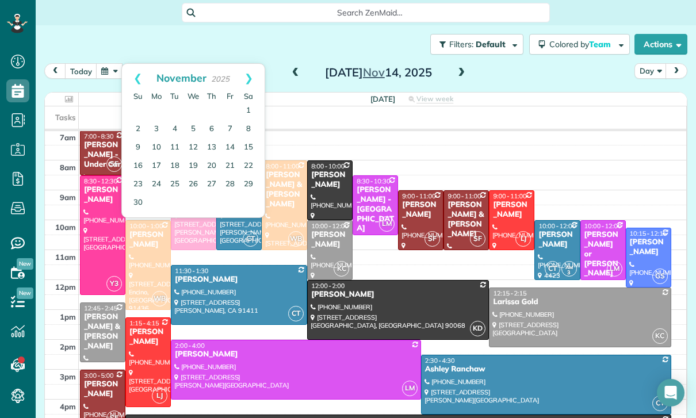
click at [232, 167] on link "21" at bounding box center [230, 166] width 18 height 18
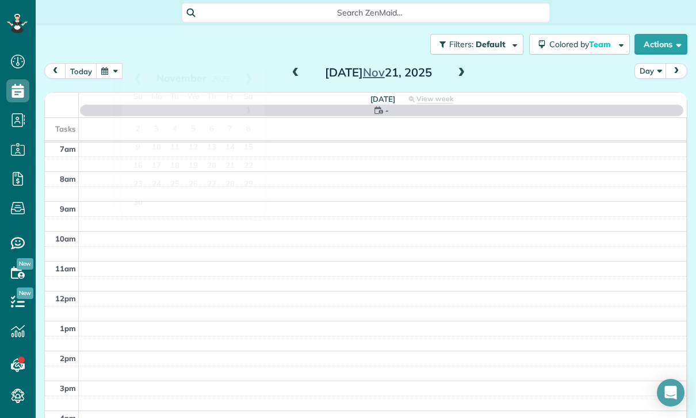
scroll to position [90, 0]
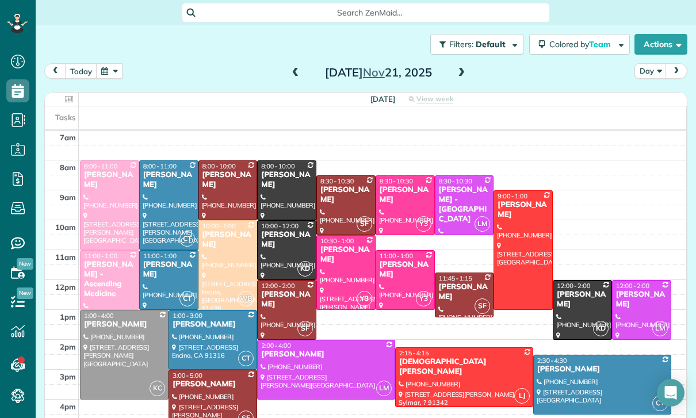
click at [449, 296] on div "[PERSON_NAME]" at bounding box center [464, 292] width 52 height 20
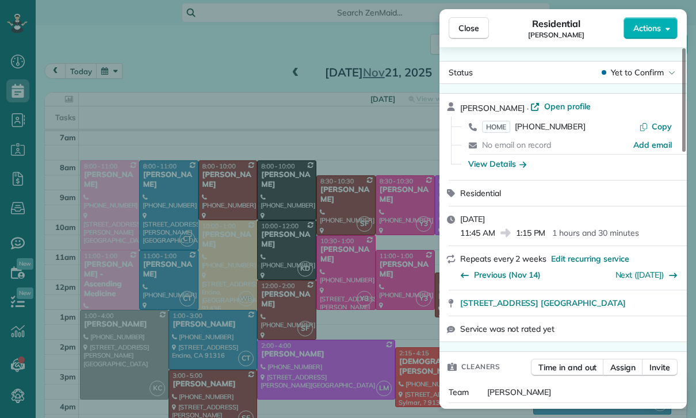
click at [366, 351] on div "Close Residential Lala Gevorkian Actions Status Yet to Confirm Lala Gevorkian ·…" at bounding box center [348, 209] width 696 height 418
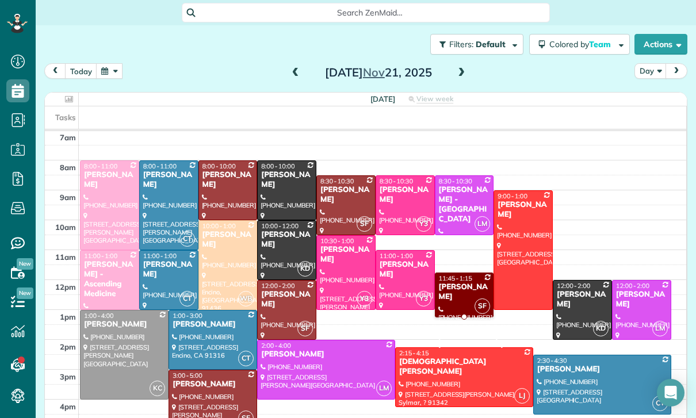
click at [109, 72] on button "button" at bounding box center [109, 71] width 26 height 16
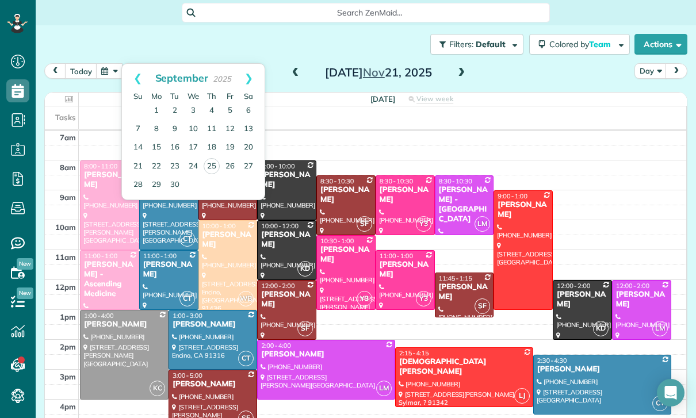
click at [255, 75] on link "Next" at bounding box center [249, 78] width 32 height 29
click at [244, 71] on link "Next" at bounding box center [249, 78] width 32 height 29
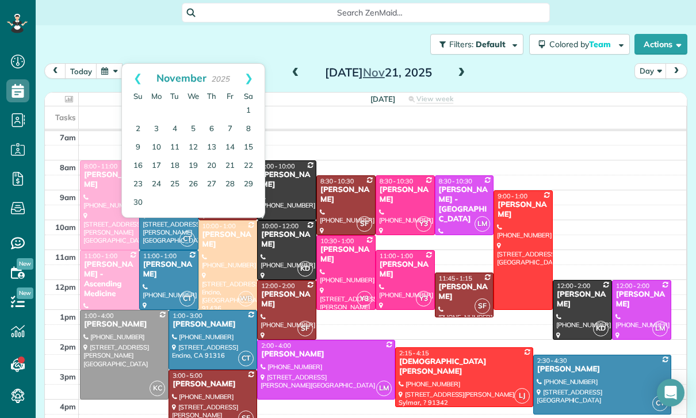
click at [139, 76] on link "Prev" at bounding box center [138, 78] width 32 height 29
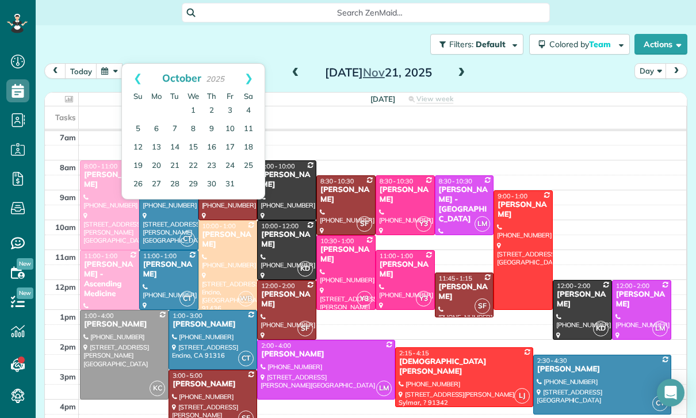
click at [232, 107] on link "3" at bounding box center [230, 111] width 18 height 18
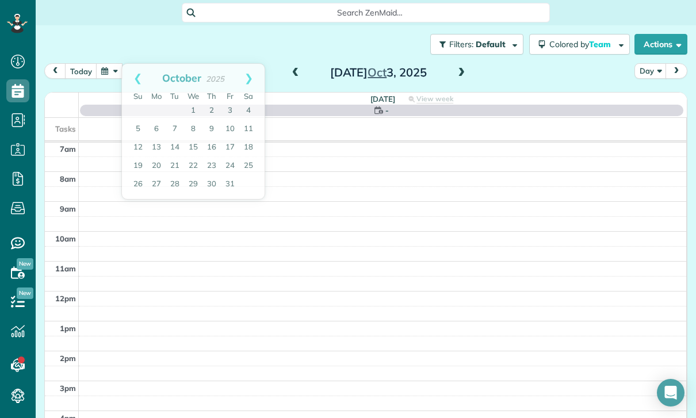
scroll to position [90, 0]
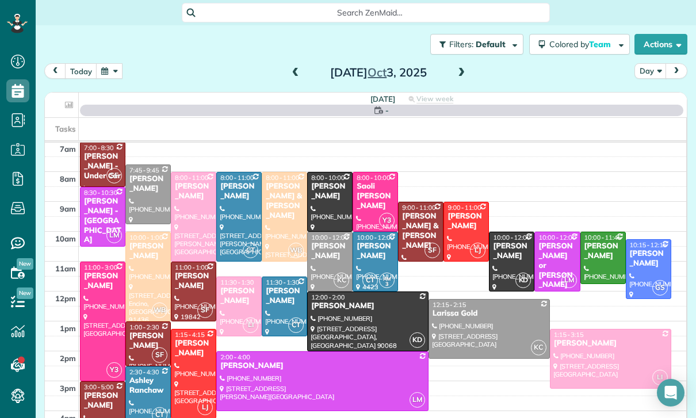
click at [114, 76] on button "button" at bounding box center [109, 71] width 26 height 16
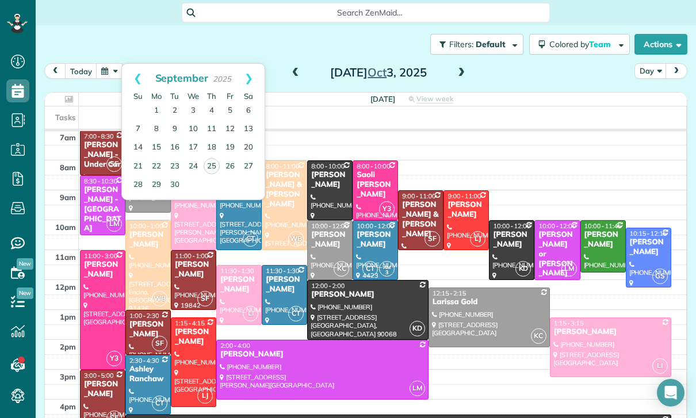
click at [253, 78] on link "Next" at bounding box center [249, 78] width 32 height 29
click at [228, 137] on link "10" at bounding box center [230, 129] width 18 height 18
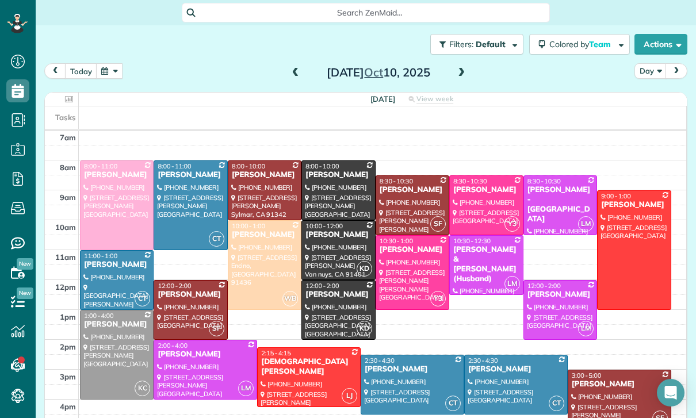
click at [115, 67] on button "button" at bounding box center [109, 71] width 26 height 16
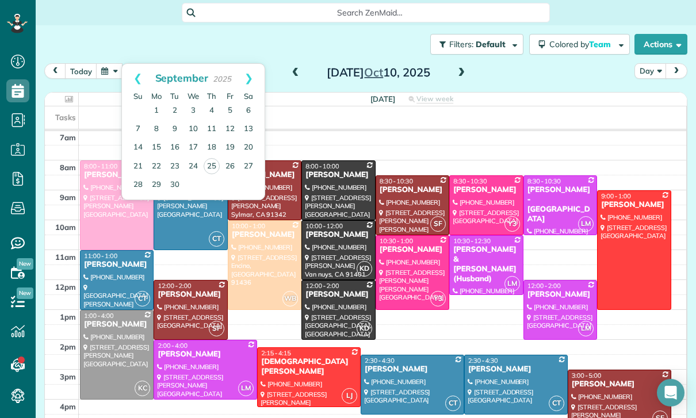
click at [257, 68] on link "Next" at bounding box center [249, 78] width 32 height 29
click at [231, 145] on link "17" at bounding box center [230, 148] width 18 height 18
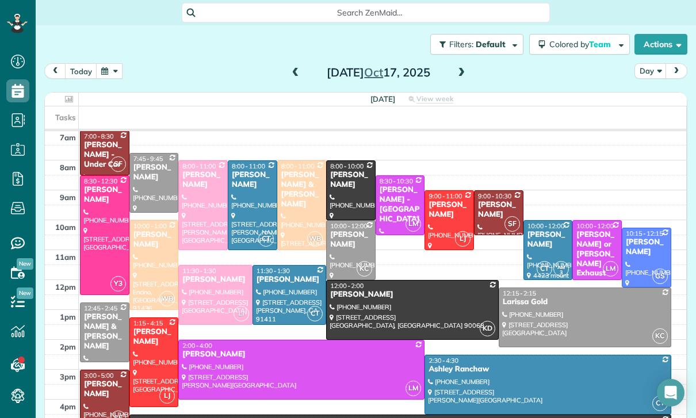
click at [108, 73] on button "button" at bounding box center [109, 71] width 26 height 16
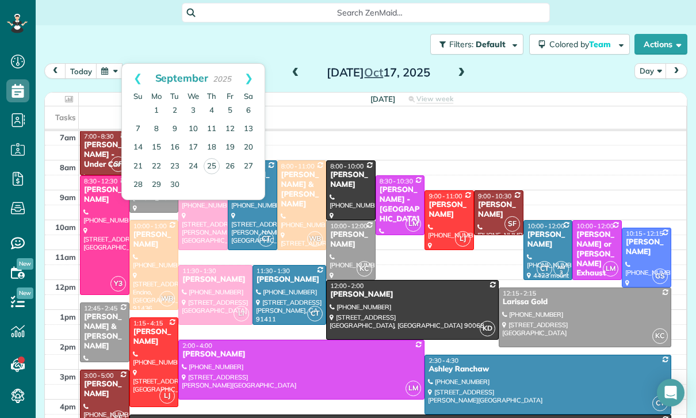
click at [255, 64] on link "Next" at bounding box center [249, 78] width 32 height 29
click at [235, 187] on link "31" at bounding box center [230, 184] width 18 height 18
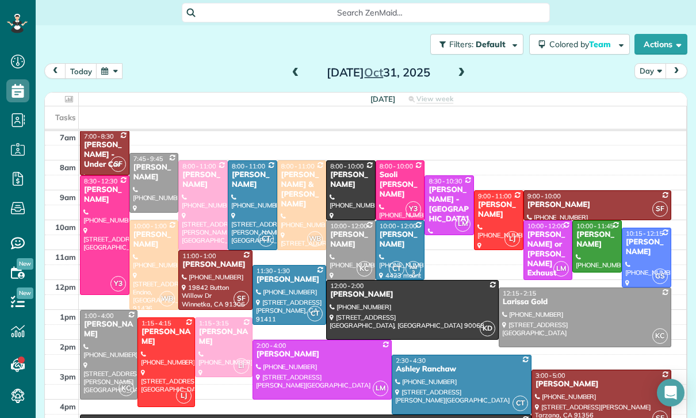
click at [105, 75] on button "button" at bounding box center [109, 71] width 26 height 16
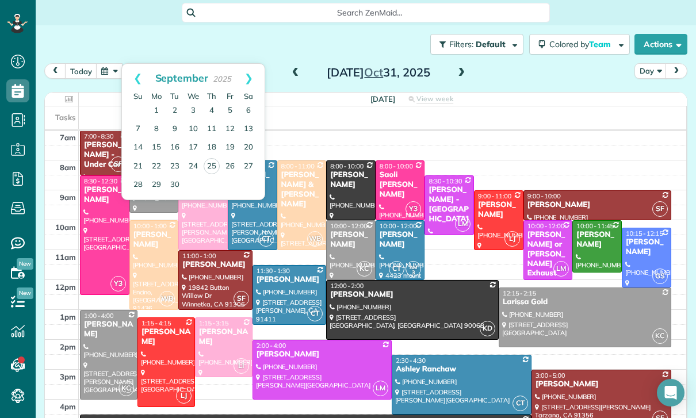
click at [252, 78] on link "Next" at bounding box center [249, 78] width 32 height 29
click at [587, 198] on div "9:00 - 10:00" at bounding box center [597, 196] width 141 height 8
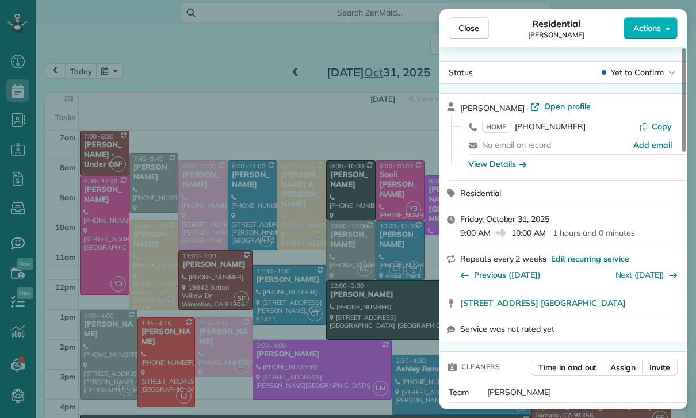
click at [467, 32] on span "Close" at bounding box center [468, 28] width 21 height 12
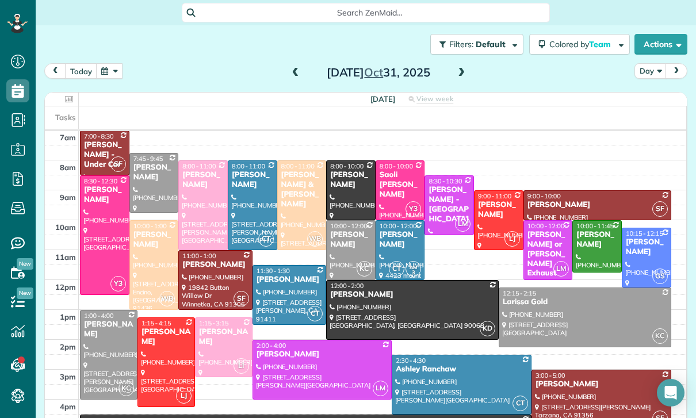
click at [107, 66] on button "button" at bounding box center [109, 71] width 26 height 16
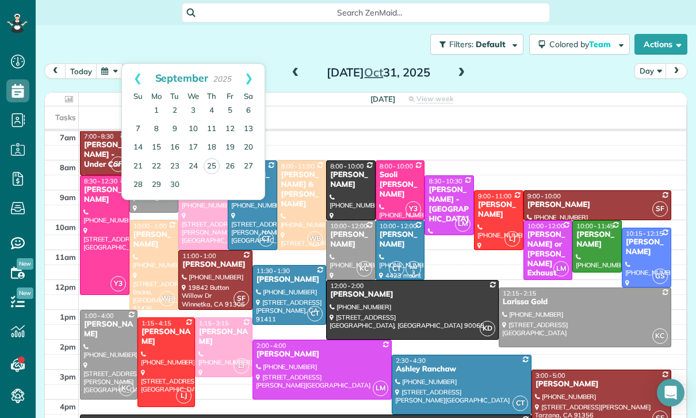
click at [254, 70] on link "Next" at bounding box center [249, 78] width 32 height 29
click at [535, 81] on div "today Day Friday Oct 31, 2025" at bounding box center [365, 73] width 643 height 21
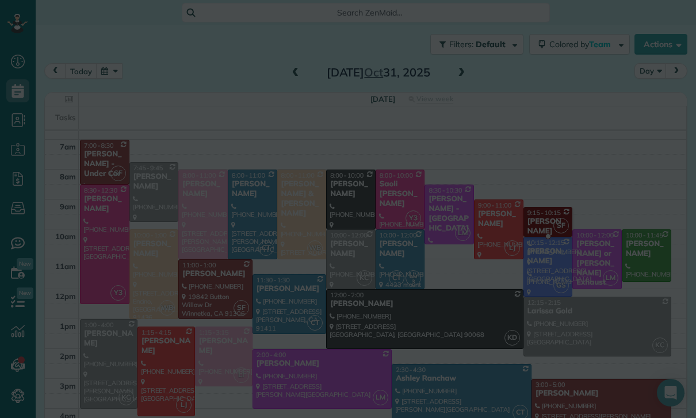
scroll to position [81, 0]
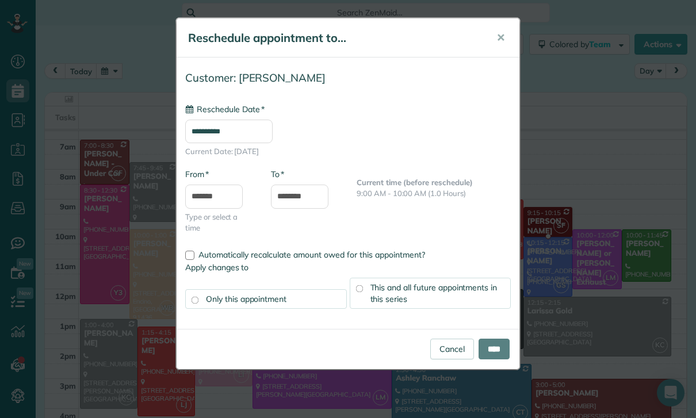
type input "**********"
click at [204, 194] on input "*******" at bounding box center [214, 197] width 58 height 24
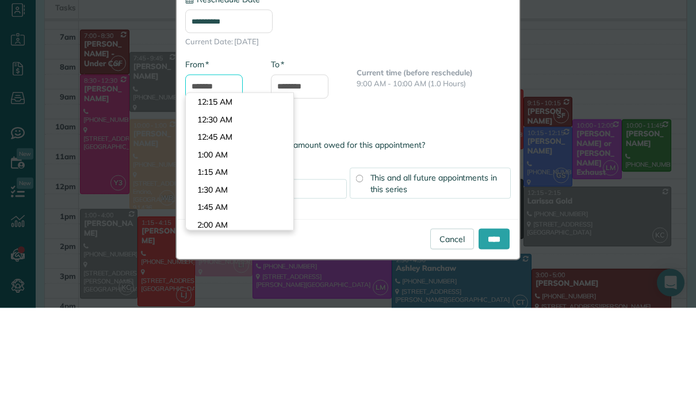
scroll to position [604, 0]
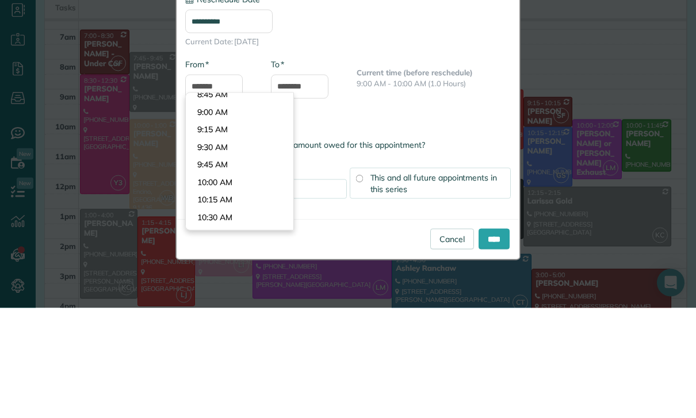
click at [456, 106] on div "**********" at bounding box center [348, 155] width 343 height 179
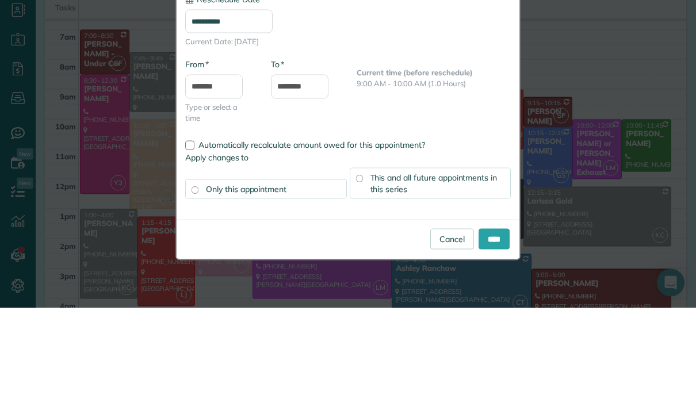
scroll to position [37, 0]
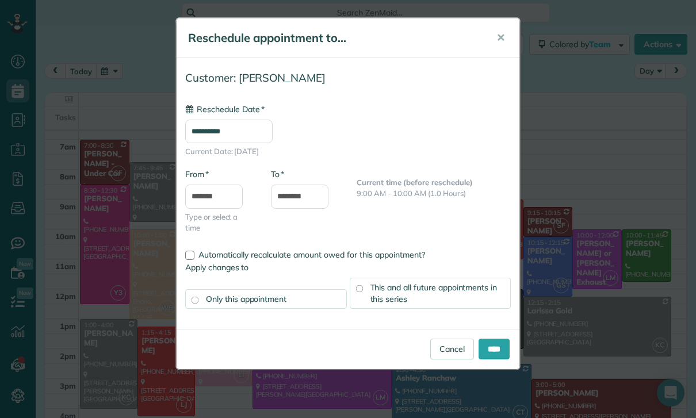
click at [499, 29] on button "✕" at bounding box center [501, 38] width 26 height 28
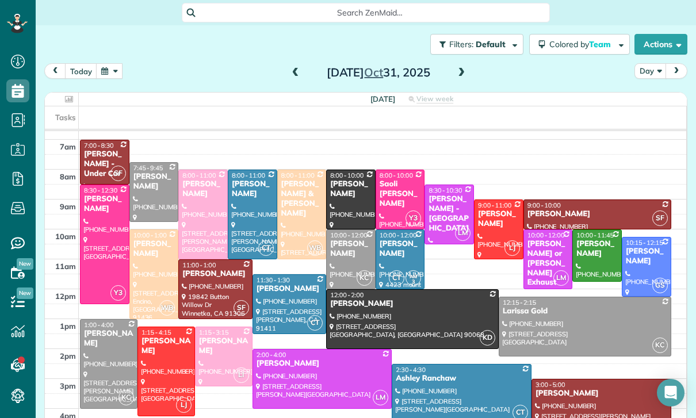
click at [560, 201] on span "9:00 - 10:00" at bounding box center [544, 205] width 33 height 8
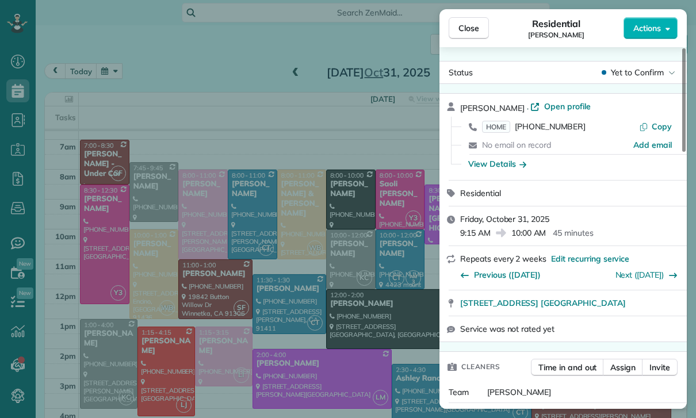
click at [469, 31] on span "Close" at bounding box center [468, 28] width 21 height 12
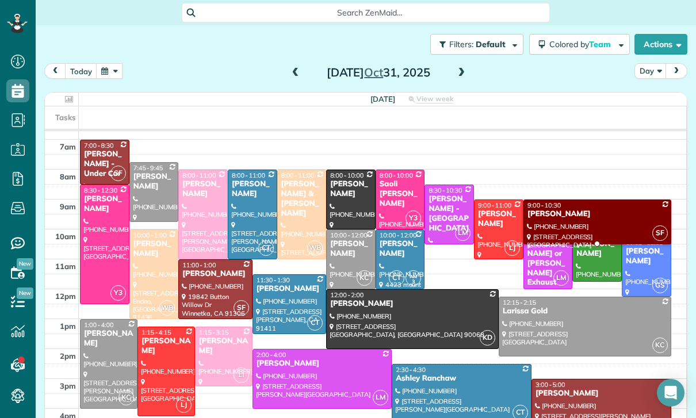
scroll to position [81, 0]
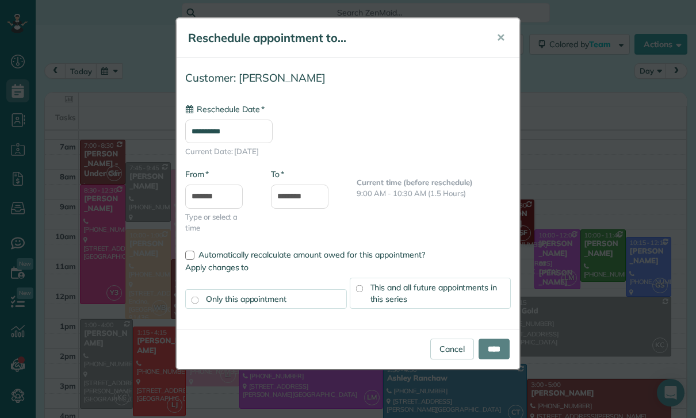
type input "**********"
click at [211, 128] on input "**********" at bounding box center [228, 132] width 87 height 24
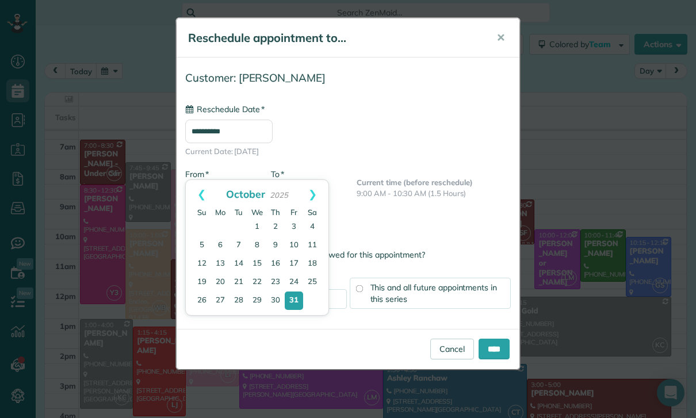
click at [368, 127] on div "**********" at bounding box center [348, 130] width 326 height 53
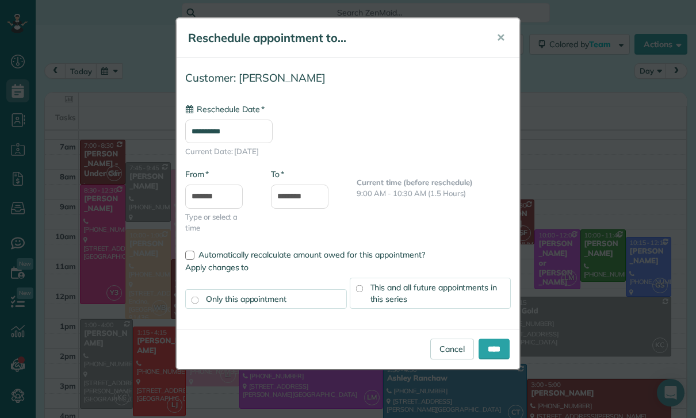
click at [501, 37] on span "✕" at bounding box center [500, 37] width 9 height 13
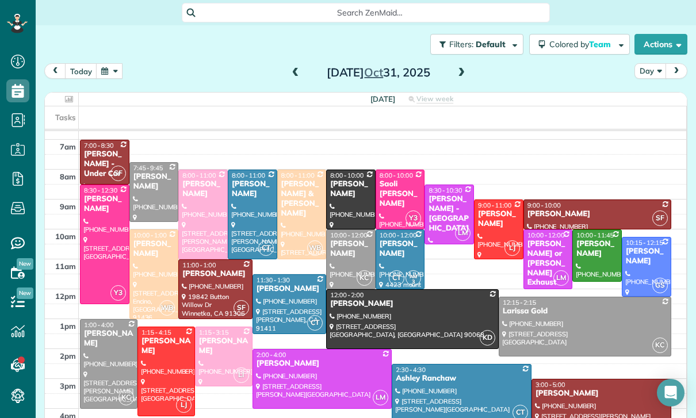
click at [558, 209] on div "[PERSON_NAME]" at bounding box center [597, 214] width 141 height 10
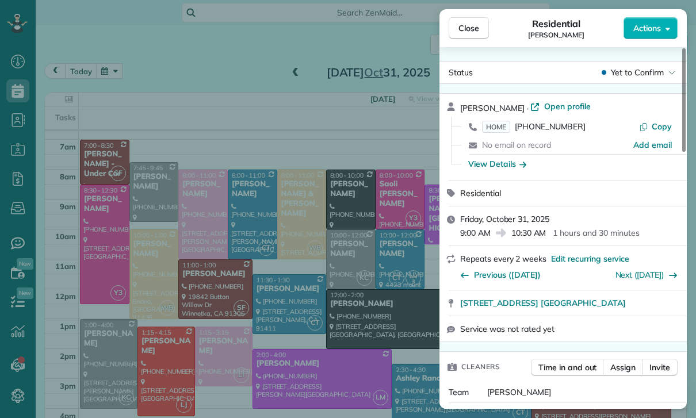
click at [466, 30] on span "Close" at bounding box center [468, 28] width 21 height 12
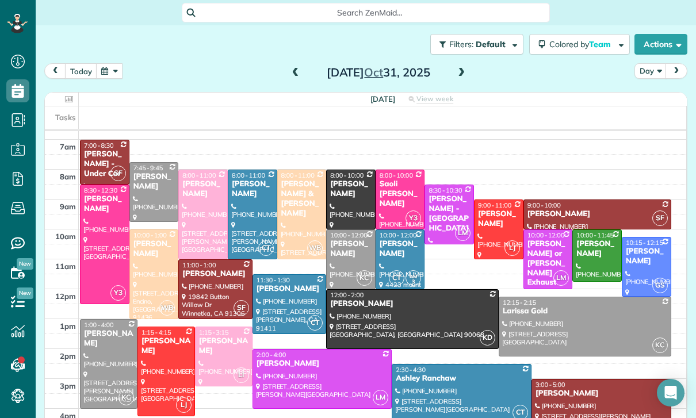
click at [297, 64] on span at bounding box center [295, 72] width 13 height 17
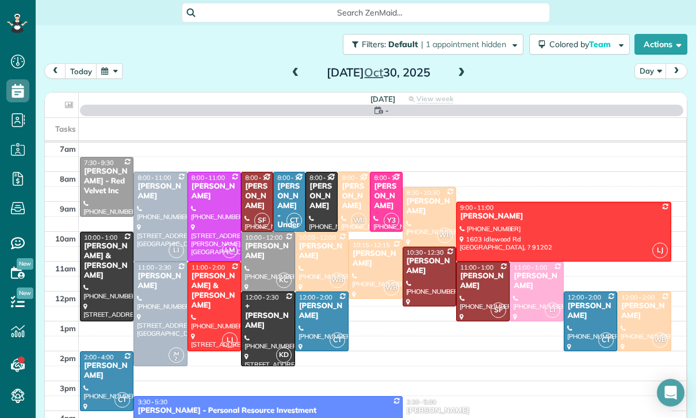
scroll to position [90, 0]
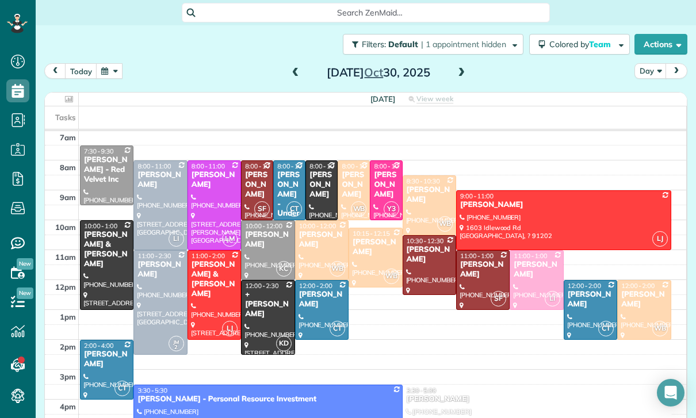
click at [463, 68] on span at bounding box center [461, 73] width 13 height 10
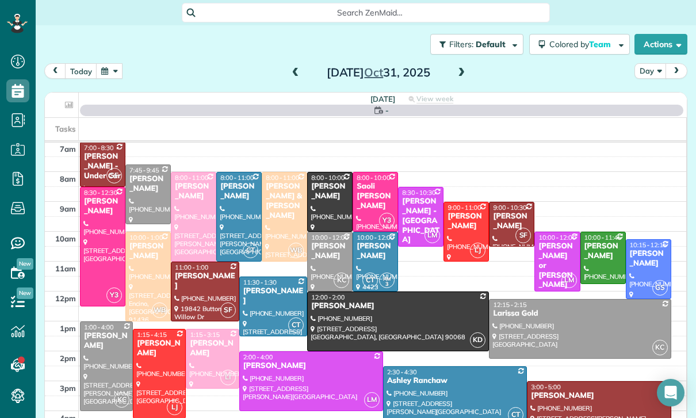
click at [510, 212] on div "[PERSON_NAME]" at bounding box center [511, 222] width 39 height 20
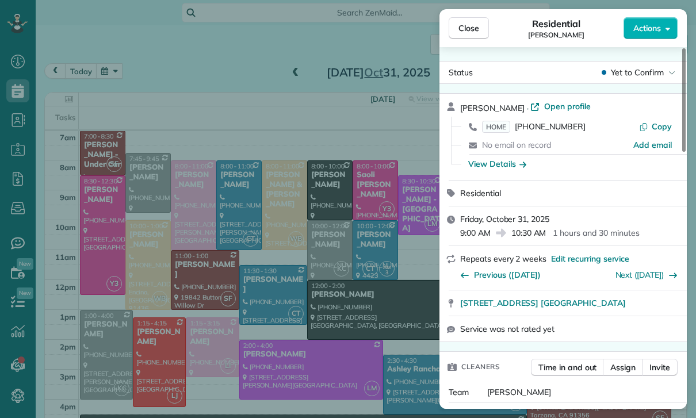
click at [639, 274] on link "Next (Nov 14)" at bounding box center [640, 275] width 49 height 10
click at [152, 35] on div "Close Residential Lala Gevorkian Actions Status Yet to Confirm Lala Gevorkian ·…" at bounding box center [348, 209] width 696 height 418
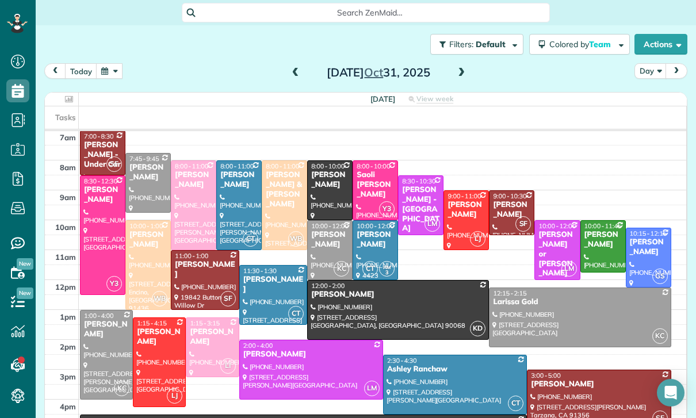
click at [116, 63] on button "button" at bounding box center [109, 71] width 26 height 16
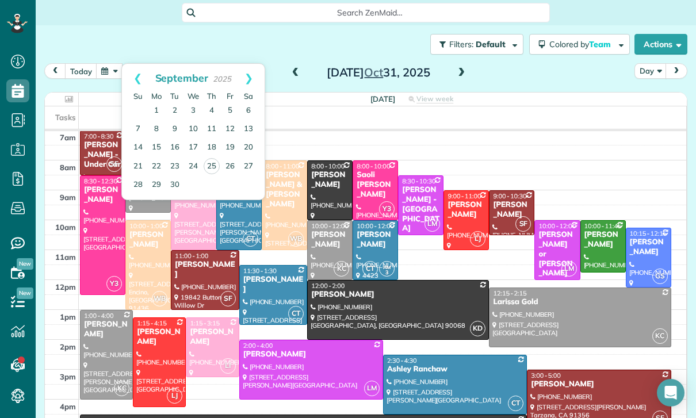
click at [248, 64] on link "Next" at bounding box center [249, 78] width 32 height 29
click at [257, 64] on link "Next" at bounding box center [249, 78] width 32 height 29
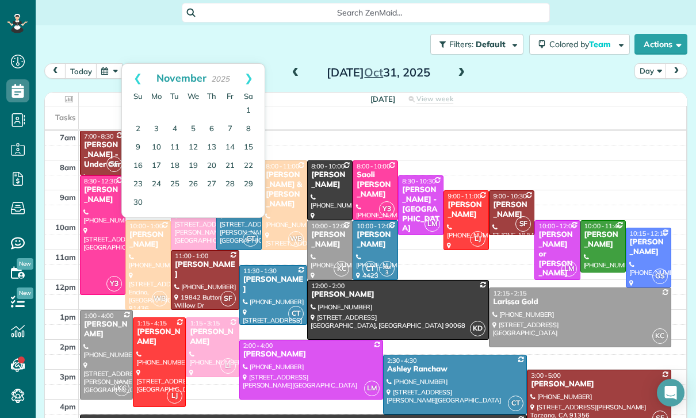
click at [523, 200] on div "[PERSON_NAME]" at bounding box center [511, 210] width 39 height 20
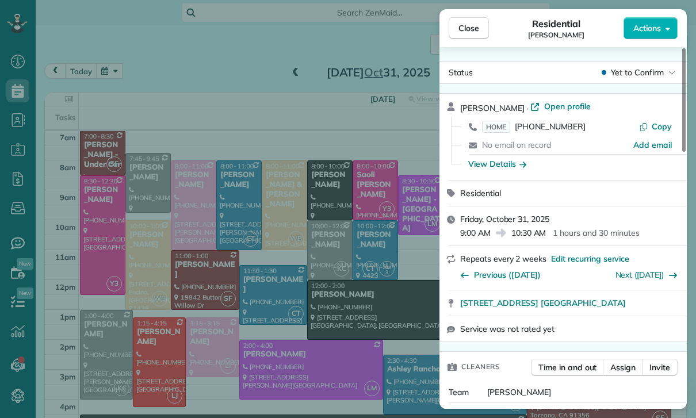
click at [645, 275] on link "Next (Nov 14)" at bounding box center [640, 275] width 49 height 10
click at [469, 18] on button "Close" at bounding box center [469, 28] width 40 height 22
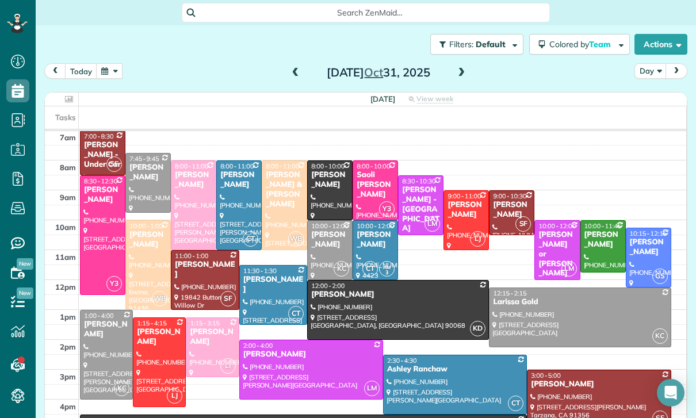
click at [116, 25] on div "Filters: Default | 1 appointment hidden Colored by Team Color by Cleaner Color …" at bounding box center [366, 44] width 660 height 38
click at [106, 63] on button "button" at bounding box center [109, 71] width 26 height 16
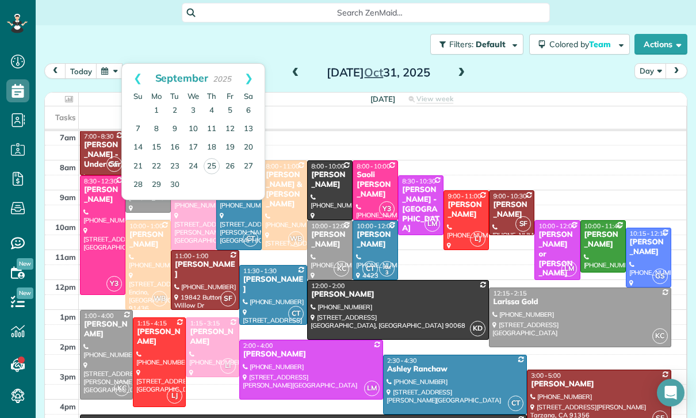
click at [223, 158] on link "26" at bounding box center [230, 167] width 18 height 18
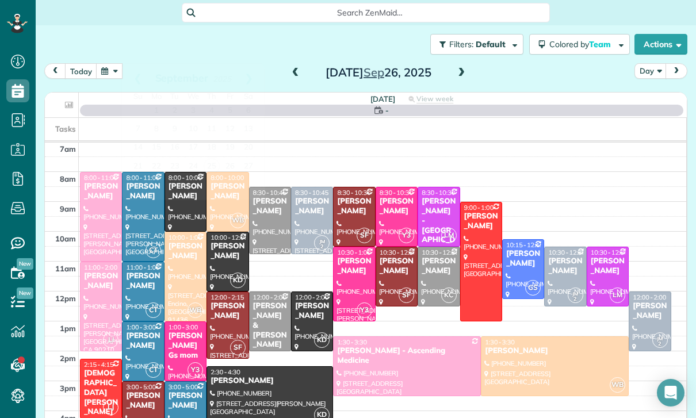
scroll to position [90, 0]
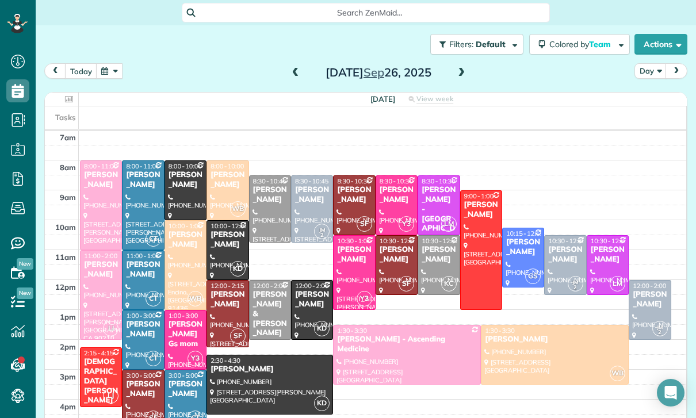
click at [429, 245] on div "[PERSON_NAME]" at bounding box center [438, 255] width 35 height 20
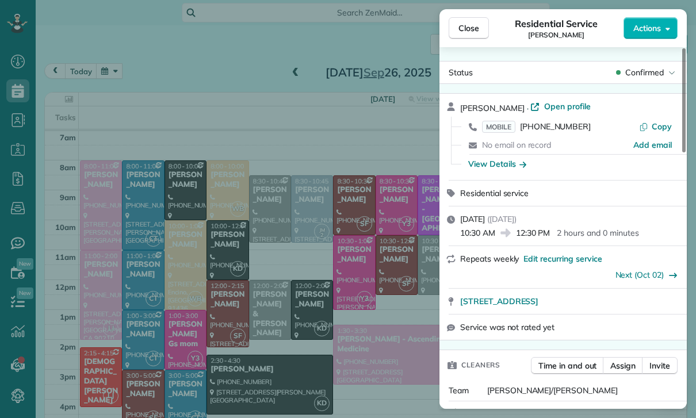
click at [461, 28] on span "Close" at bounding box center [468, 28] width 21 height 12
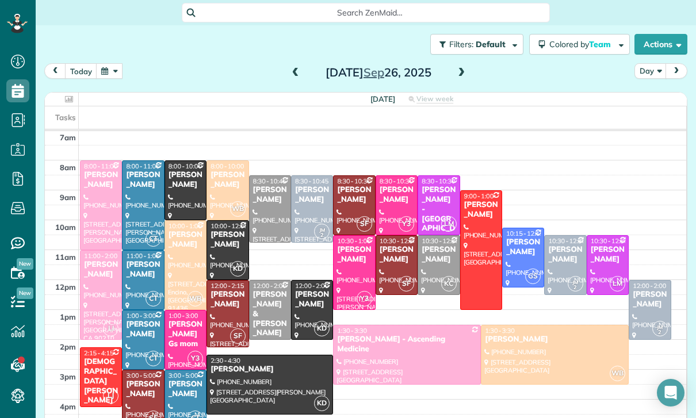
click at [427, 236] on div at bounding box center [438, 265] width 41 height 59
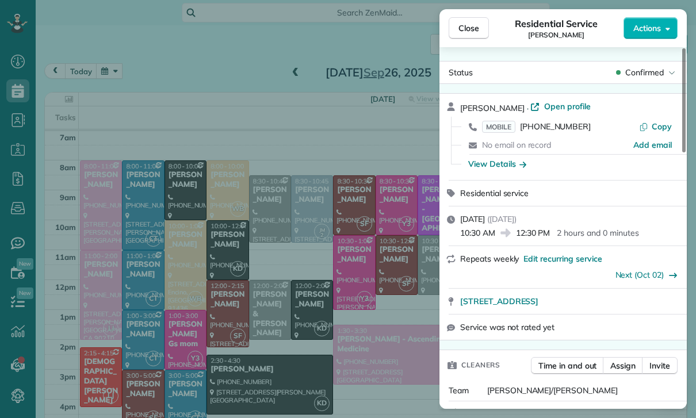
scroll to position [90, 0]
click at [393, 347] on div "Close Residential Service Ifrana Razzak Actions Status Confirmed Ifrana Razzak …" at bounding box center [348, 209] width 696 height 418
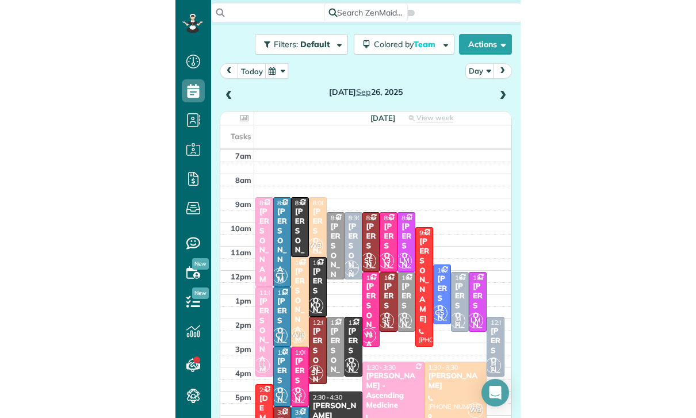
scroll to position [90, 0]
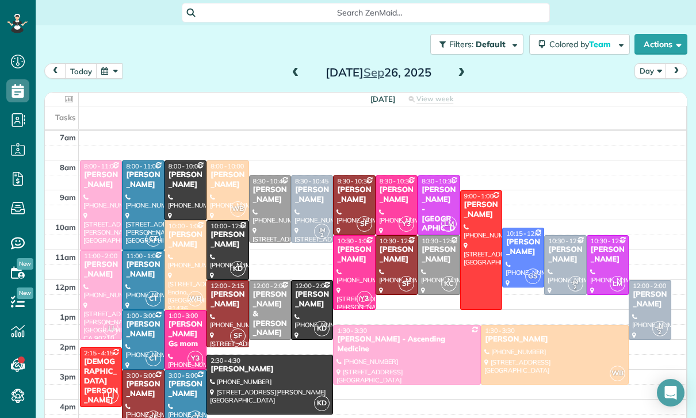
click at [436, 245] on div "[PERSON_NAME]" at bounding box center [438, 255] width 35 height 20
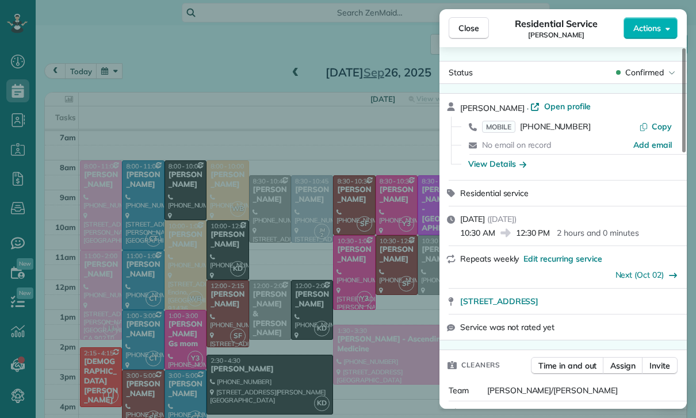
click at [146, 153] on div "Close Residential Service Ifrana Razzak Actions Status Confirmed Ifrana Razzak …" at bounding box center [348, 209] width 696 height 418
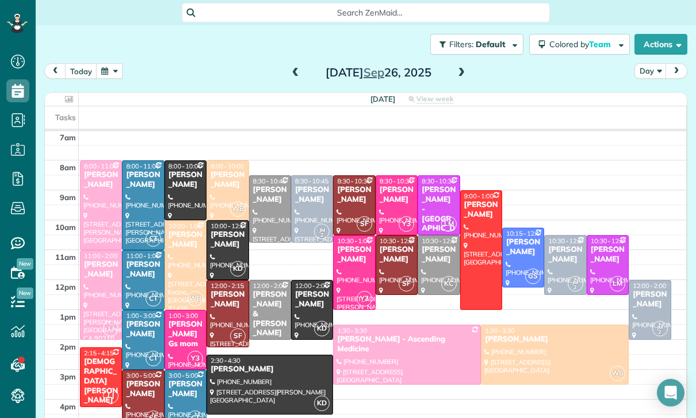
click at [109, 63] on button "button" at bounding box center [109, 71] width 26 height 16
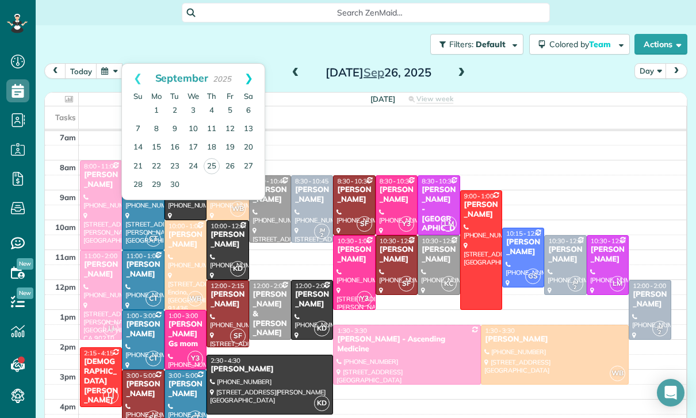
click at [252, 64] on link "Next" at bounding box center [249, 78] width 32 height 29
click at [216, 102] on link "2" at bounding box center [211, 111] width 18 height 18
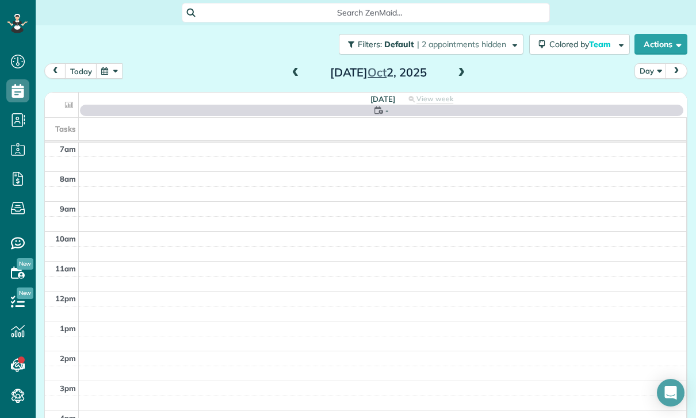
scroll to position [90, 0]
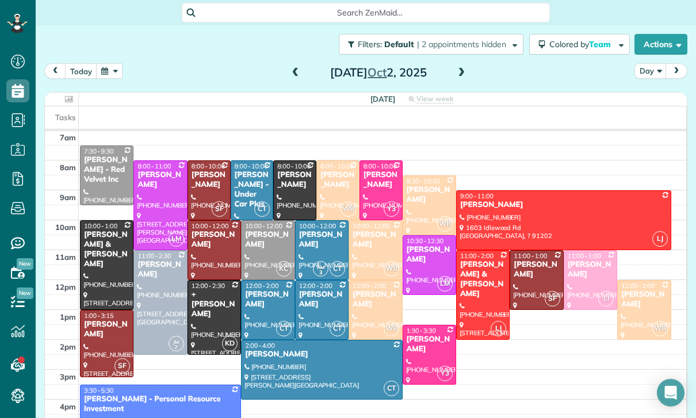
click at [273, 230] on div "[PERSON_NAME]" at bounding box center [267, 240] width 47 height 20
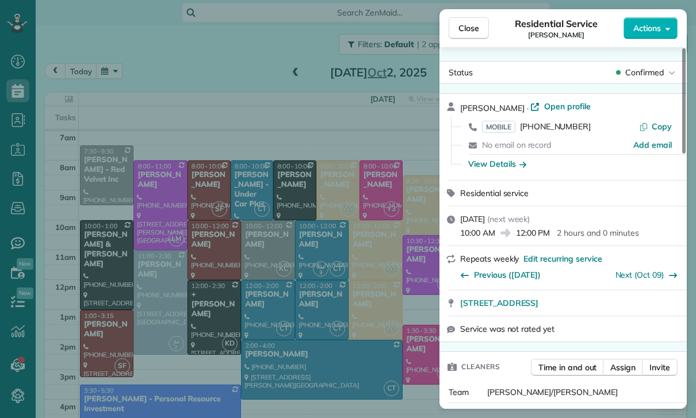
click at [178, 191] on div "Close Residential Service Ifrana Razzak Actions Status Confirmed Ifrana Razzak …" at bounding box center [348, 209] width 696 height 418
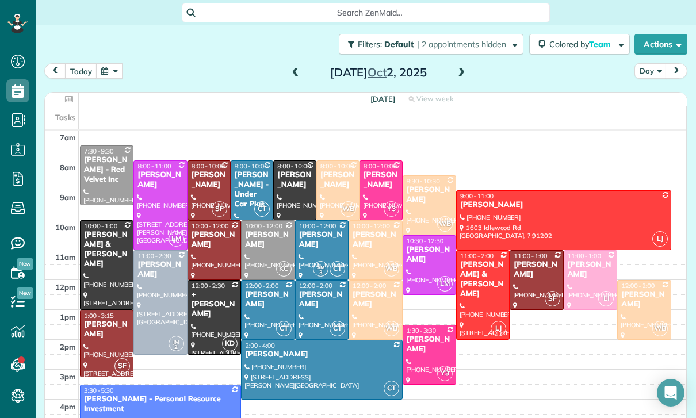
click at [114, 63] on button "button" at bounding box center [109, 71] width 26 height 16
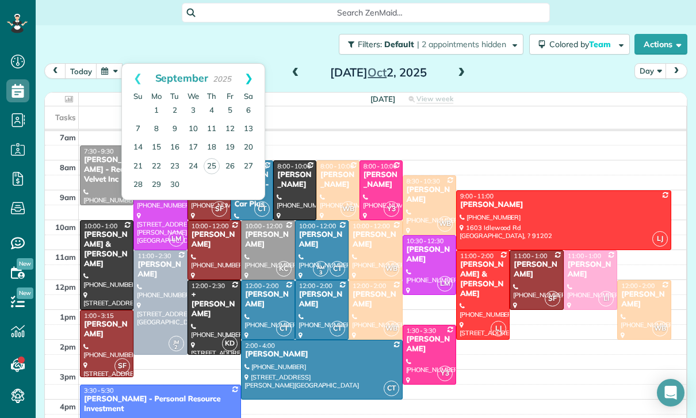
click at [259, 64] on link "Next" at bounding box center [249, 78] width 32 height 29
click at [212, 139] on link "16" at bounding box center [211, 148] width 18 height 18
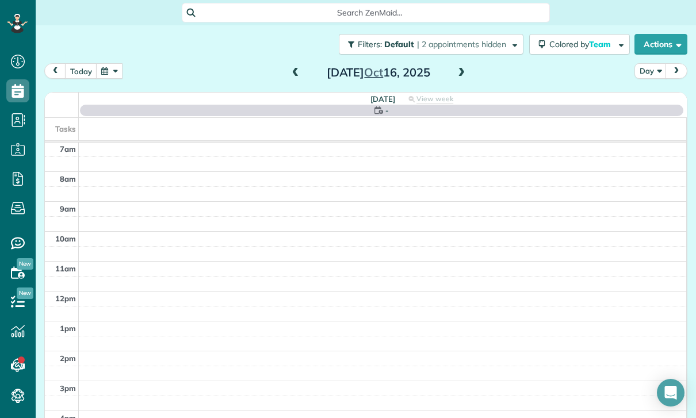
scroll to position [90, 0]
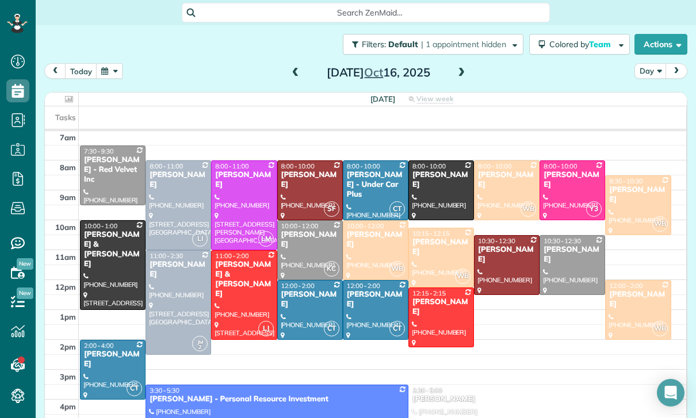
click at [116, 63] on button "button" at bounding box center [109, 71] width 26 height 16
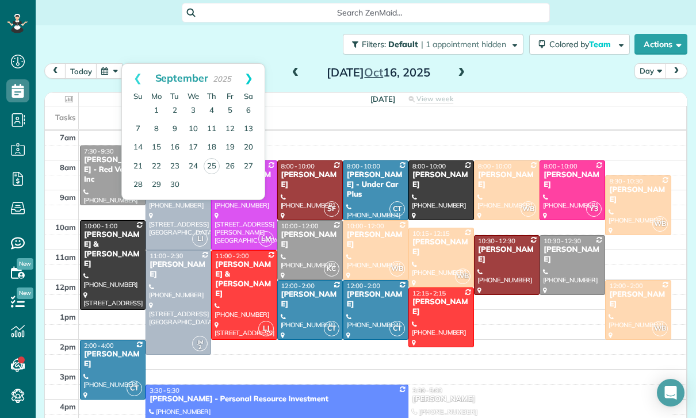
click at [253, 64] on link "Next" at bounding box center [249, 78] width 32 height 29
click at [215, 102] on link "2" at bounding box center [211, 111] width 18 height 18
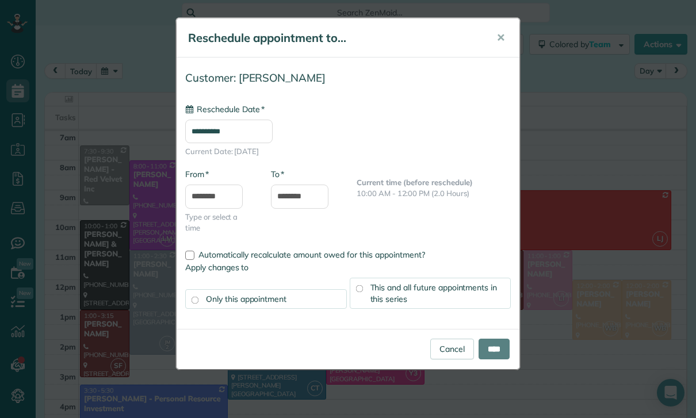
type input "**********"
click at [503, 39] on span "✕" at bounding box center [500, 37] width 9 height 13
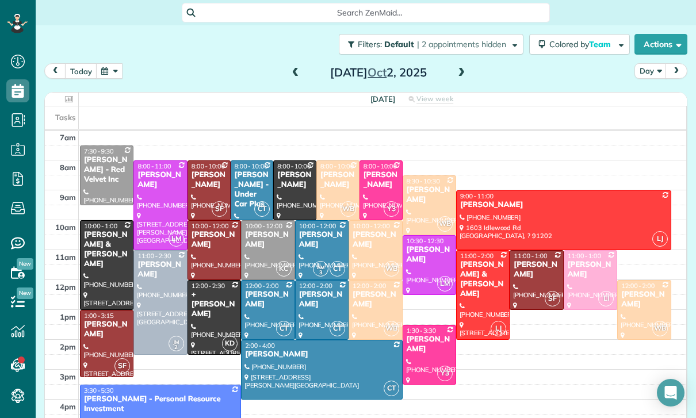
click at [270, 230] on div "[PERSON_NAME]" at bounding box center [267, 240] width 47 height 20
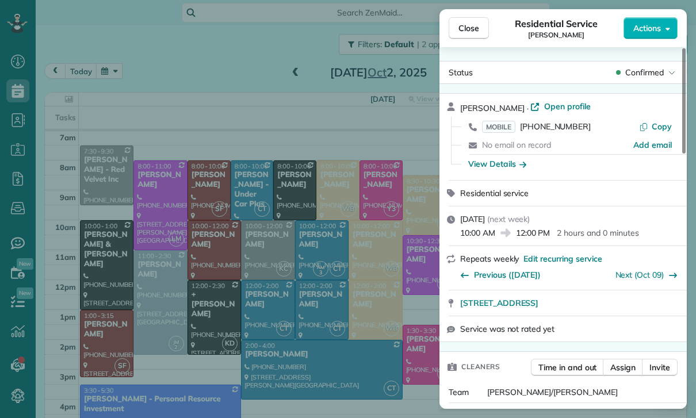
click at [115, 37] on div "Close Residential Service Ifrana Razzak Actions Status Confirmed Ifrana Razzak …" at bounding box center [348, 209] width 696 height 418
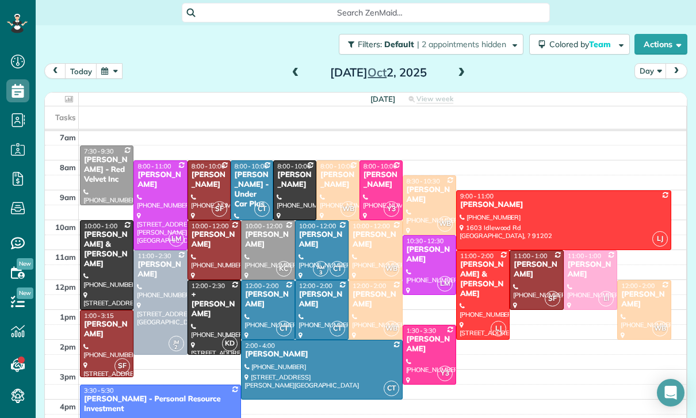
click at [104, 63] on button "button" at bounding box center [109, 71] width 26 height 16
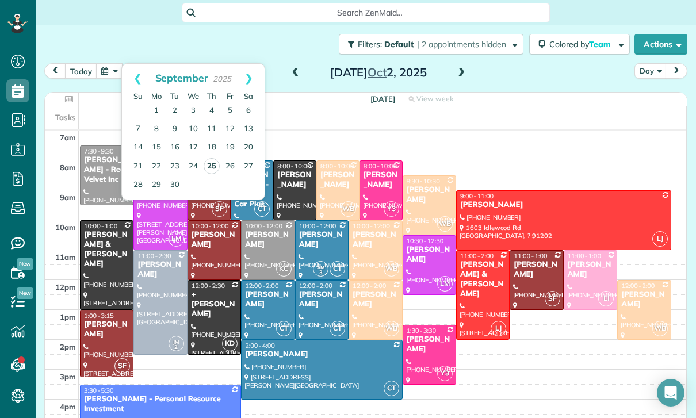
click at [212, 158] on link "25" at bounding box center [212, 166] width 16 height 16
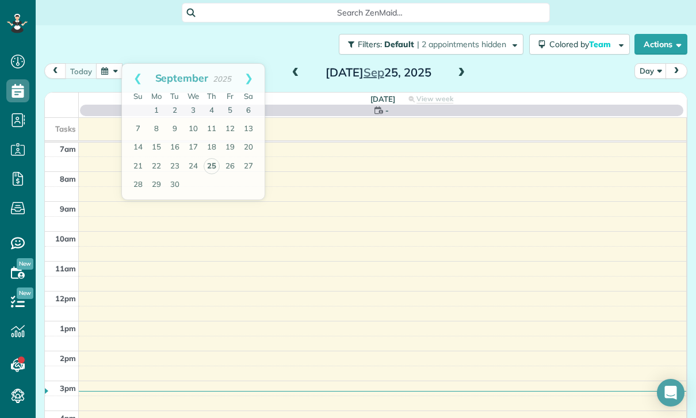
scroll to position [90, 0]
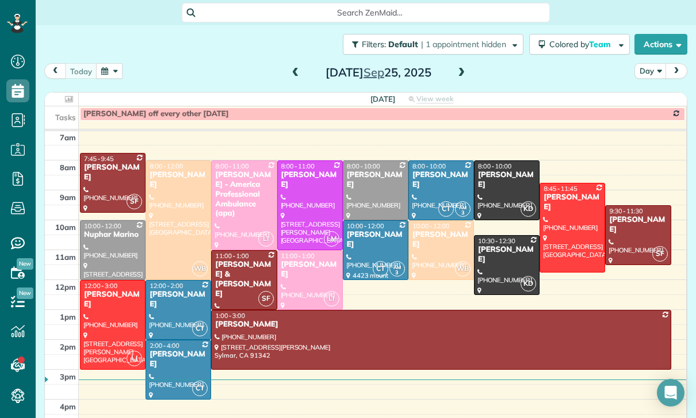
click at [118, 63] on button "button" at bounding box center [109, 71] width 26 height 16
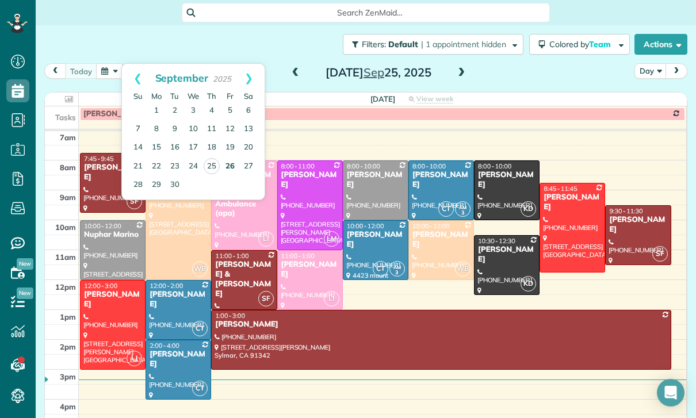
click at [233, 158] on link "26" at bounding box center [230, 167] width 18 height 18
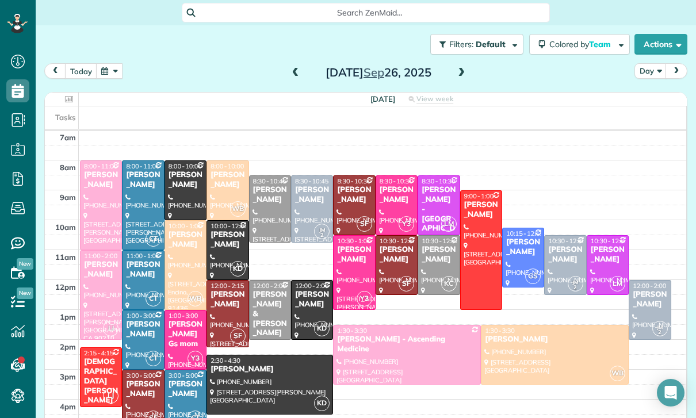
click at [110, 63] on button "button" at bounding box center [109, 71] width 26 height 16
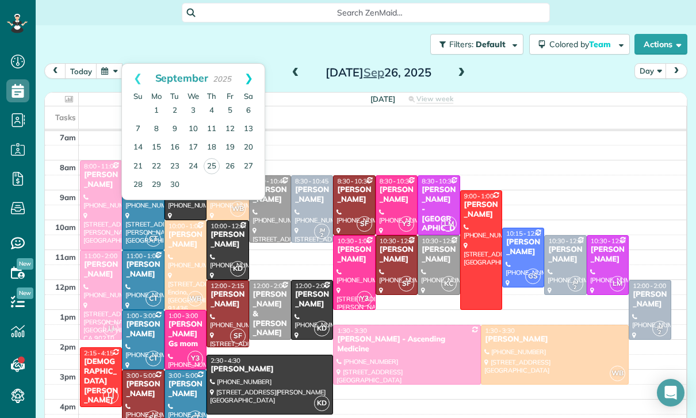
click at [253, 64] on link "Next" at bounding box center [249, 78] width 32 height 29
click at [211, 102] on link "2" at bounding box center [211, 111] width 18 height 18
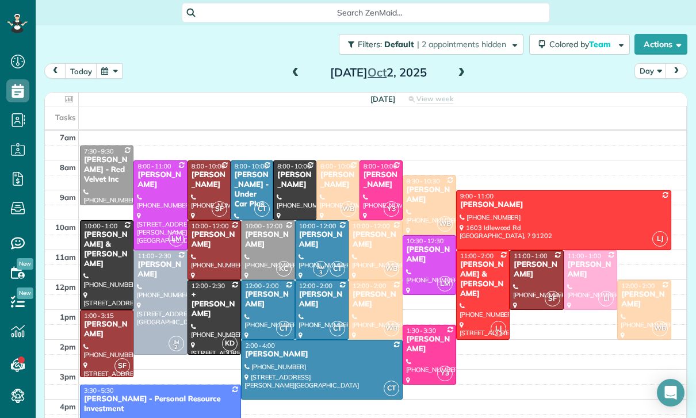
click at [268, 221] on div at bounding box center [268, 250] width 52 height 59
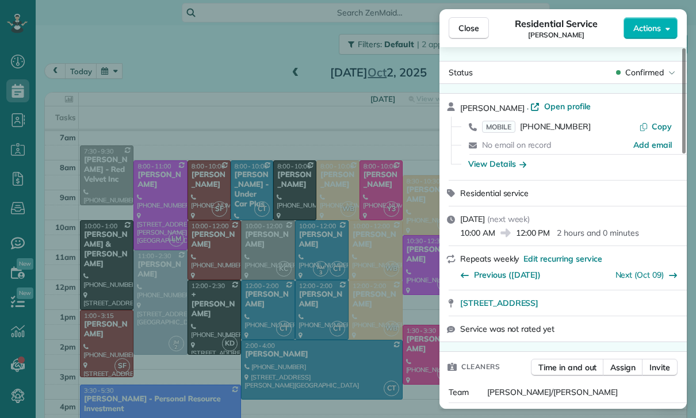
click at [123, 58] on div "Close Residential Service Ifrana Razzak Actions Status Confirmed Ifrana Razzak …" at bounding box center [348, 209] width 696 height 418
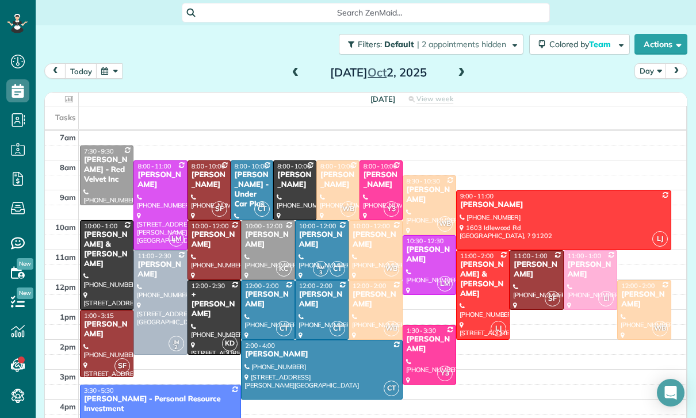
click at [123, 58] on div "Close Residential Service Ifrana Razzak Actions Status Confirmed Ifrana Razzak …" at bounding box center [348, 209] width 696 height 418
click at [106, 63] on button "button" at bounding box center [109, 71] width 26 height 16
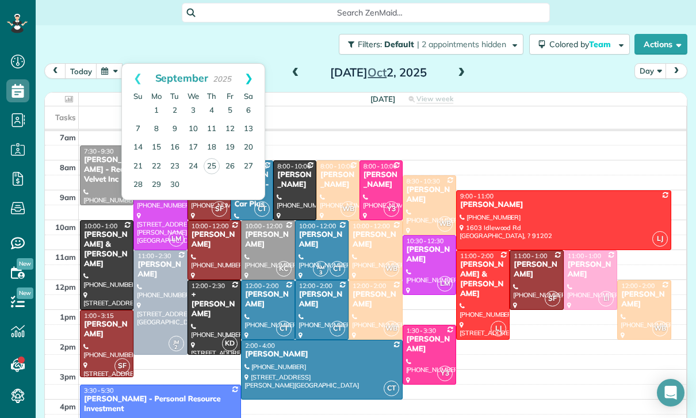
click at [250, 64] on link "Next" at bounding box center [249, 78] width 32 height 29
click at [215, 120] on link "9" at bounding box center [211, 129] width 18 height 18
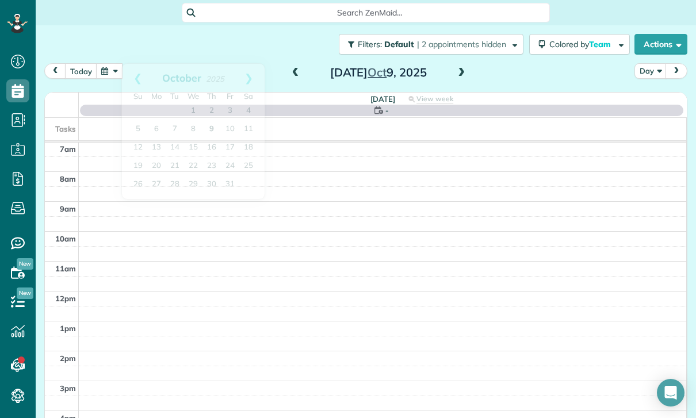
scroll to position [90, 0]
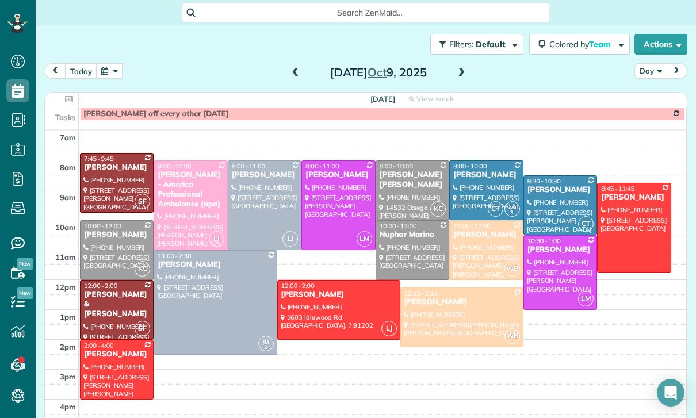
click at [114, 63] on button "button" at bounding box center [109, 71] width 26 height 16
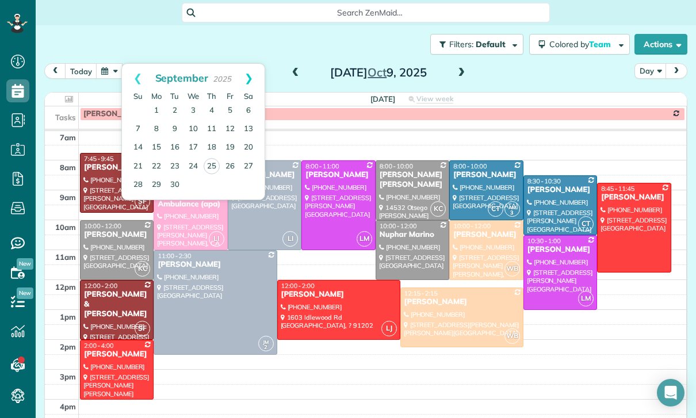
click at [247, 64] on link "Next" at bounding box center [249, 78] width 32 height 29
click at [212, 102] on link "2" at bounding box center [211, 111] width 18 height 18
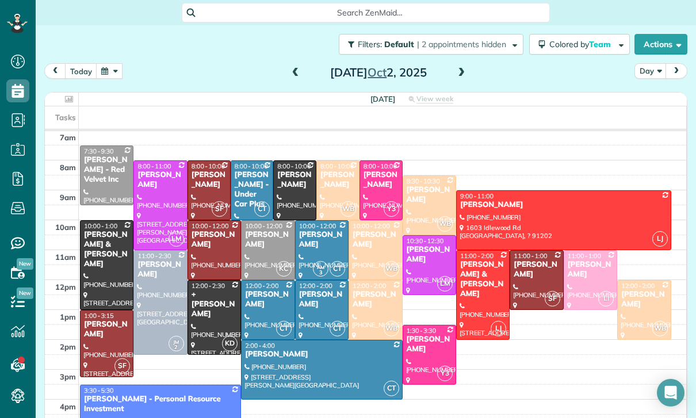
click at [277, 230] on div "[PERSON_NAME]" at bounding box center [267, 240] width 47 height 20
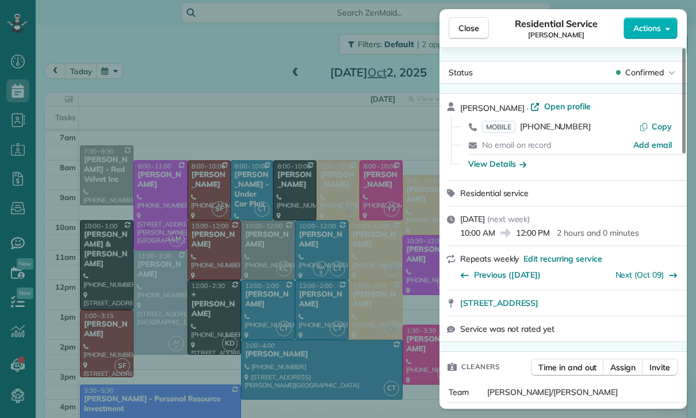
click at [274, 240] on div "Close Residential Service Ifrana Razzak Actions Status Confirmed Ifrana Razzak …" at bounding box center [348, 209] width 696 height 418
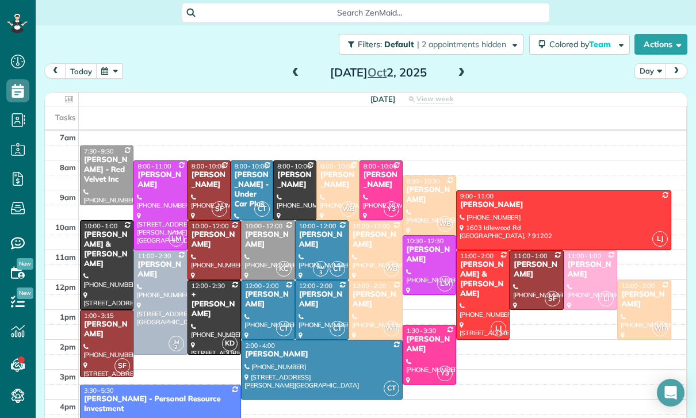
click at [117, 63] on div "today Day Thursday Oct 2, 2025 Thursday View week $3,560.00 54.25 Man Hours 28 …" at bounding box center [365, 229] width 643 height 332
click at [101, 63] on button "button" at bounding box center [109, 71] width 26 height 16
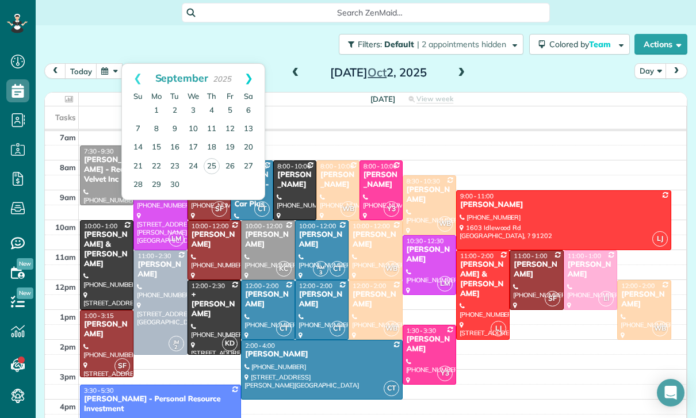
click at [257, 64] on link "Next" at bounding box center [249, 78] width 32 height 29
click at [213, 120] on link "9" at bounding box center [211, 129] width 18 height 18
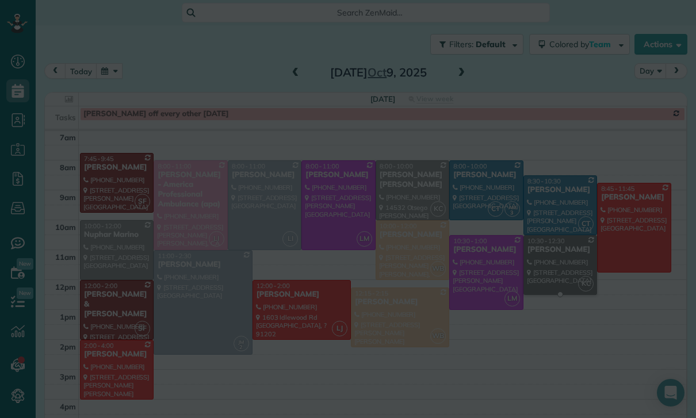
scroll to position [90, 0]
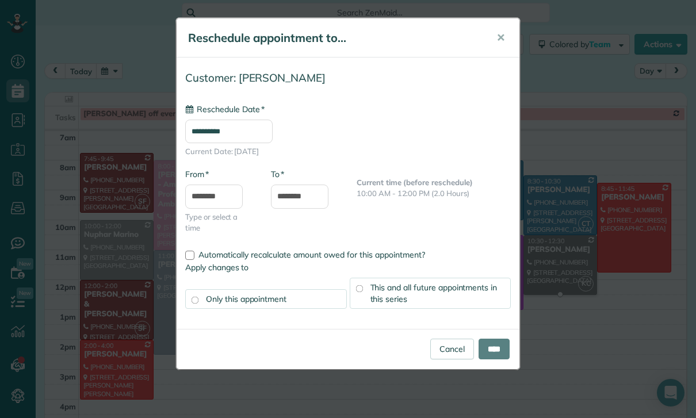
type input "**********"
click at [216, 130] on input "**********" at bounding box center [228, 132] width 87 height 24
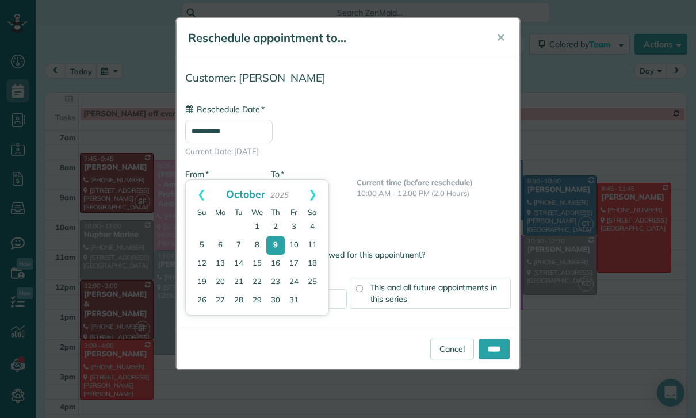
click at [415, 112] on div "**********" at bounding box center [348, 130] width 326 height 53
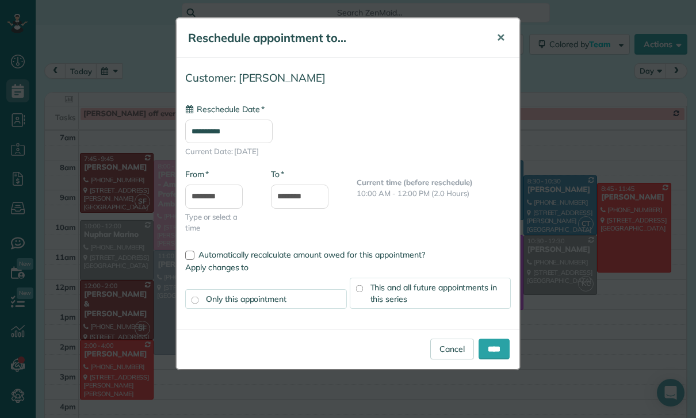
click at [500, 30] on button "✕" at bounding box center [501, 38] width 26 height 28
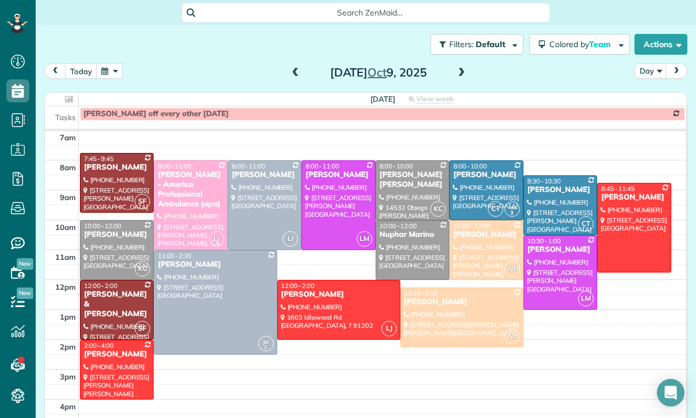
click at [104, 63] on button "button" at bounding box center [109, 71] width 26 height 16
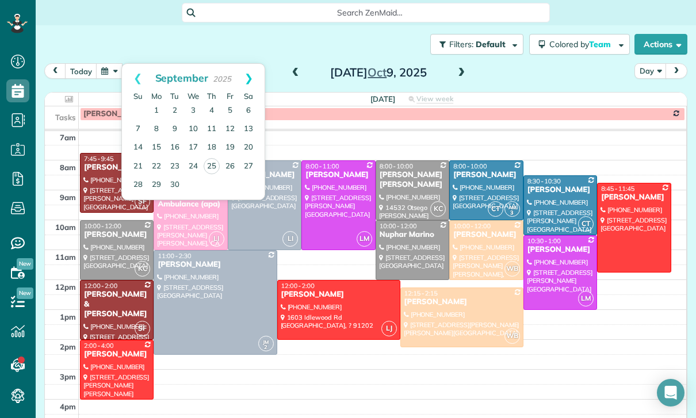
click at [243, 64] on link "Next" at bounding box center [249, 78] width 32 height 29
click at [212, 102] on link "2" at bounding box center [211, 111] width 18 height 18
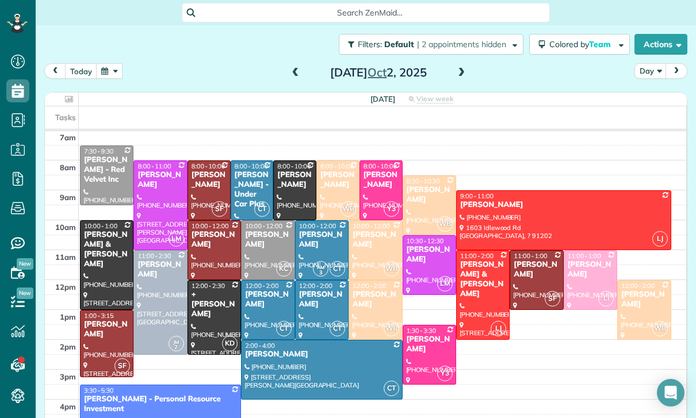
click at [269, 221] on div at bounding box center [268, 250] width 52 height 59
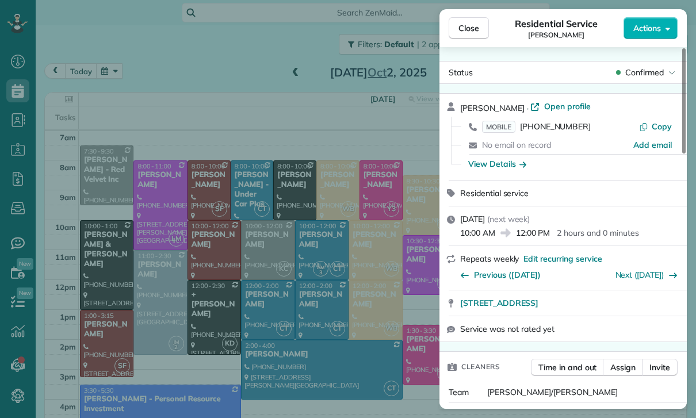
click at [178, 47] on div "Close Residential Service Ifrana Razzak Actions Status Confirmed Ifrana Razzak …" at bounding box center [348, 209] width 696 height 418
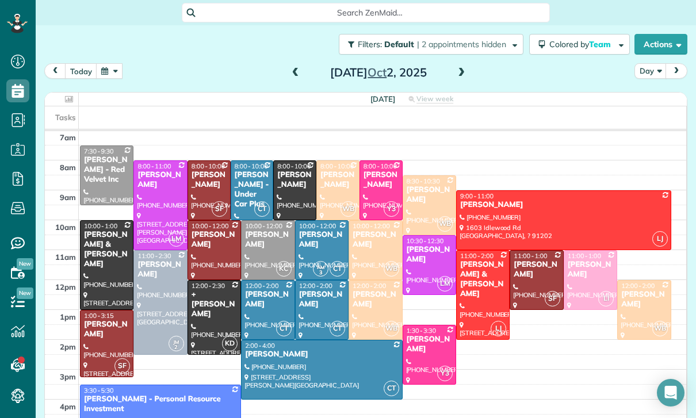
click at [100, 63] on button "button" at bounding box center [109, 71] width 26 height 16
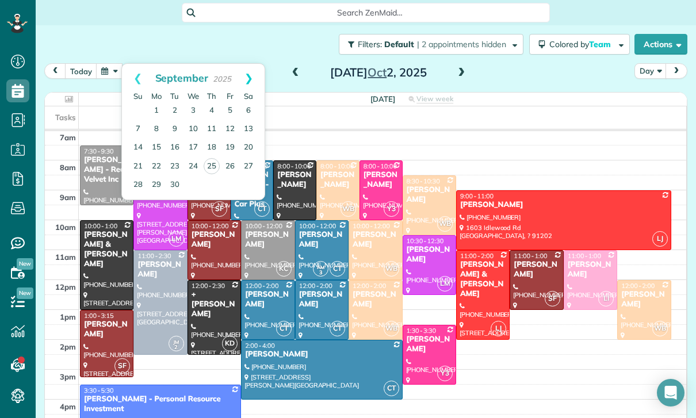
click at [257, 64] on link "Next" at bounding box center [249, 78] width 32 height 29
click at [213, 139] on link "16" at bounding box center [211, 148] width 18 height 18
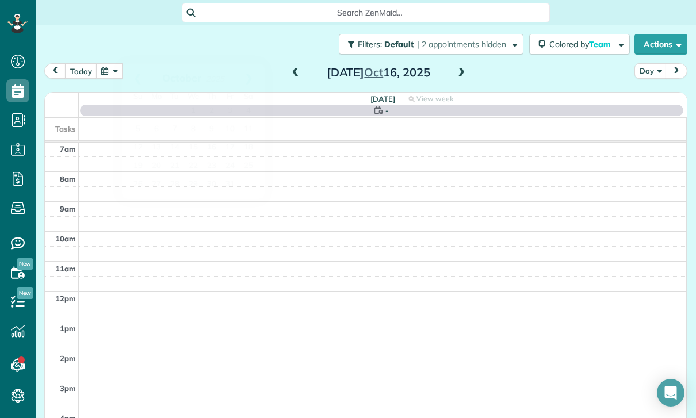
scroll to position [90, 0]
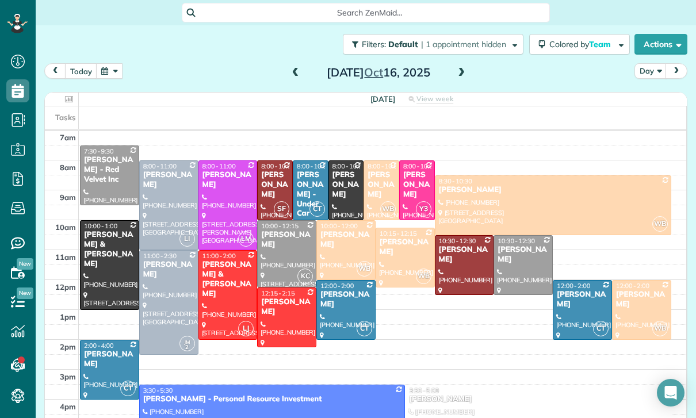
click at [113, 63] on button "button" at bounding box center [109, 71] width 26 height 16
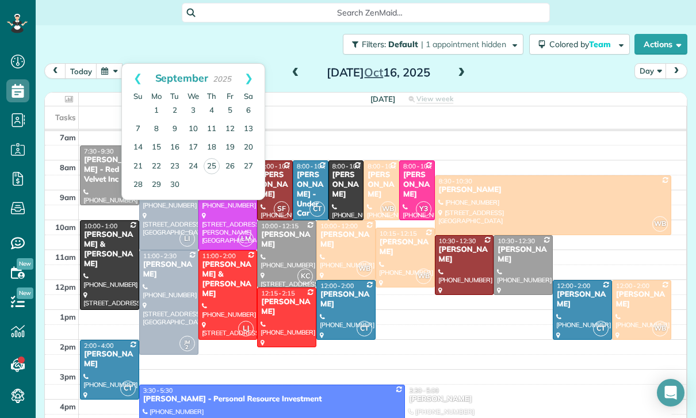
click at [284, 221] on div at bounding box center [287, 254] width 58 height 66
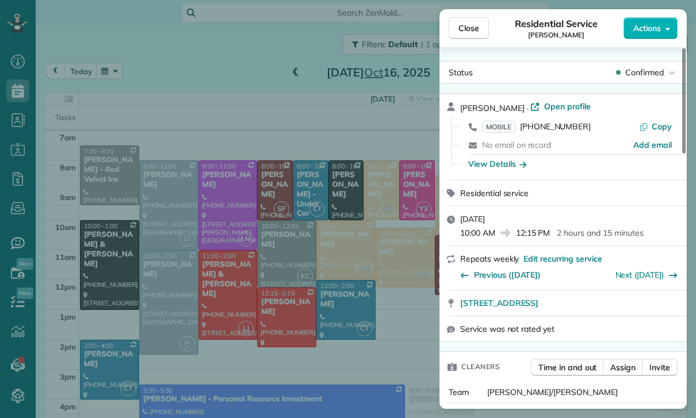
click at [189, 46] on div "Close Residential Service Ifrana Razzak Actions Status Confirmed Ifrana Razzak …" at bounding box center [348, 209] width 696 height 418
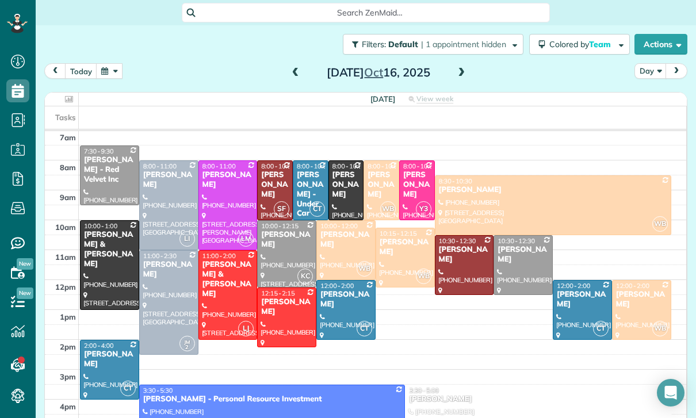
click at [110, 63] on button "button" at bounding box center [109, 71] width 26 height 16
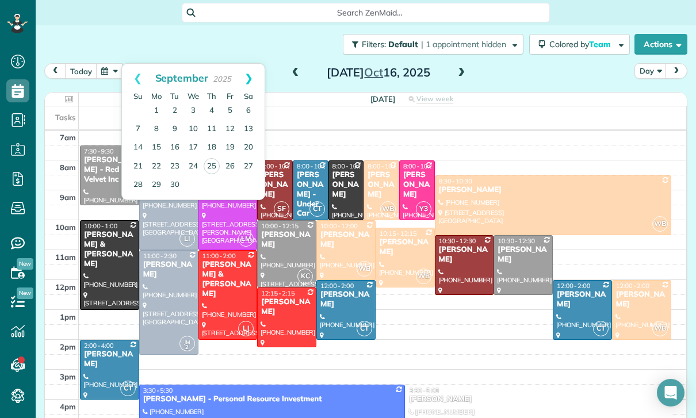
click at [252, 64] on link "Next" at bounding box center [249, 78] width 32 height 29
click at [208, 157] on link "23" at bounding box center [211, 166] width 18 height 18
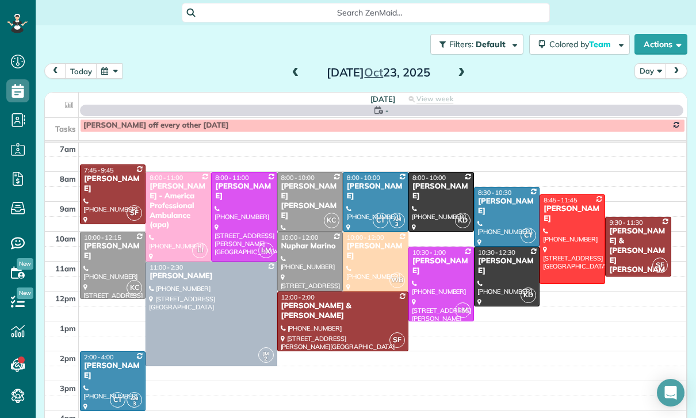
scroll to position [90, 0]
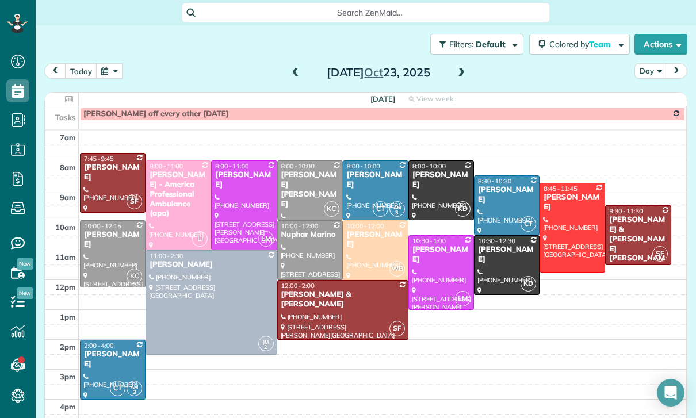
click at [121, 63] on button "button" at bounding box center [109, 71] width 26 height 16
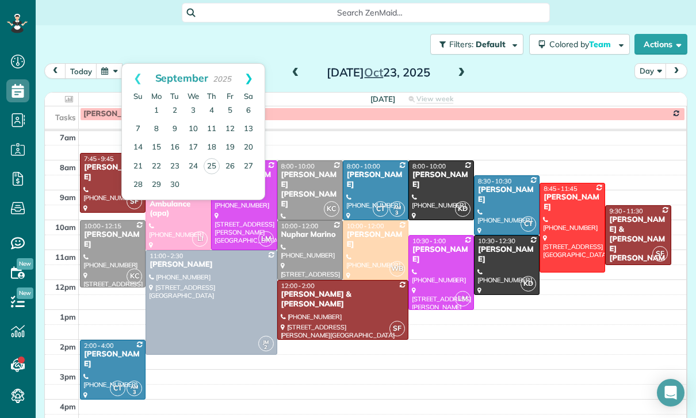
click at [250, 64] on link "Next" at bounding box center [249, 78] width 32 height 29
click at [208, 102] on link "2" at bounding box center [211, 111] width 18 height 18
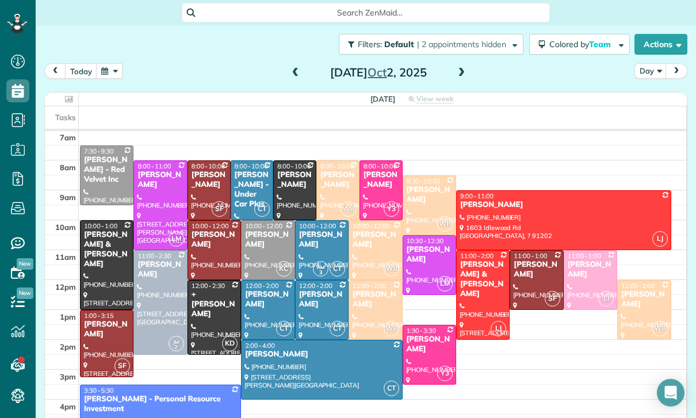
click at [116, 63] on button "button" at bounding box center [109, 71] width 26 height 16
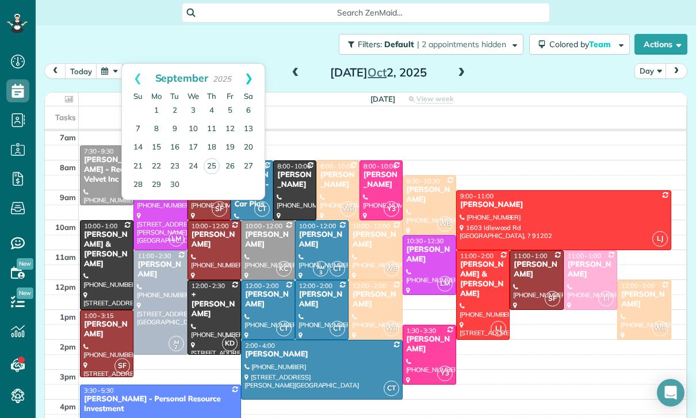
click at [254, 64] on link "Next" at bounding box center [249, 78] width 32 height 29
click at [208, 139] on link "16" at bounding box center [211, 148] width 18 height 18
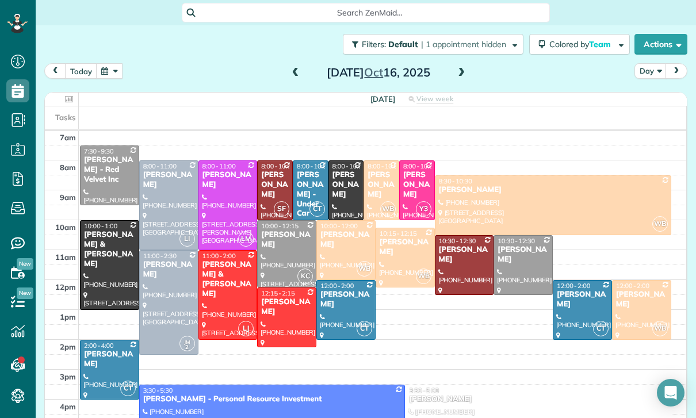
click at [113, 63] on button "button" at bounding box center [109, 71] width 26 height 16
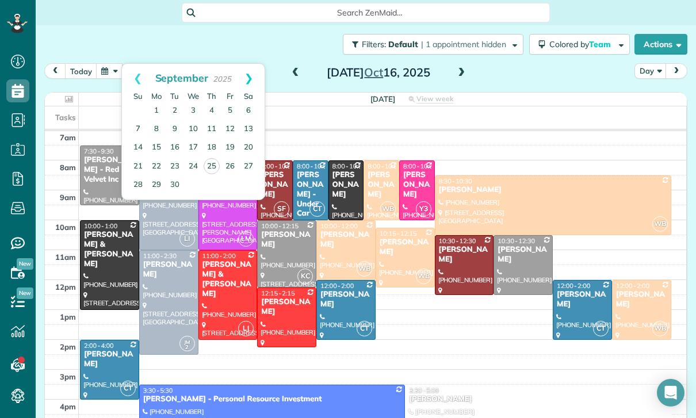
click at [259, 64] on link "Next" at bounding box center [249, 78] width 32 height 29
click at [212, 175] on link "30" at bounding box center [211, 184] width 18 height 18
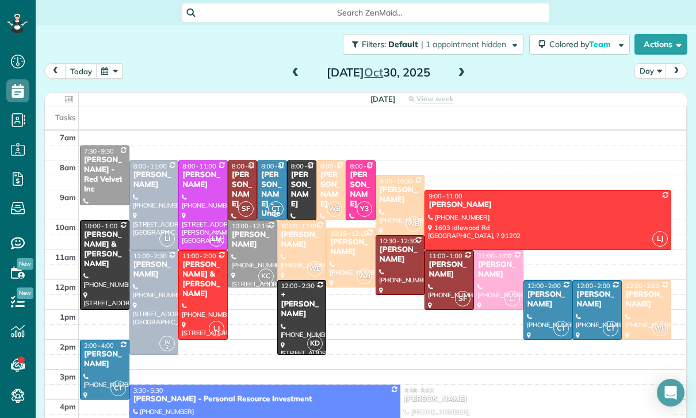
click at [116, 63] on button "button" at bounding box center [109, 71] width 26 height 16
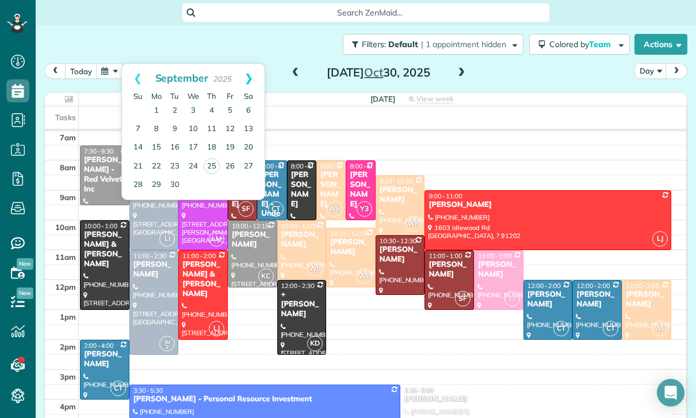
click at [253, 64] on link "Next" at bounding box center [249, 78] width 32 height 29
click at [211, 139] on link "16" at bounding box center [211, 148] width 18 height 18
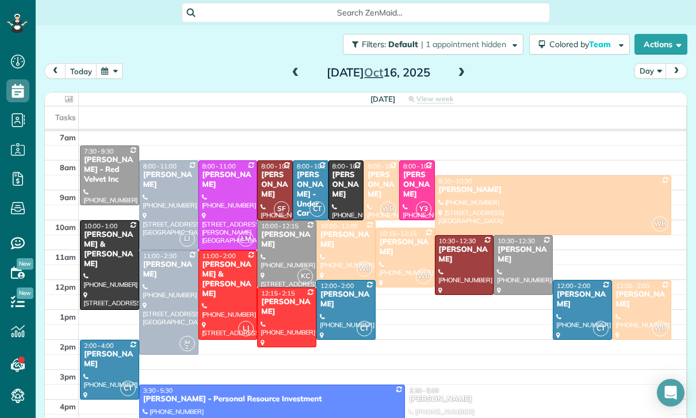
click at [282, 221] on div at bounding box center [287, 254] width 58 height 66
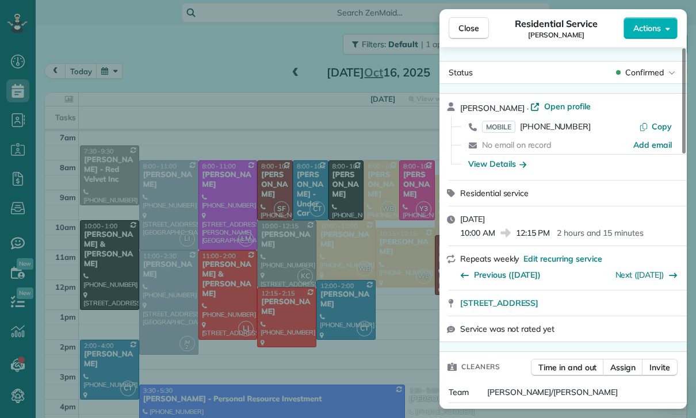
click at [123, 25] on div "Close Residential Service Ifrana Razzak Actions Status Confirmed Ifrana Razzak …" at bounding box center [348, 209] width 696 height 418
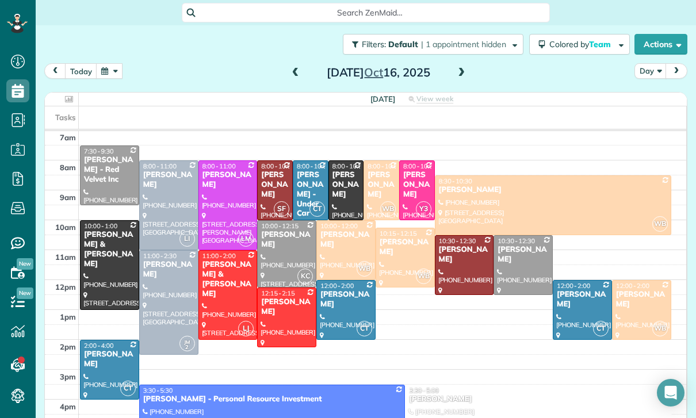
click at [116, 63] on button "button" at bounding box center [109, 71] width 26 height 16
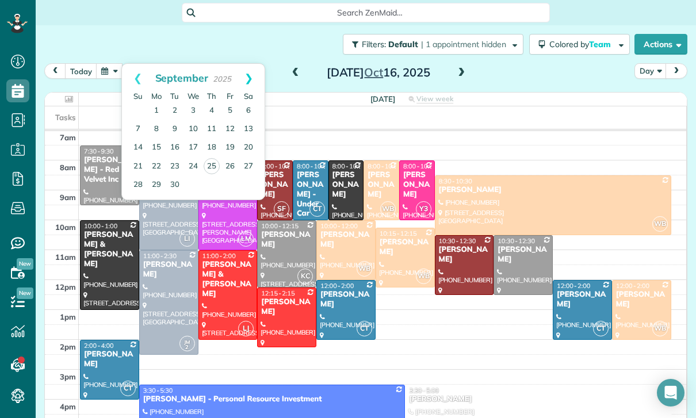
click at [250, 64] on link "Next" at bounding box center [249, 78] width 32 height 29
click at [215, 157] on link "23" at bounding box center [211, 166] width 18 height 18
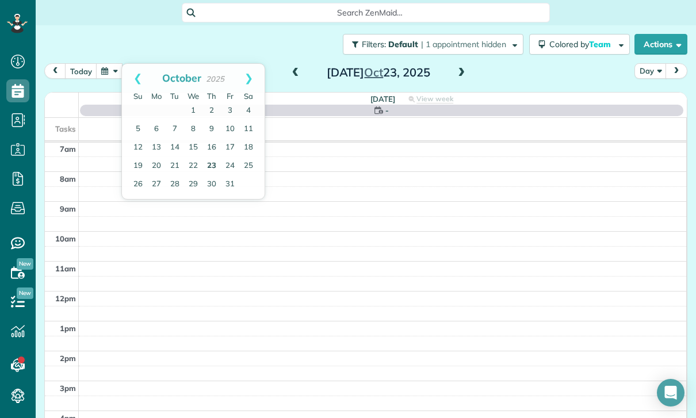
scroll to position [90, 0]
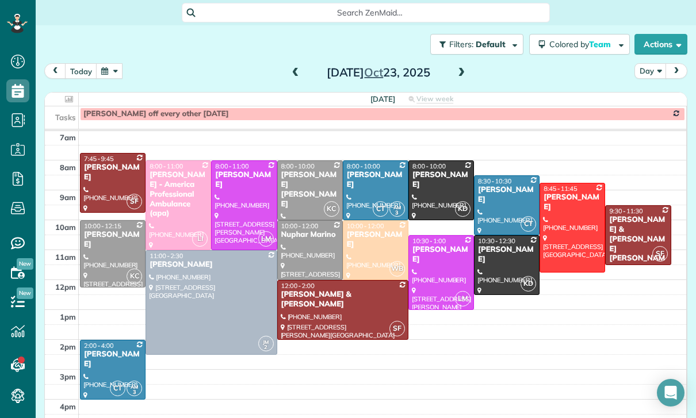
click at [106, 221] on div at bounding box center [113, 254] width 64 height 66
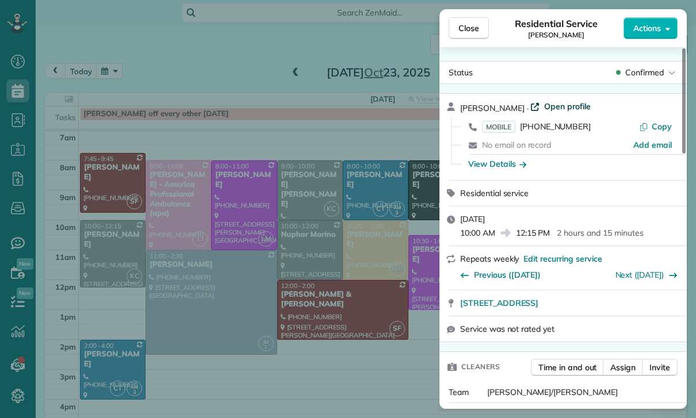
click at [562, 105] on span "Open profile" at bounding box center [567, 107] width 47 height 12
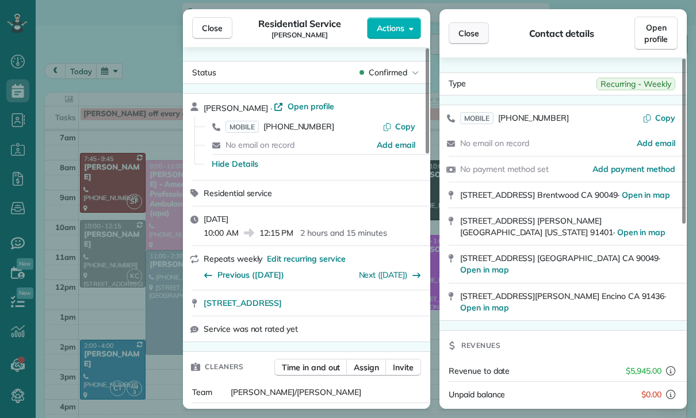
click at [475, 32] on span "Close" at bounding box center [468, 34] width 21 height 12
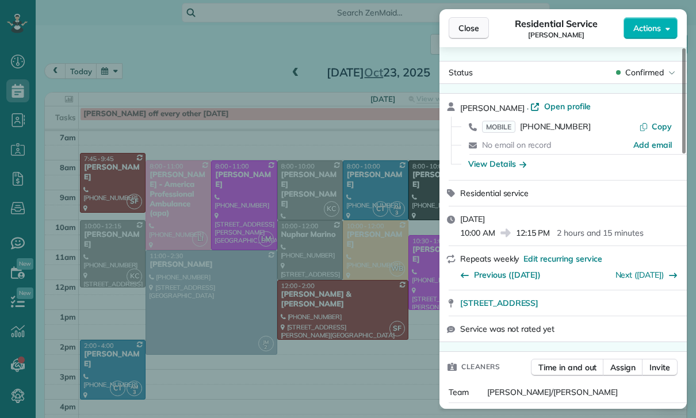
click at [467, 21] on button "Close" at bounding box center [469, 28] width 40 height 22
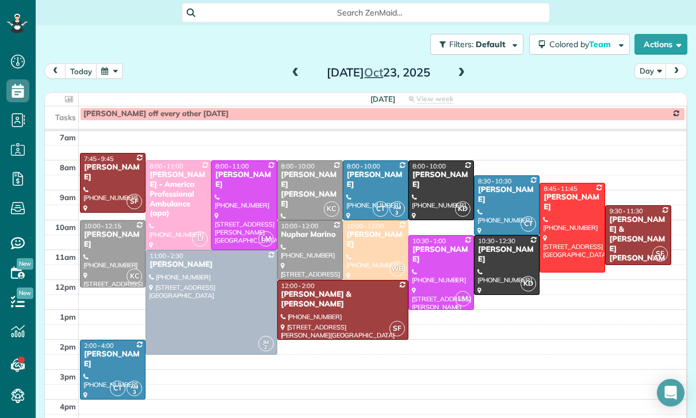
click at [112, 63] on button "button" at bounding box center [109, 71] width 26 height 16
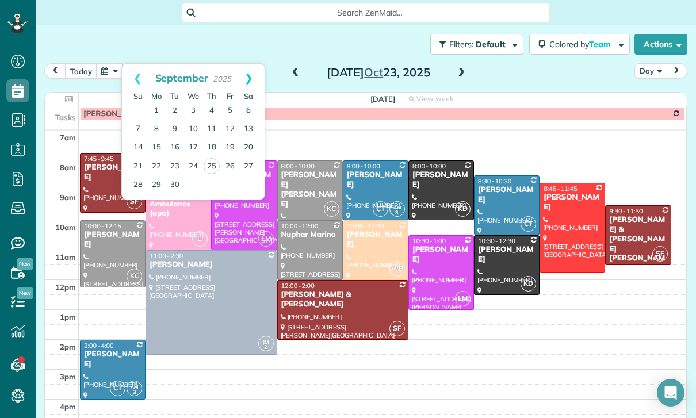
click at [254, 64] on link "Next" at bounding box center [249, 78] width 32 height 29
click at [213, 102] on link "2" at bounding box center [211, 111] width 18 height 18
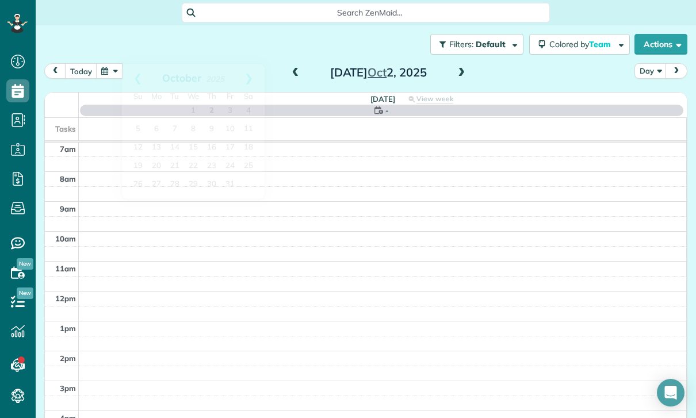
scroll to position [90, 0]
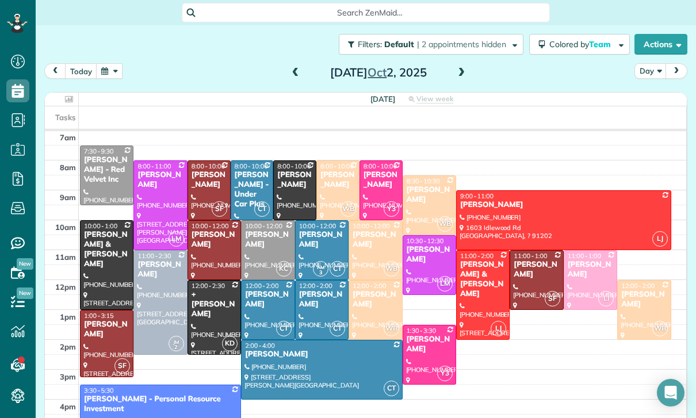
click at [114, 63] on button "button" at bounding box center [109, 71] width 26 height 16
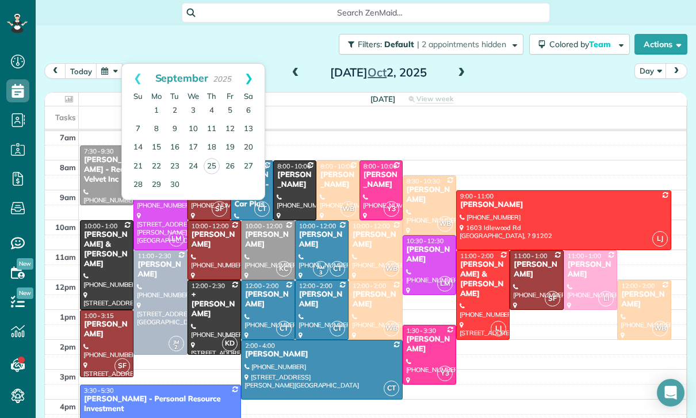
click at [252, 64] on link "Next" at bounding box center [249, 78] width 32 height 29
click at [213, 139] on link "16" at bounding box center [211, 148] width 18 height 18
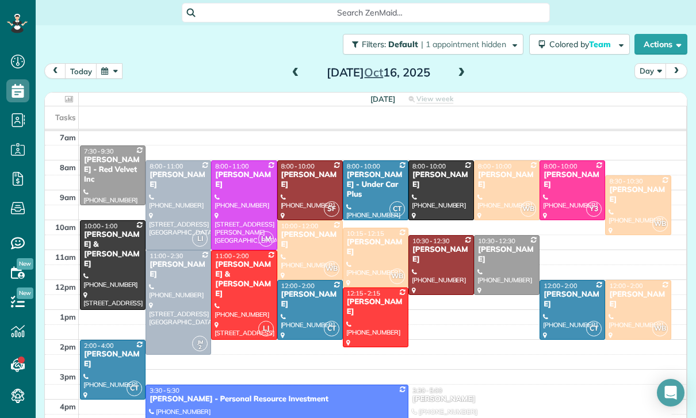
click at [108, 63] on button "button" at bounding box center [109, 71] width 26 height 16
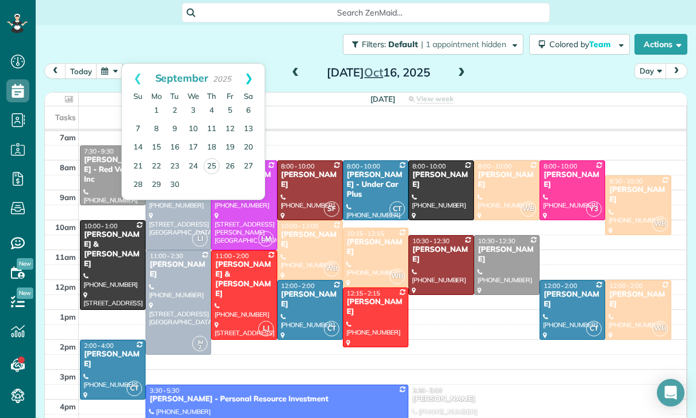
click at [255, 64] on link "Next" at bounding box center [249, 78] width 32 height 29
click at [211, 120] on link "9" at bounding box center [211, 129] width 18 height 18
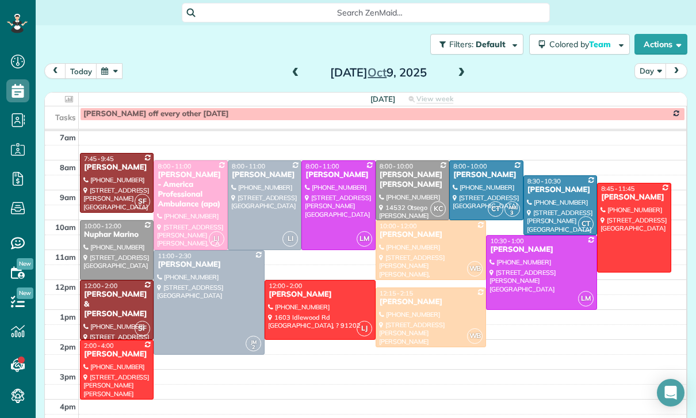
click at [119, 63] on button "button" at bounding box center [109, 71] width 26 height 16
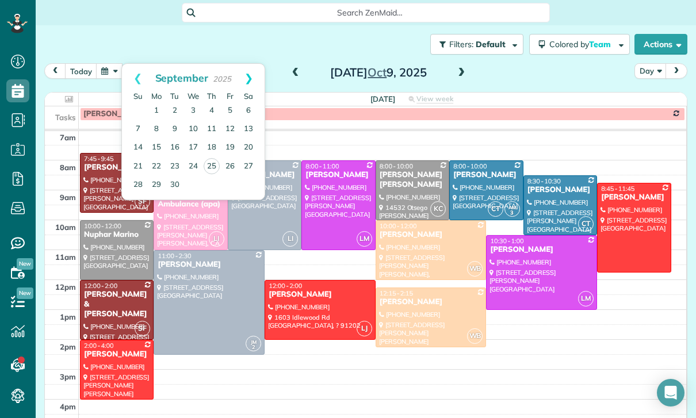
click at [253, 64] on link "Next" at bounding box center [249, 78] width 32 height 29
click at [211, 102] on link "2" at bounding box center [211, 111] width 18 height 18
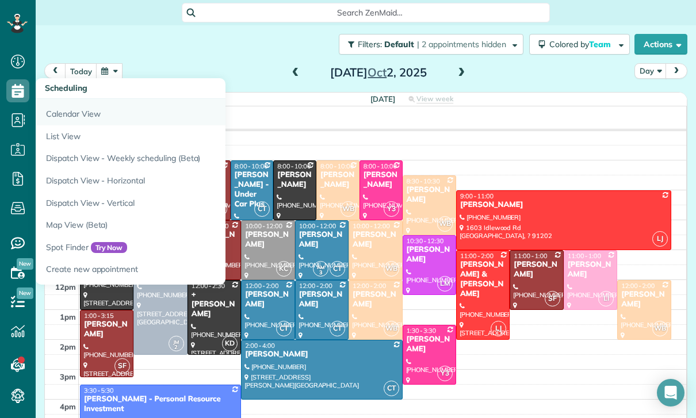
click at [77, 99] on link "Calendar View" at bounding box center [180, 112] width 288 height 26
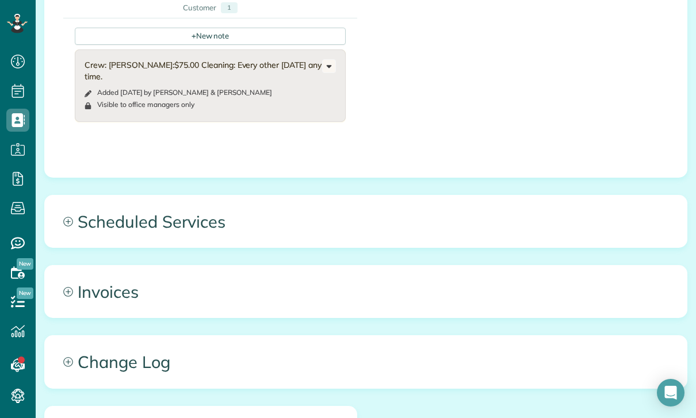
scroll to position [495, 0]
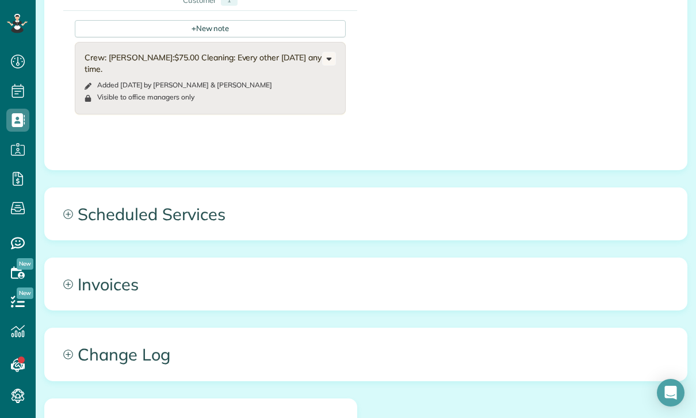
click at [192, 230] on span "Scheduled Services" at bounding box center [366, 214] width 642 height 52
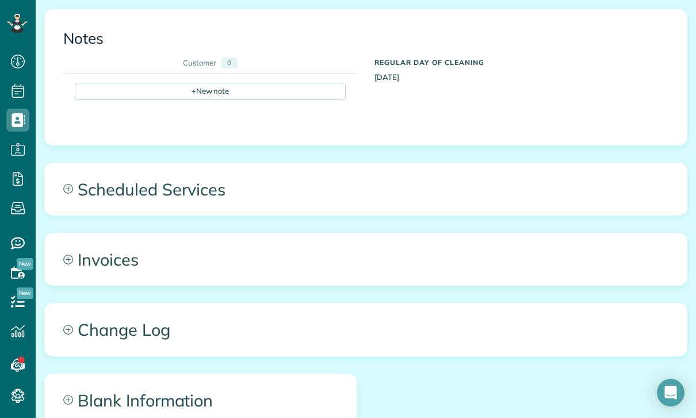
scroll to position [402, 0]
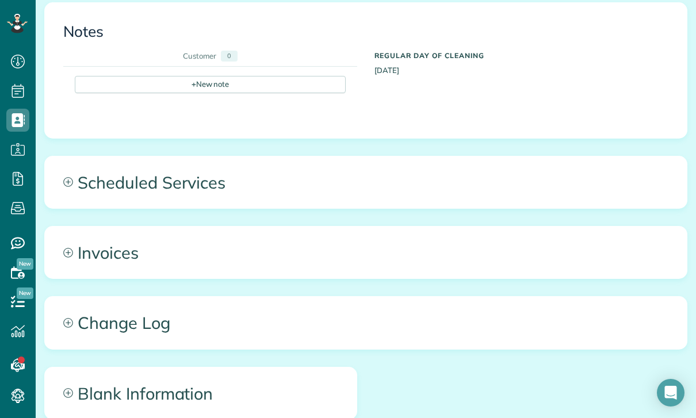
click at [194, 203] on span "Scheduled Services" at bounding box center [366, 182] width 642 height 52
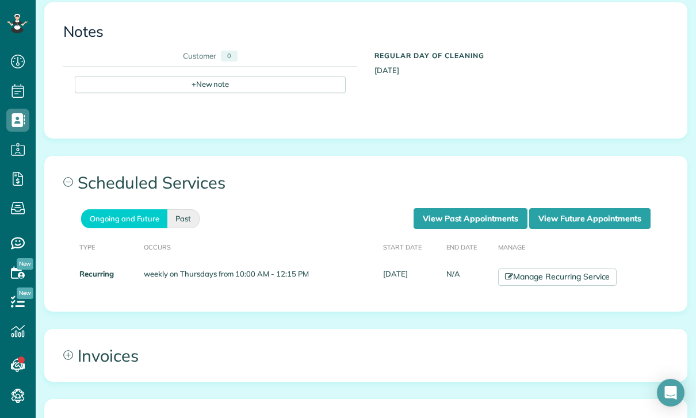
click at [190, 228] on link "Past" at bounding box center [183, 218] width 32 height 19
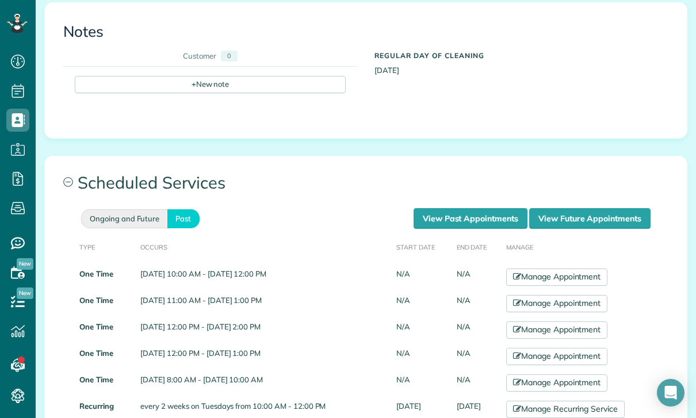
click at [145, 228] on link "Ongoing and Future" at bounding box center [124, 218] width 86 height 19
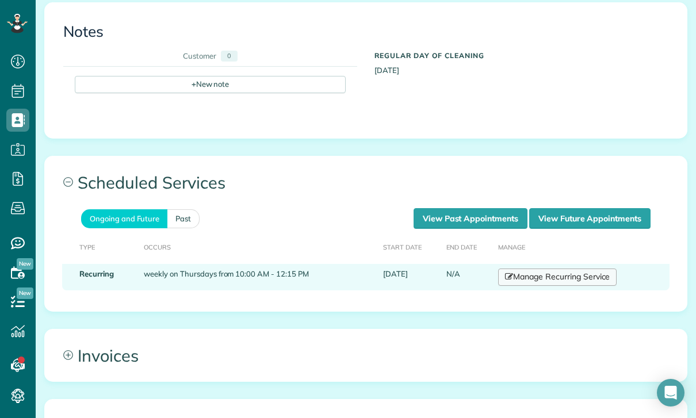
click at [552, 279] on link "Manage Recurring Service" at bounding box center [557, 277] width 119 height 17
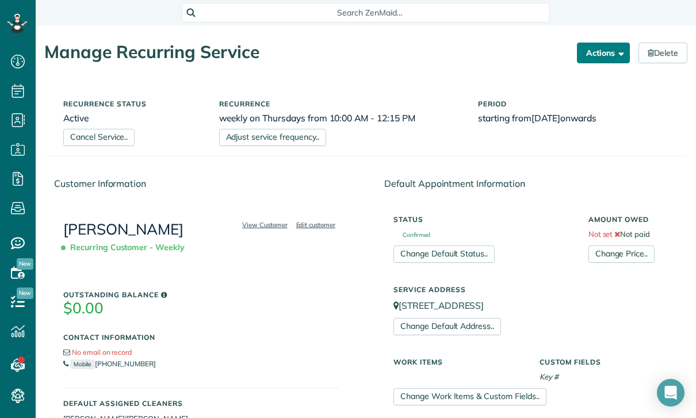
click at [605, 53] on button "Actions" at bounding box center [603, 53] width 53 height 21
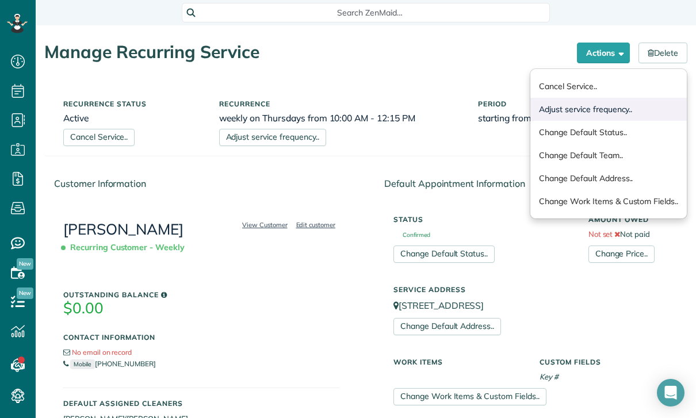
click at [556, 112] on link "Adjust service frequency.." at bounding box center [608, 109] width 156 height 23
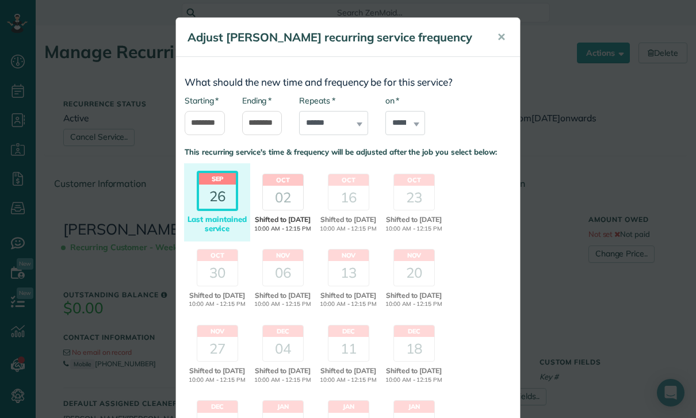
click at [288, 186] on div "02" at bounding box center [283, 198] width 40 height 24
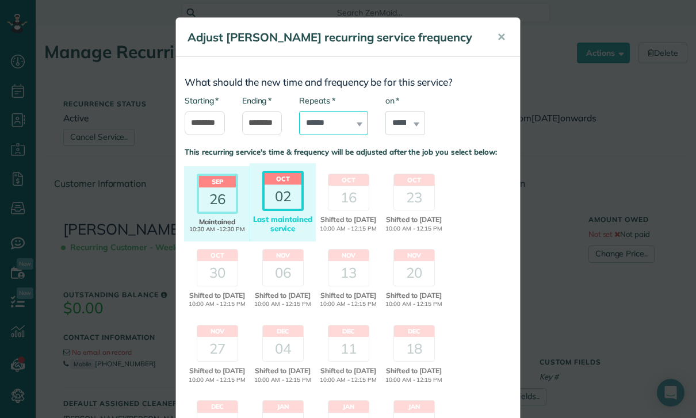
click at [352, 126] on select "**********" at bounding box center [333, 123] width 69 height 24
select select "**********"
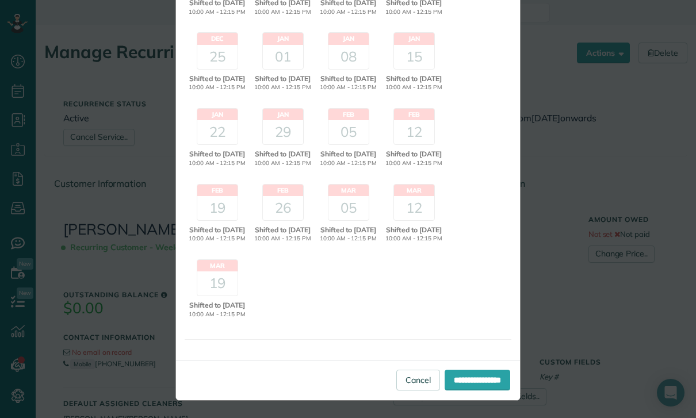
scroll to position [410, 0]
click at [466, 389] on input "**********" at bounding box center [478, 380] width 66 height 21
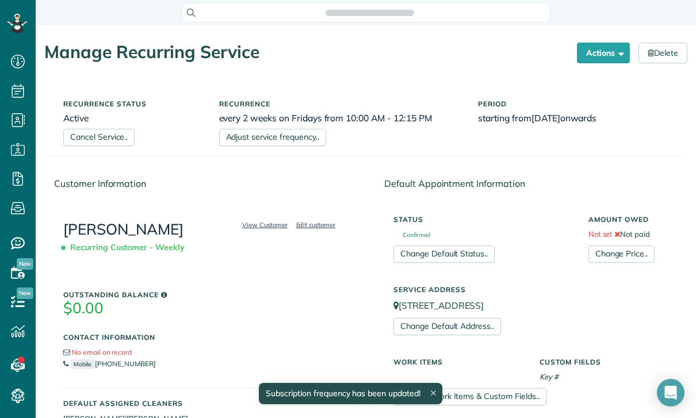
scroll to position [5, 5]
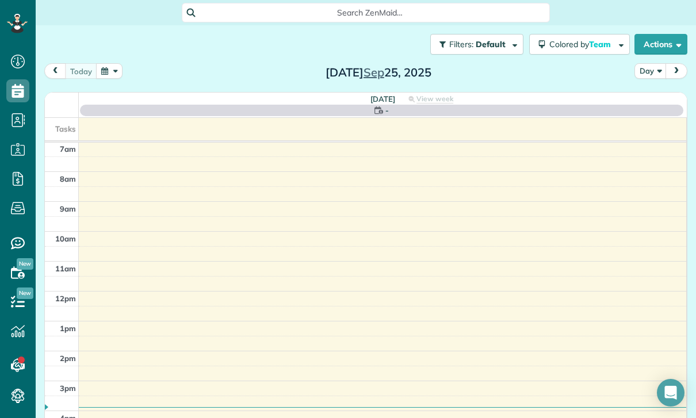
scroll to position [90, 0]
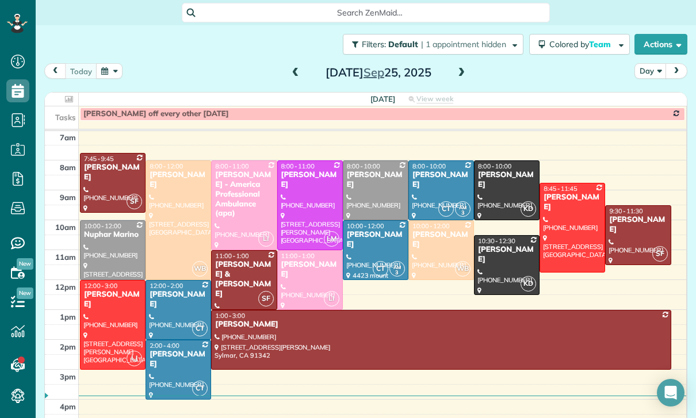
click at [111, 73] on button "button" at bounding box center [109, 71] width 26 height 16
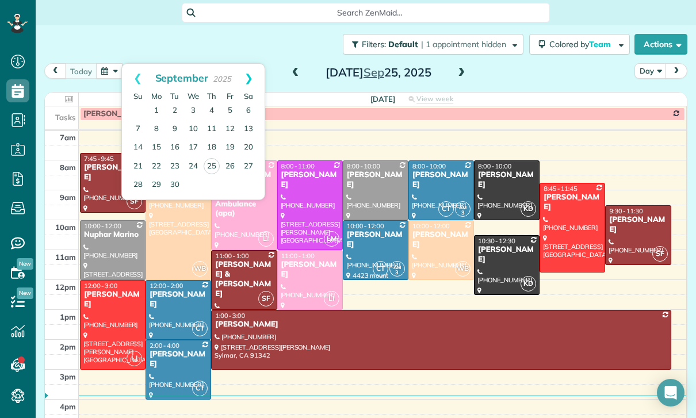
click at [253, 74] on link "Next" at bounding box center [249, 78] width 32 height 29
click at [212, 110] on link "2" at bounding box center [211, 111] width 18 height 18
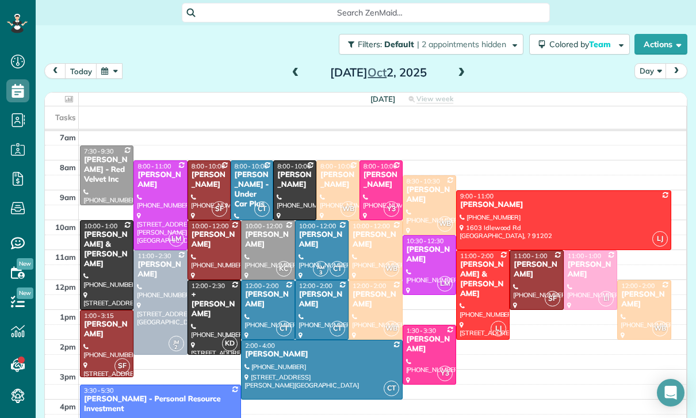
click at [269, 246] on div "[PERSON_NAME]" at bounding box center [267, 240] width 47 height 20
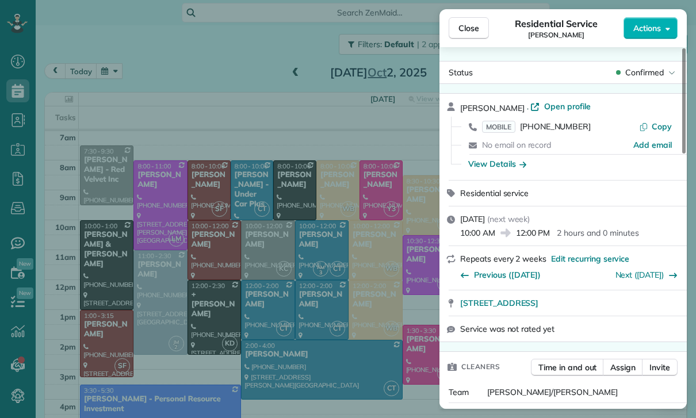
click at [203, 82] on div "Close Residential Service Ifrana [PERSON_NAME] Actions Status Confirmed [PERSON…" at bounding box center [348, 209] width 696 height 418
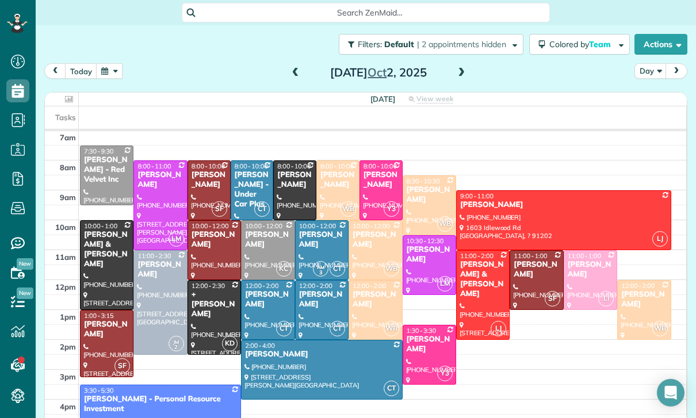
click at [112, 70] on button "button" at bounding box center [109, 71] width 26 height 16
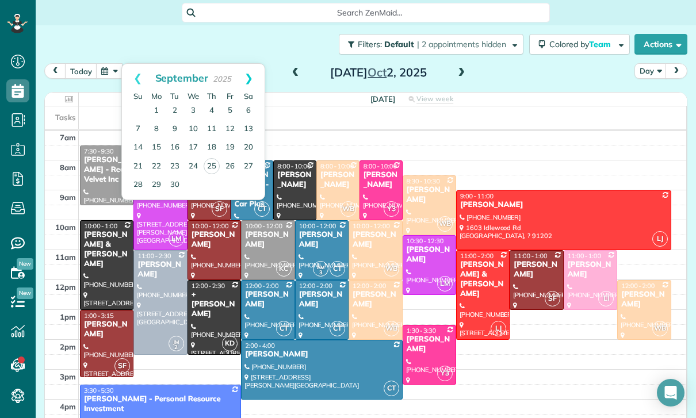
click at [262, 75] on link "Next" at bounding box center [249, 78] width 32 height 29
click at [232, 148] on link "17" at bounding box center [230, 148] width 18 height 18
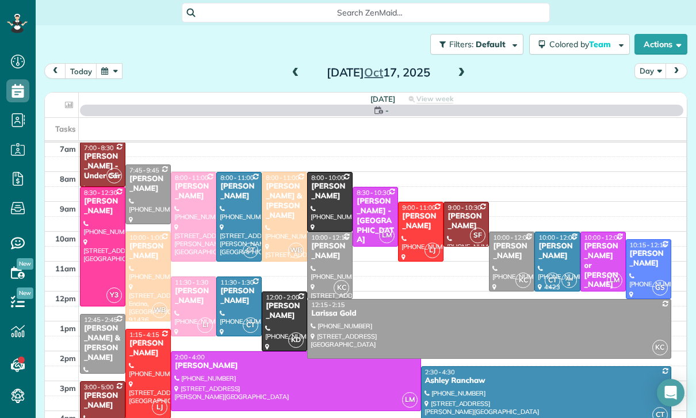
scroll to position [90, 0]
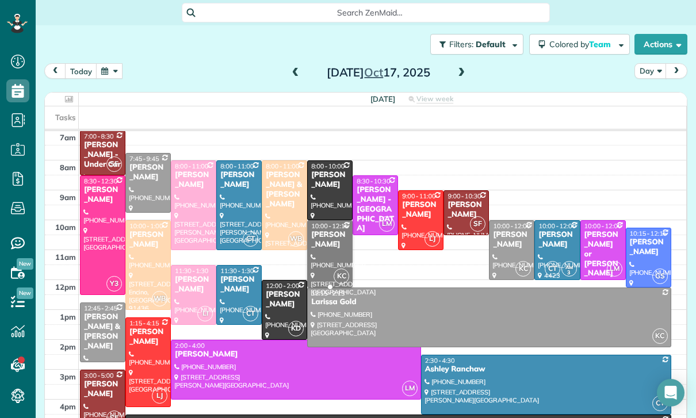
click at [327, 264] on div "[PHONE_NUMBER]" at bounding box center [330, 261] width 39 height 17
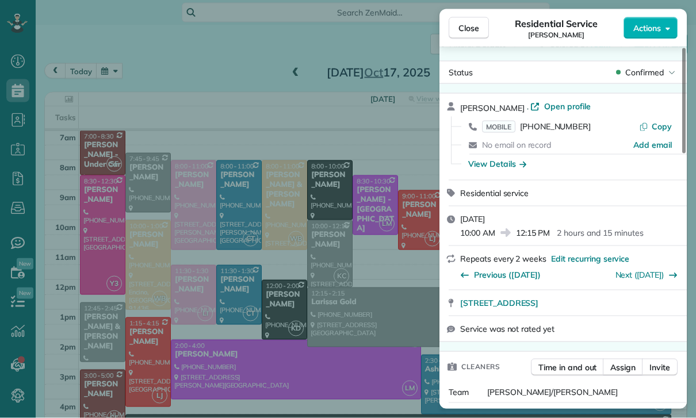
scroll to position [3, 0]
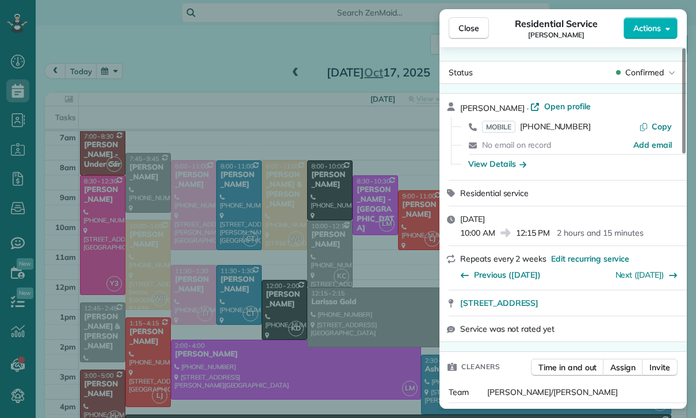
click at [327, 284] on div "Close Residential Service Ifrana [PERSON_NAME] Actions Status Confirmed [PERSON…" at bounding box center [348, 209] width 696 height 418
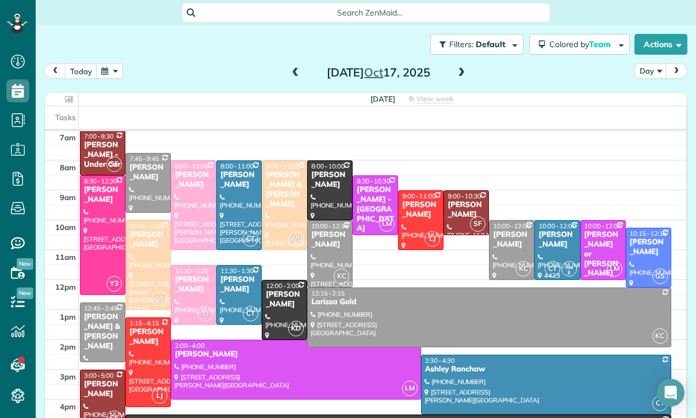
click at [329, 258] on div at bounding box center [330, 254] width 44 height 66
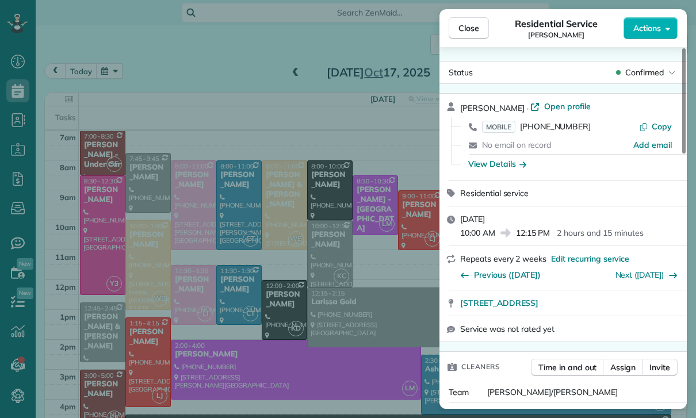
click at [335, 261] on div "Close Residential Service Ifrana [PERSON_NAME] Actions Status Confirmed [PERSON…" at bounding box center [348, 209] width 696 height 418
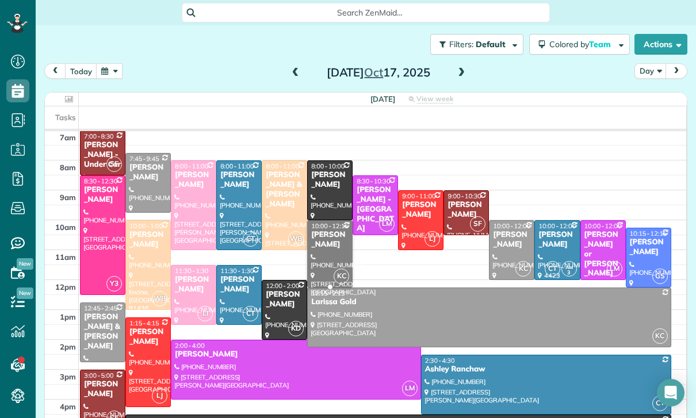
click at [332, 265] on div "[PHONE_NUMBER]" at bounding box center [330, 261] width 39 height 17
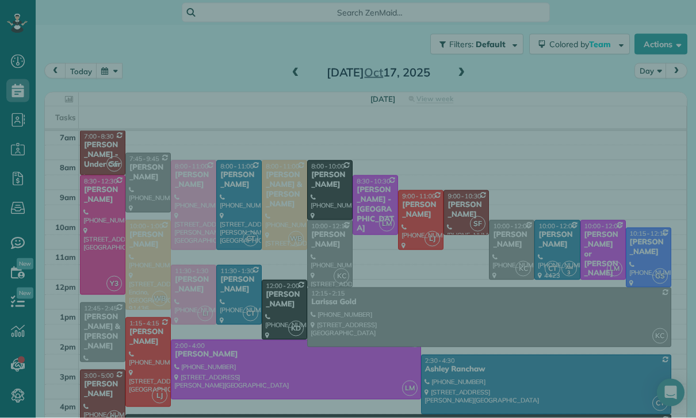
scroll to position [13, 0]
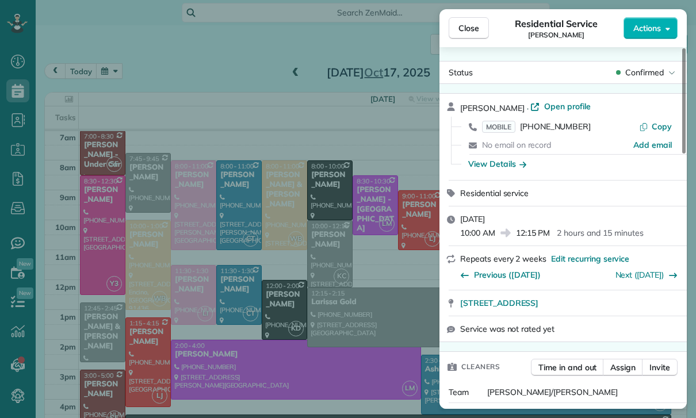
click at [314, 290] on div "Close Residential Service Ifrana [PERSON_NAME] Actions Status Confirmed [PERSON…" at bounding box center [348, 209] width 696 height 418
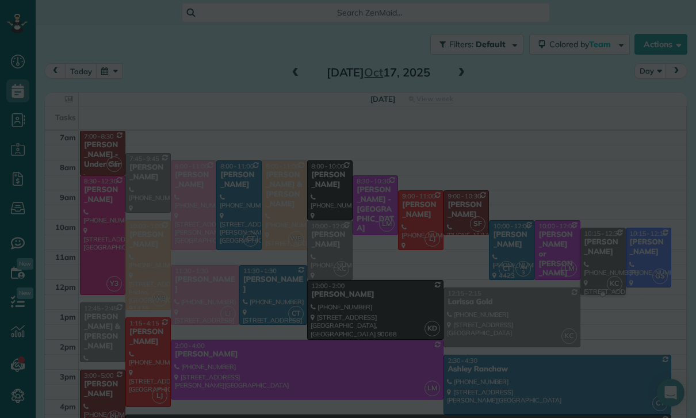
scroll to position [90, 0]
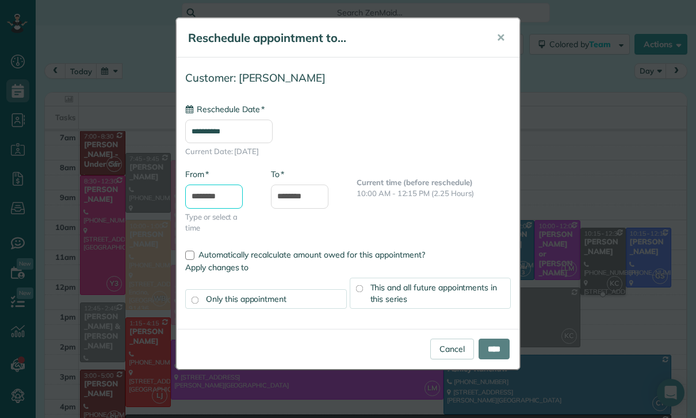
click at [216, 197] on input "********" at bounding box center [214, 197] width 58 height 24
type input "**********"
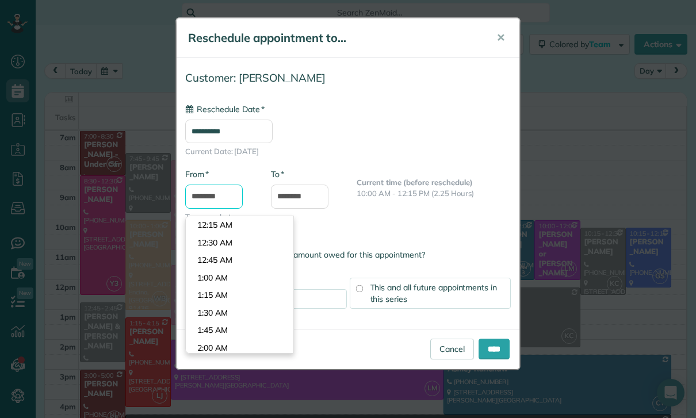
scroll to position [673, 0]
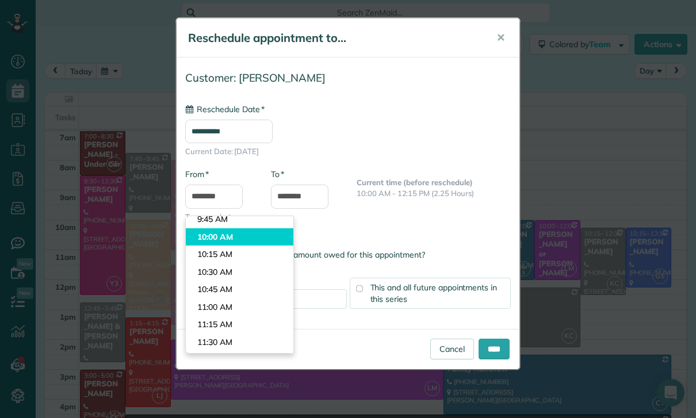
click at [240, 214] on body "Dashboard Scheduling Calendar View List View Dispatch View - Weekly scheduling …" at bounding box center [348, 209] width 696 height 418
type input "********"
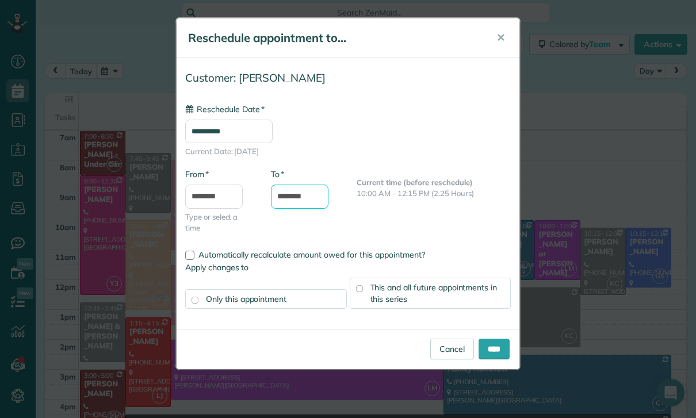
click at [304, 200] on input "********" at bounding box center [300, 197] width 58 height 24
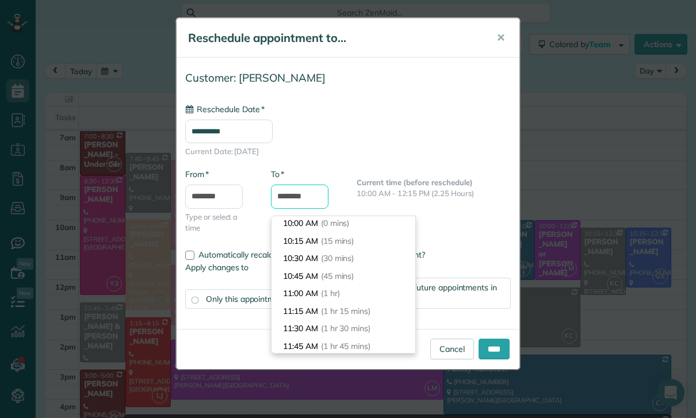
scroll to position [1, 0]
type input "********"
click at [485, 253] on label "Automatically recalculate amount owed for this appointment?" at bounding box center [348, 255] width 326 height 8
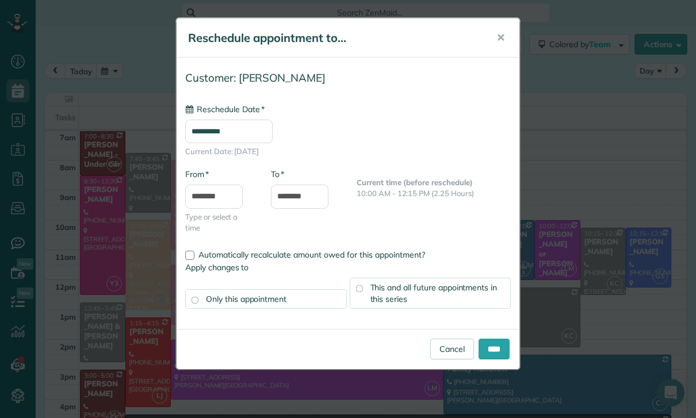
click at [243, 133] on input "**********" at bounding box center [228, 132] width 87 height 24
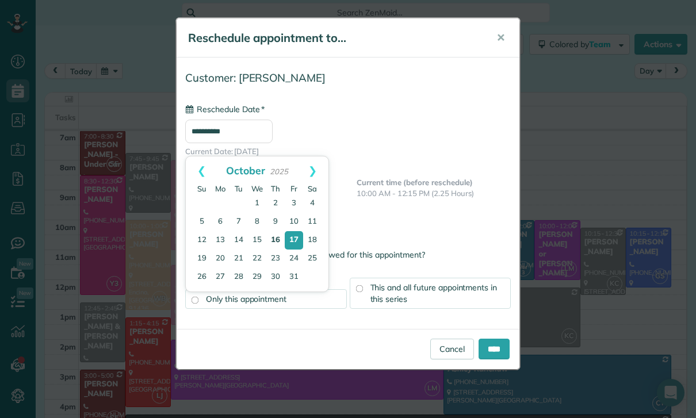
click at [280, 236] on link "16" at bounding box center [275, 240] width 18 height 18
type input "**********"
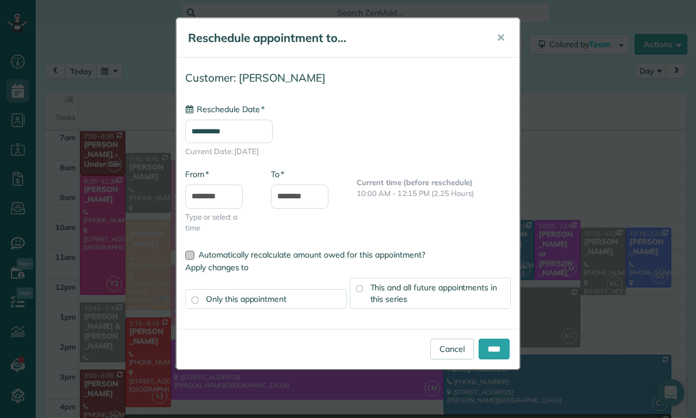
click at [192, 254] on div at bounding box center [189, 255] width 9 height 9
click at [441, 293] on div "This and all future appointments in this series" at bounding box center [431, 293] width 162 height 31
click at [492, 349] on input "****" at bounding box center [494, 349] width 31 height 21
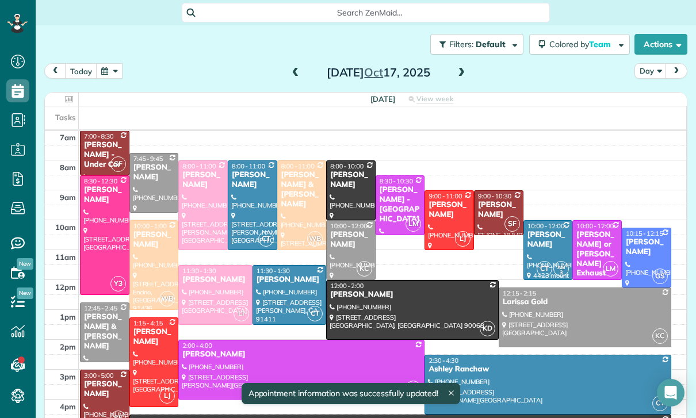
scroll to position [90, 0]
click at [301, 63] on div "[DATE]" at bounding box center [378, 72] width 184 height 18
click at [301, 68] on span at bounding box center [295, 73] width 13 height 10
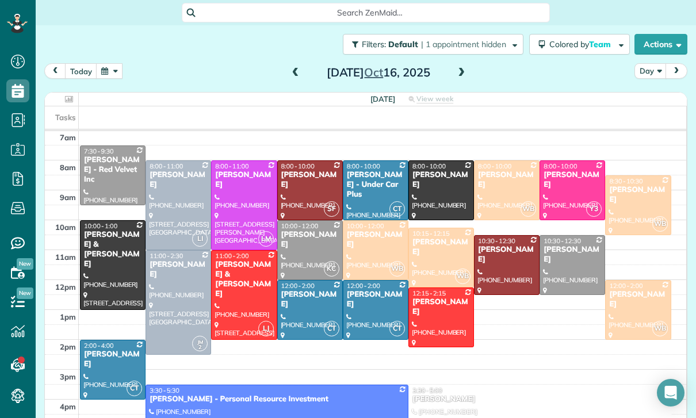
click at [301, 239] on div at bounding box center [310, 250] width 64 height 59
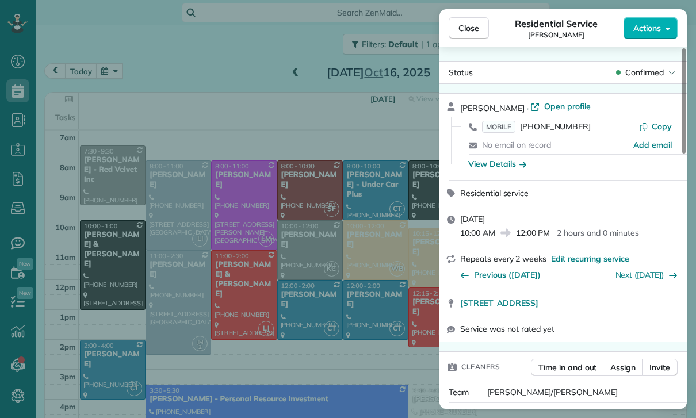
click at [220, 69] on div "Close Residential Service Ifrana [PERSON_NAME] Actions Status Confirmed [PERSON…" at bounding box center [348, 209] width 696 height 418
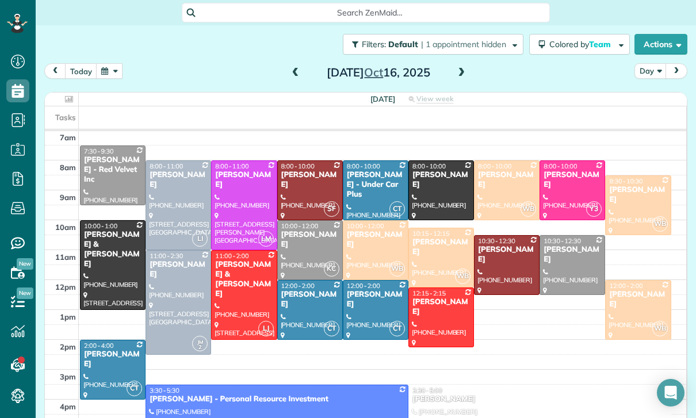
click at [111, 63] on button "button" at bounding box center [109, 71] width 26 height 16
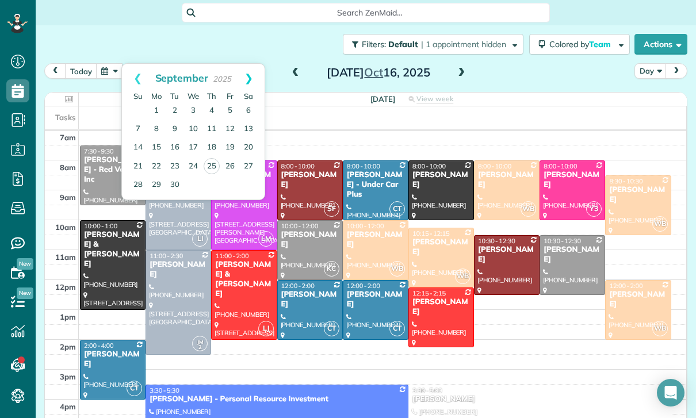
click at [249, 64] on link "Next" at bounding box center [249, 78] width 32 height 29
click at [212, 175] on link "30" at bounding box center [211, 184] width 18 height 18
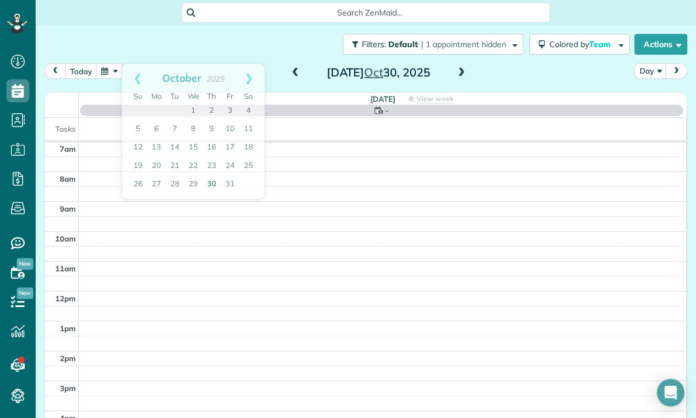
scroll to position [90, 0]
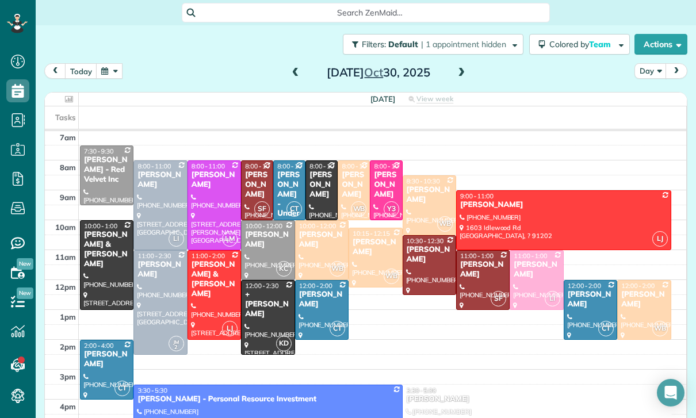
click at [108, 63] on button "button" at bounding box center [109, 71] width 26 height 16
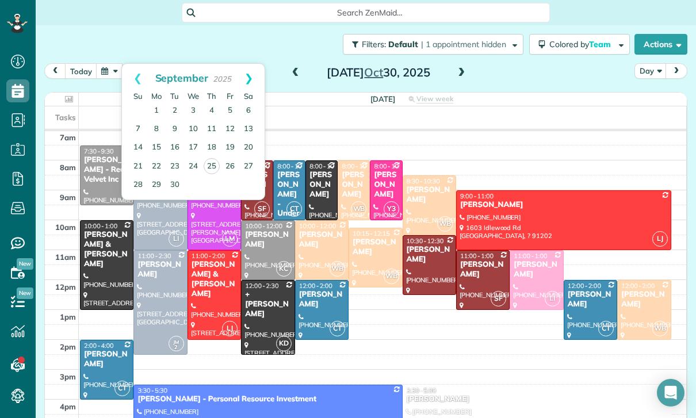
click at [247, 64] on link "Next" at bounding box center [249, 78] width 32 height 29
click at [251, 68] on link "Next" at bounding box center [249, 78] width 32 height 29
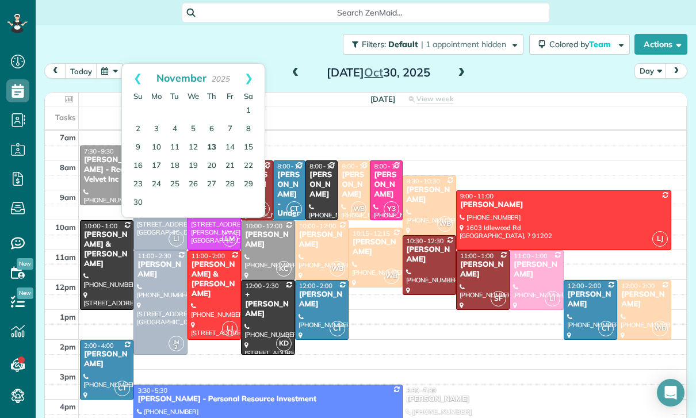
click at [207, 139] on link "13" at bounding box center [211, 148] width 18 height 18
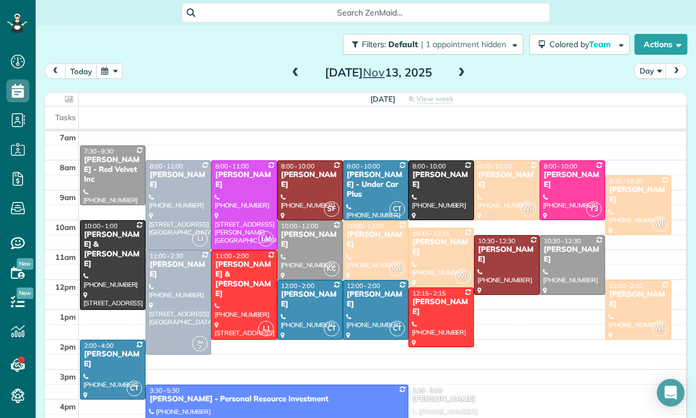
click at [109, 63] on button "button" at bounding box center [109, 71] width 26 height 16
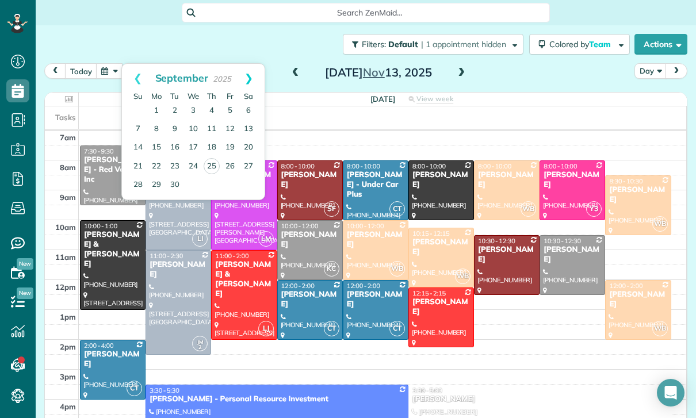
click at [251, 64] on link "Next" at bounding box center [249, 78] width 32 height 29
click at [232, 120] on link "10" at bounding box center [230, 129] width 18 height 18
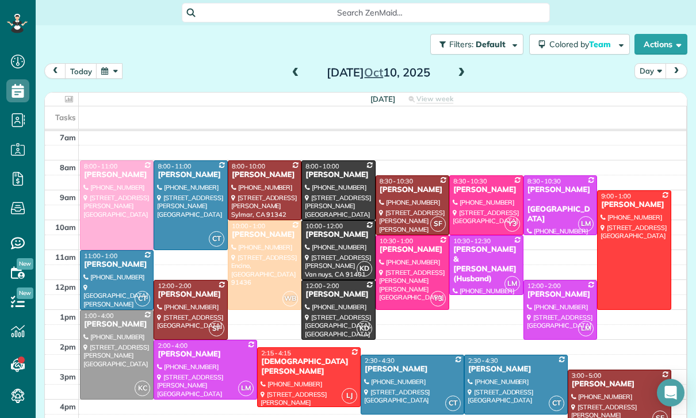
click at [111, 63] on button "button" at bounding box center [109, 71] width 26 height 16
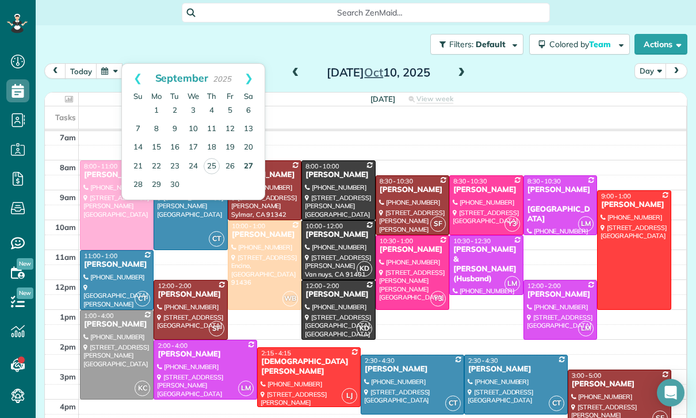
click at [249, 158] on link "27" at bounding box center [248, 167] width 18 height 18
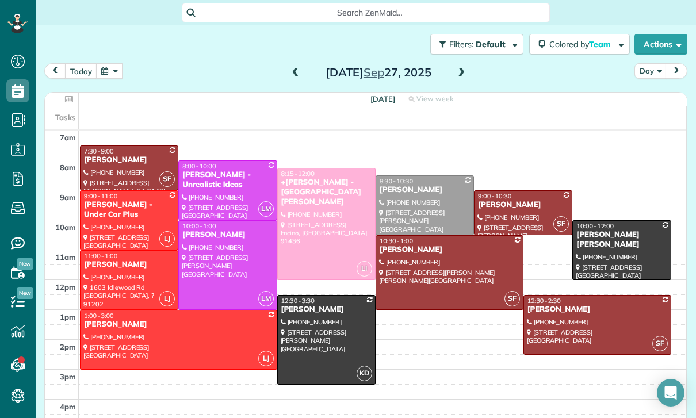
click at [114, 63] on button "button" at bounding box center [109, 71] width 26 height 16
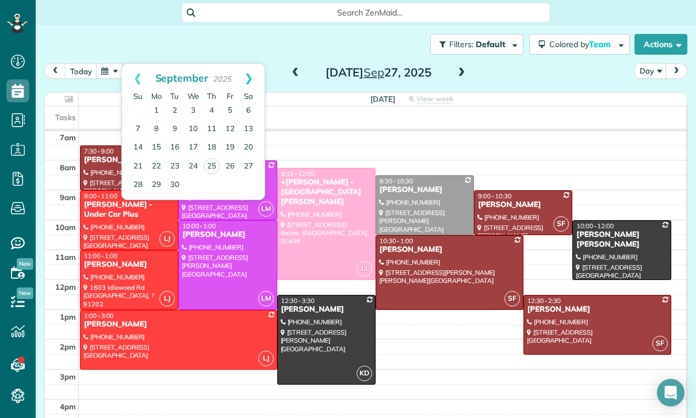
click at [258, 66] on link "Next" at bounding box center [249, 78] width 32 height 29
click at [197, 102] on link "1" at bounding box center [193, 111] width 18 height 18
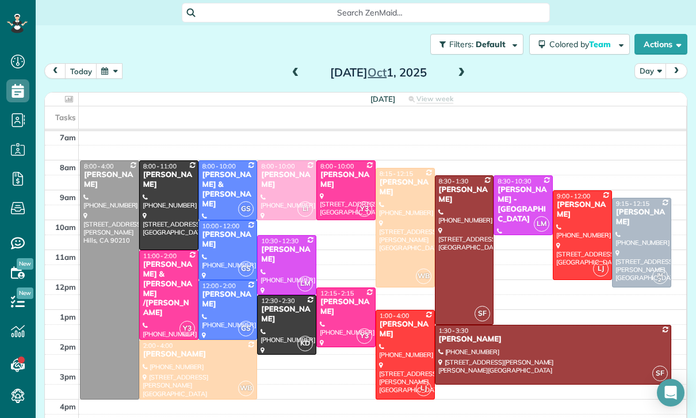
scroll to position [83, 0]
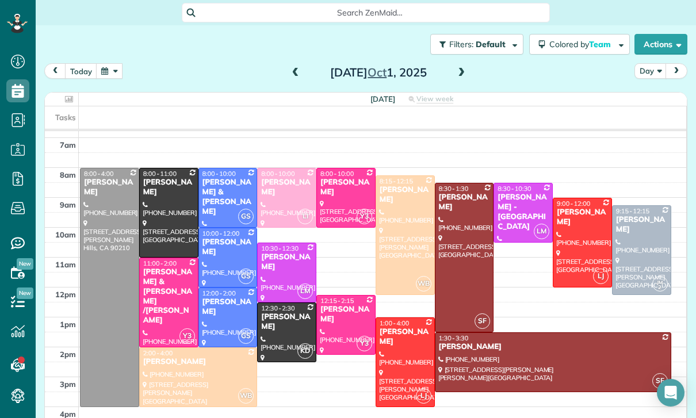
click at [114, 63] on button "button" at bounding box center [109, 71] width 26 height 16
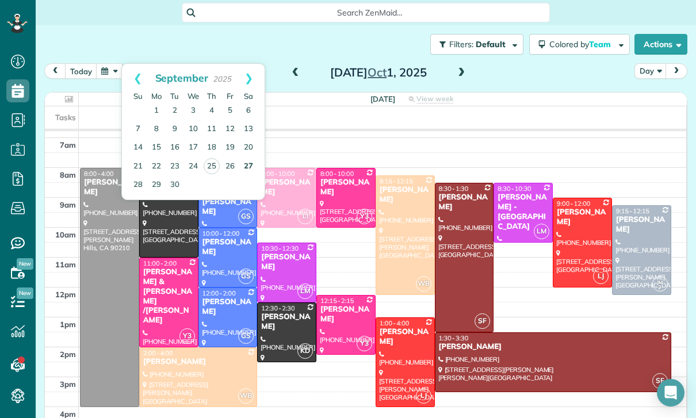
click at [250, 158] on link "27" at bounding box center [248, 167] width 18 height 18
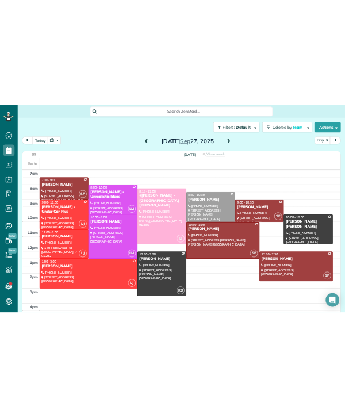
scroll to position [0, 0]
